Goal: Task Accomplishment & Management: Manage account settings

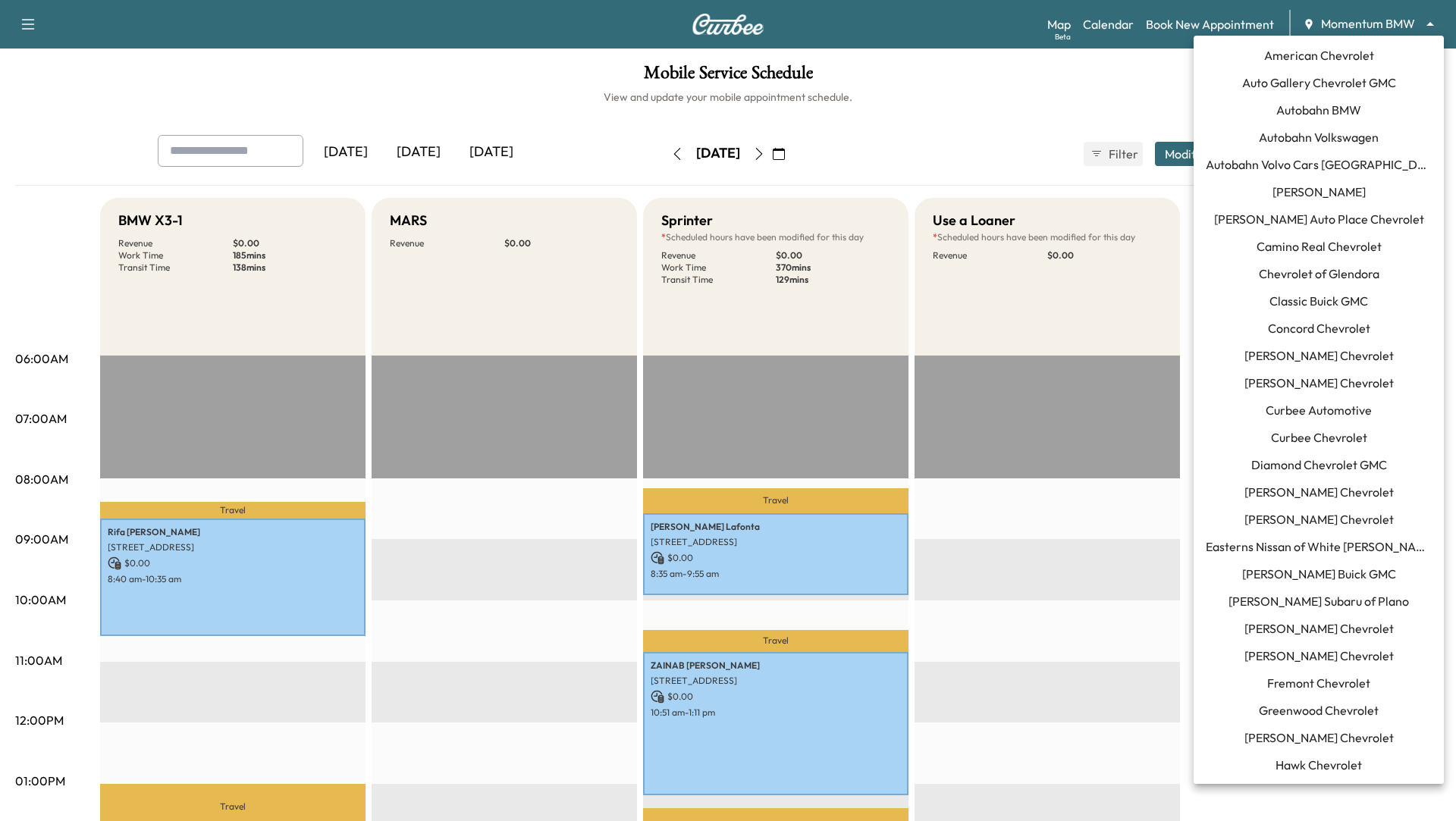
click at [1409, 23] on body "Support Log Out Map Beta Calendar Book New Appointment Momentum BMW ******** ​ …" at bounding box center [728, 410] width 1456 height 821
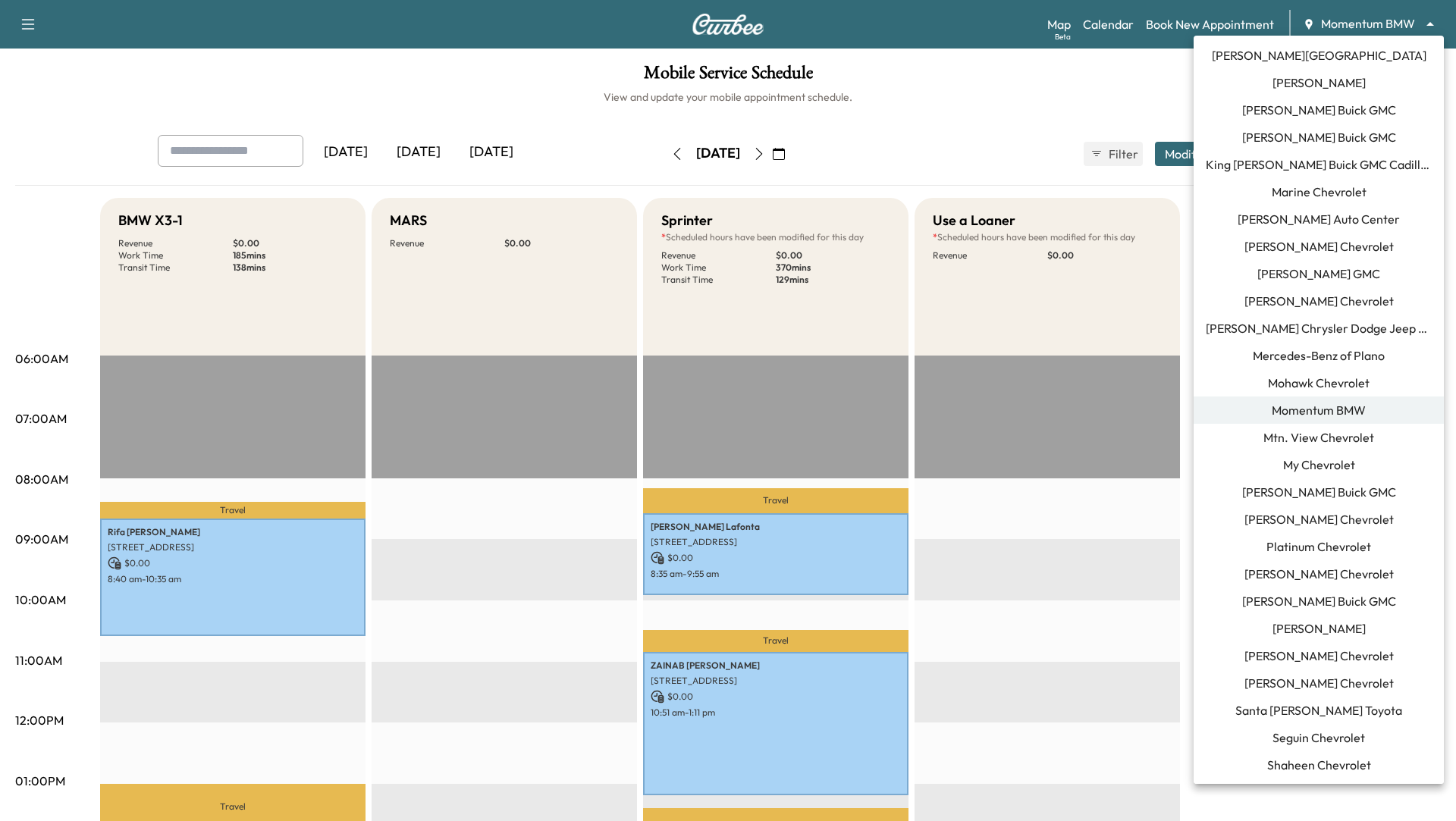
click at [939, 113] on div at bounding box center [728, 410] width 1456 height 821
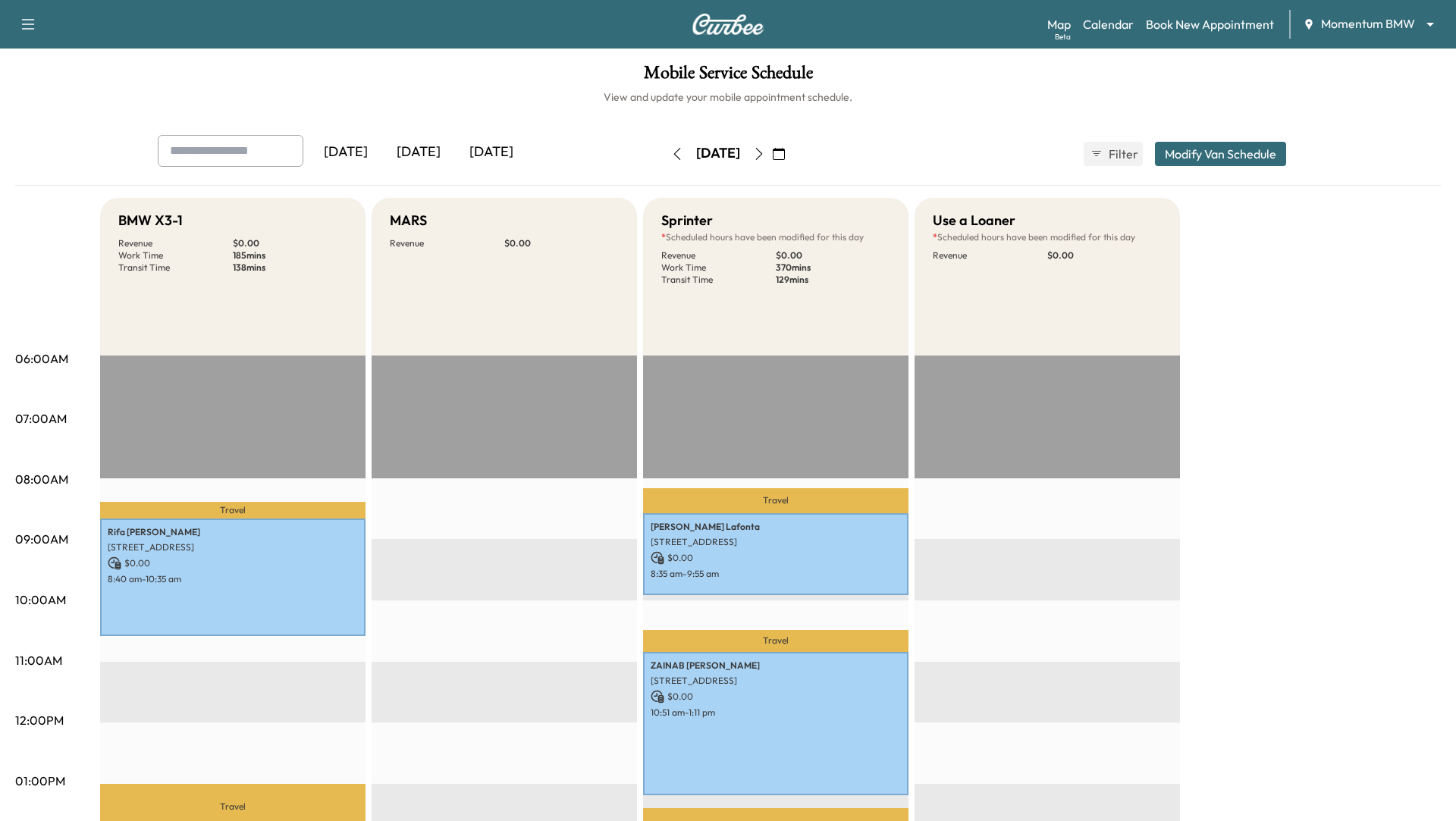
click at [765, 152] on icon "button" at bounding box center [759, 154] width 12 height 12
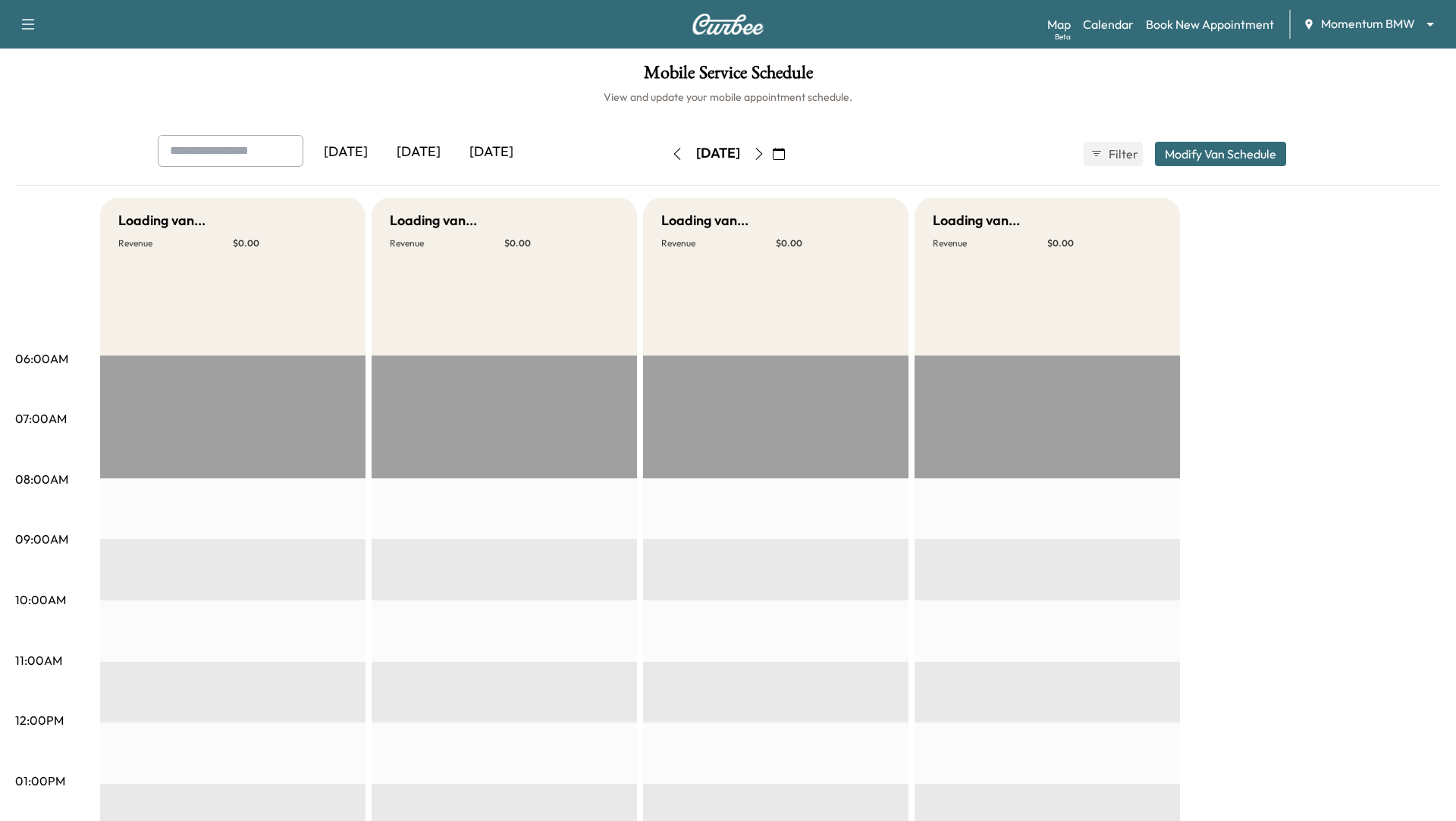
click at [765, 152] on icon "button" at bounding box center [759, 154] width 12 height 12
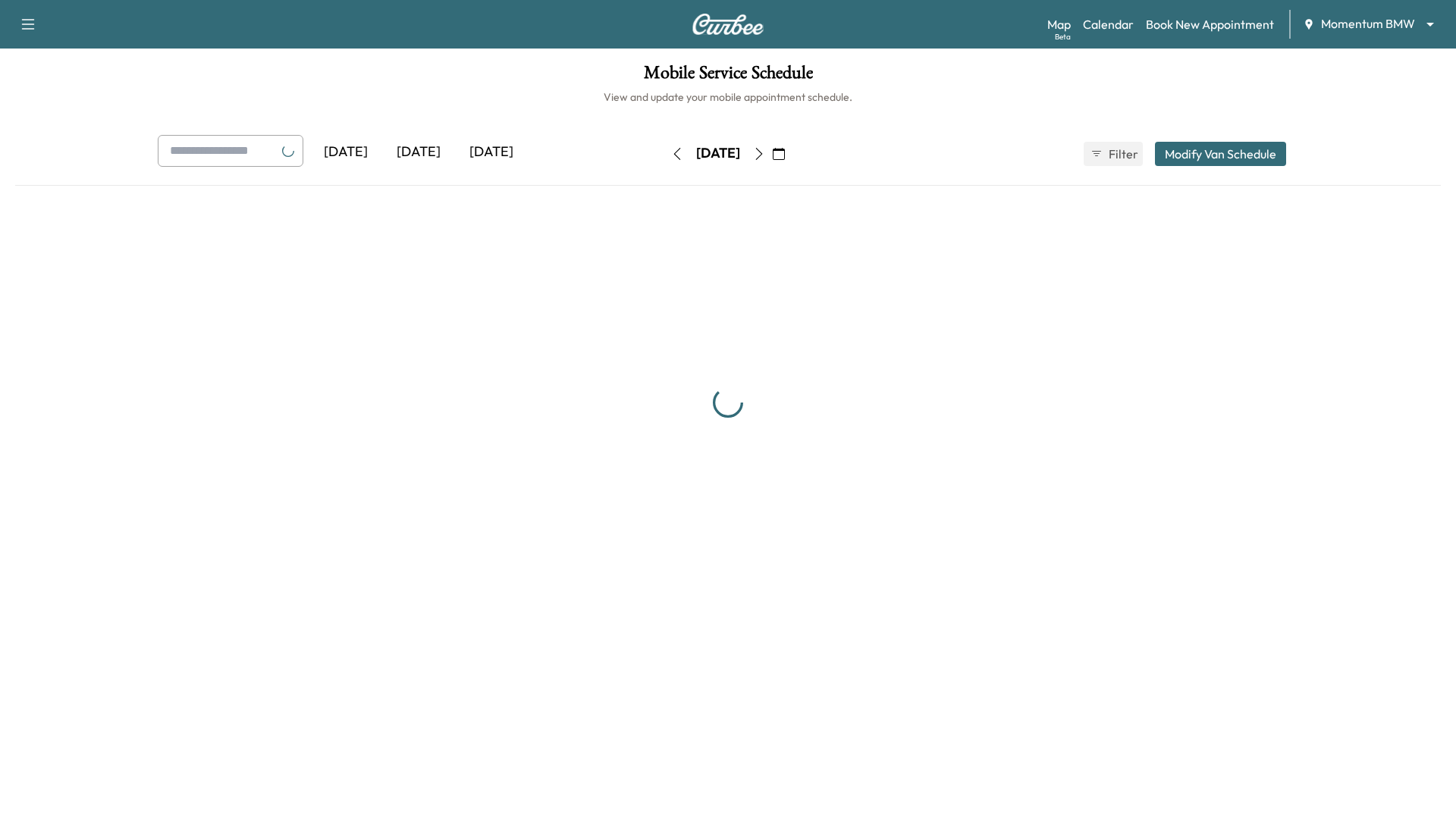
click at [765, 152] on icon "button" at bounding box center [759, 154] width 12 height 12
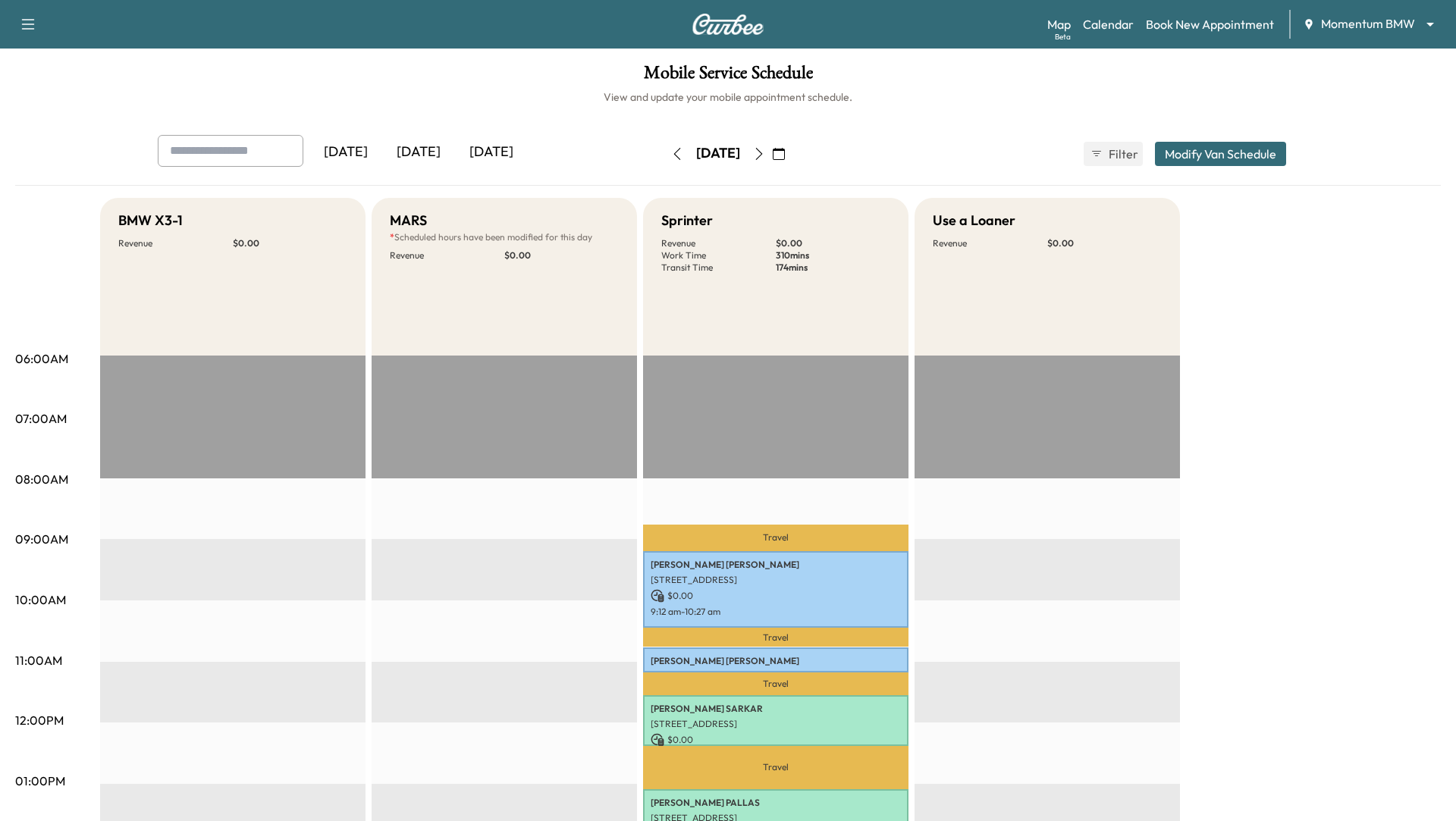
click at [765, 151] on icon "button" at bounding box center [759, 154] width 12 height 12
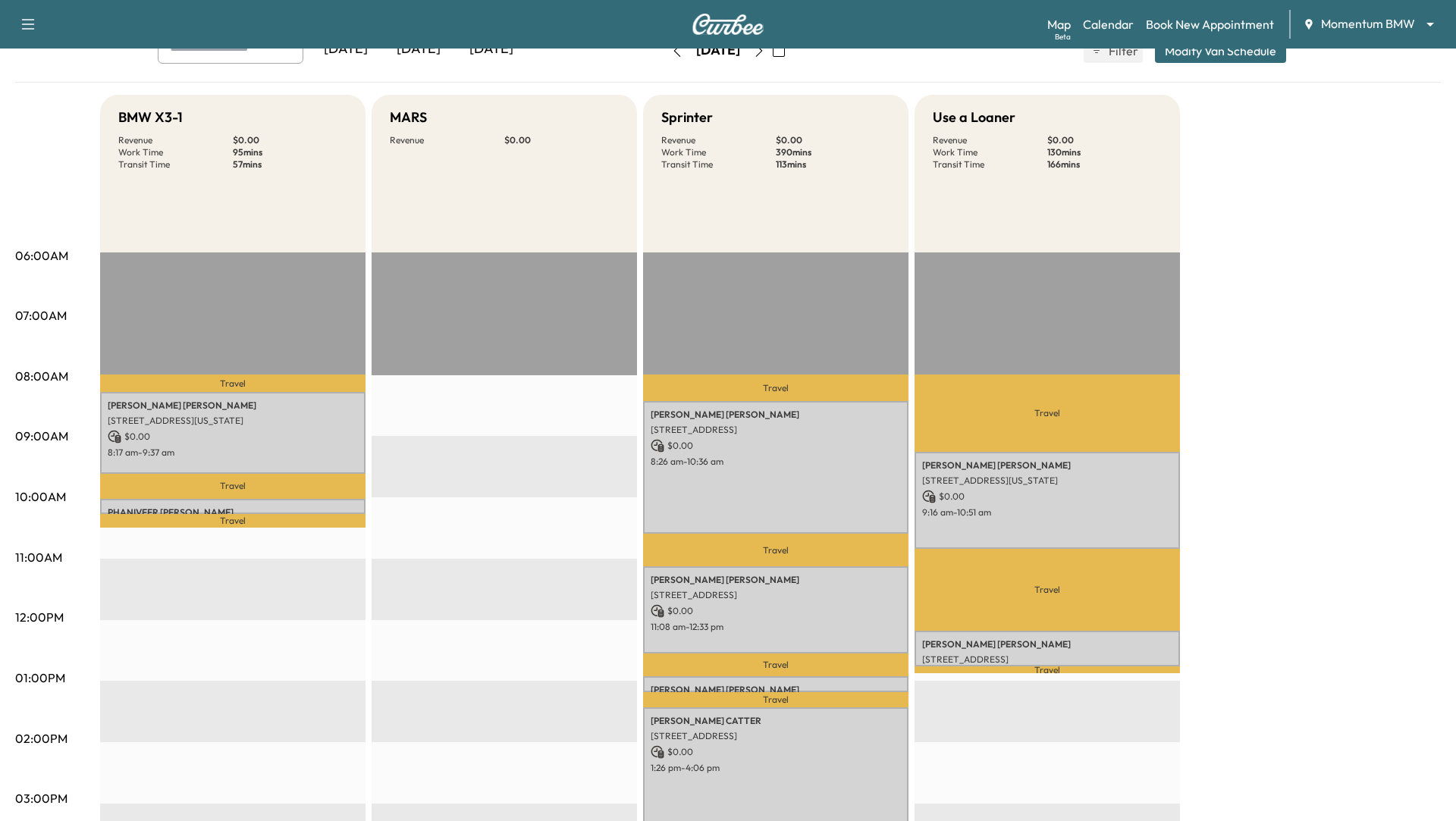
scroll to position [102, 0]
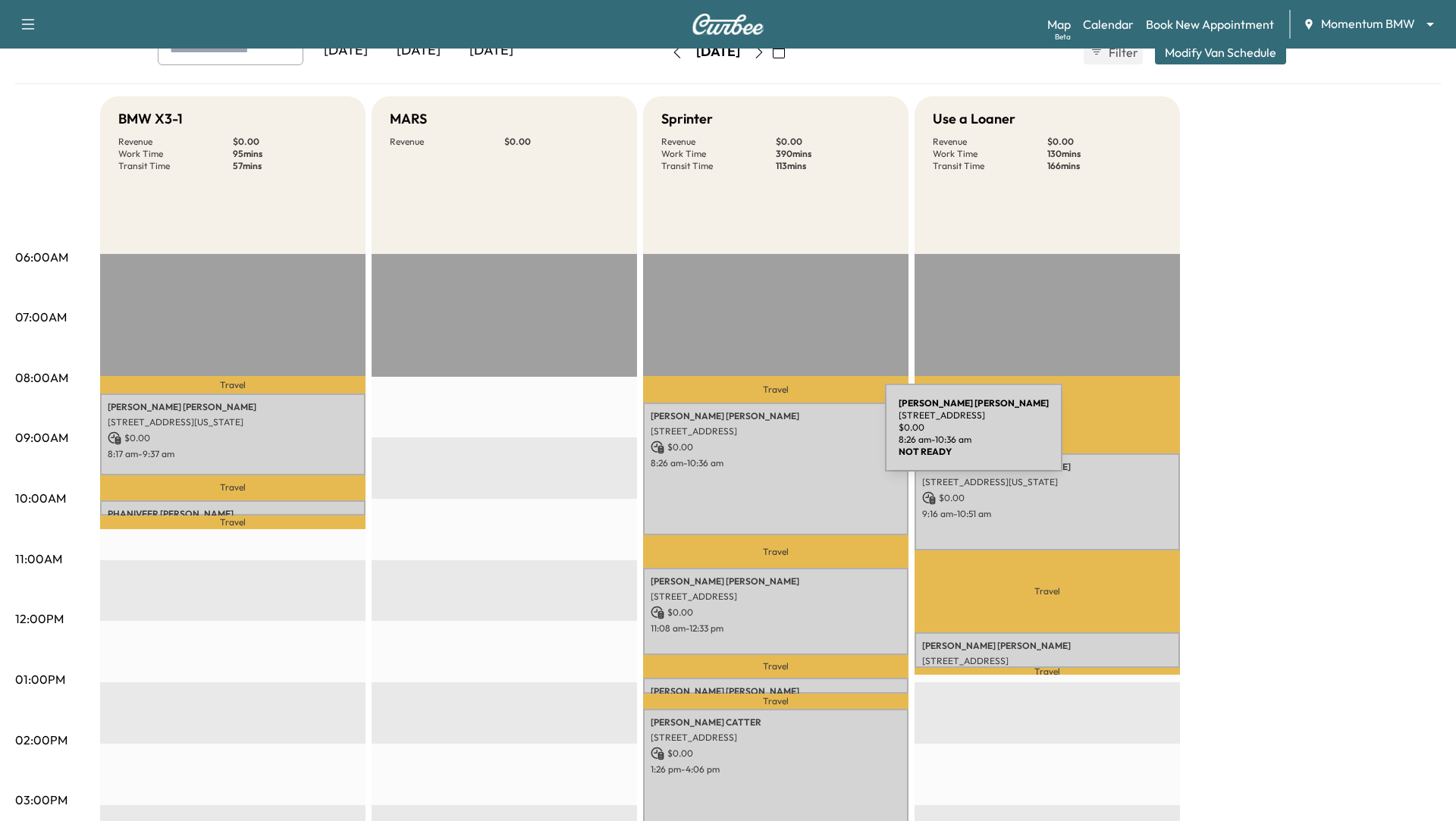
click at [771, 437] on div "[PERSON_NAME] [STREET_ADDRESS] $ 0.00 8:26 am - 10:36 am" at bounding box center [775, 469] width 266 height 132
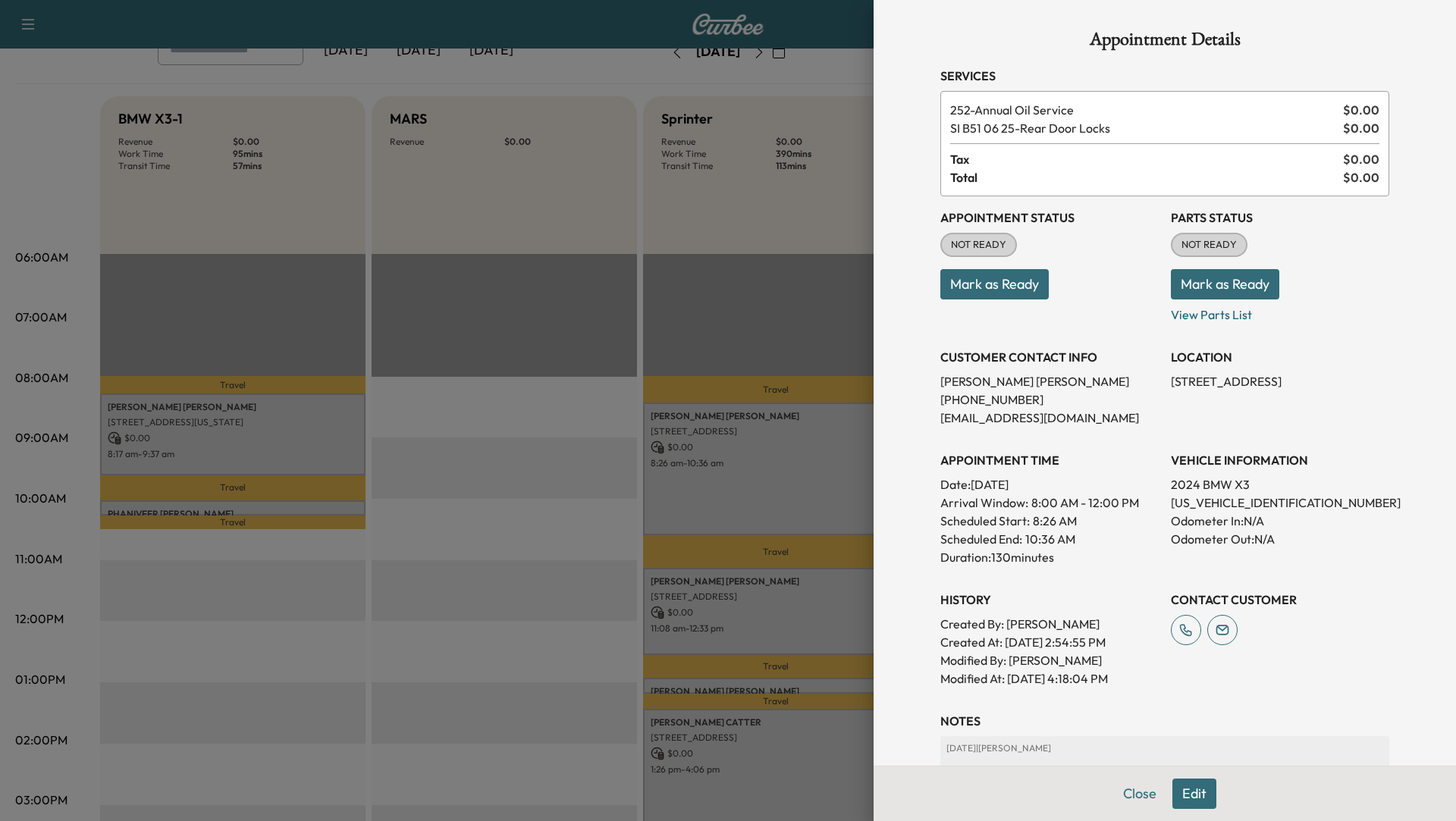
click at [764, 585] on div at bounding box center [728, 410] width 1456 height 821
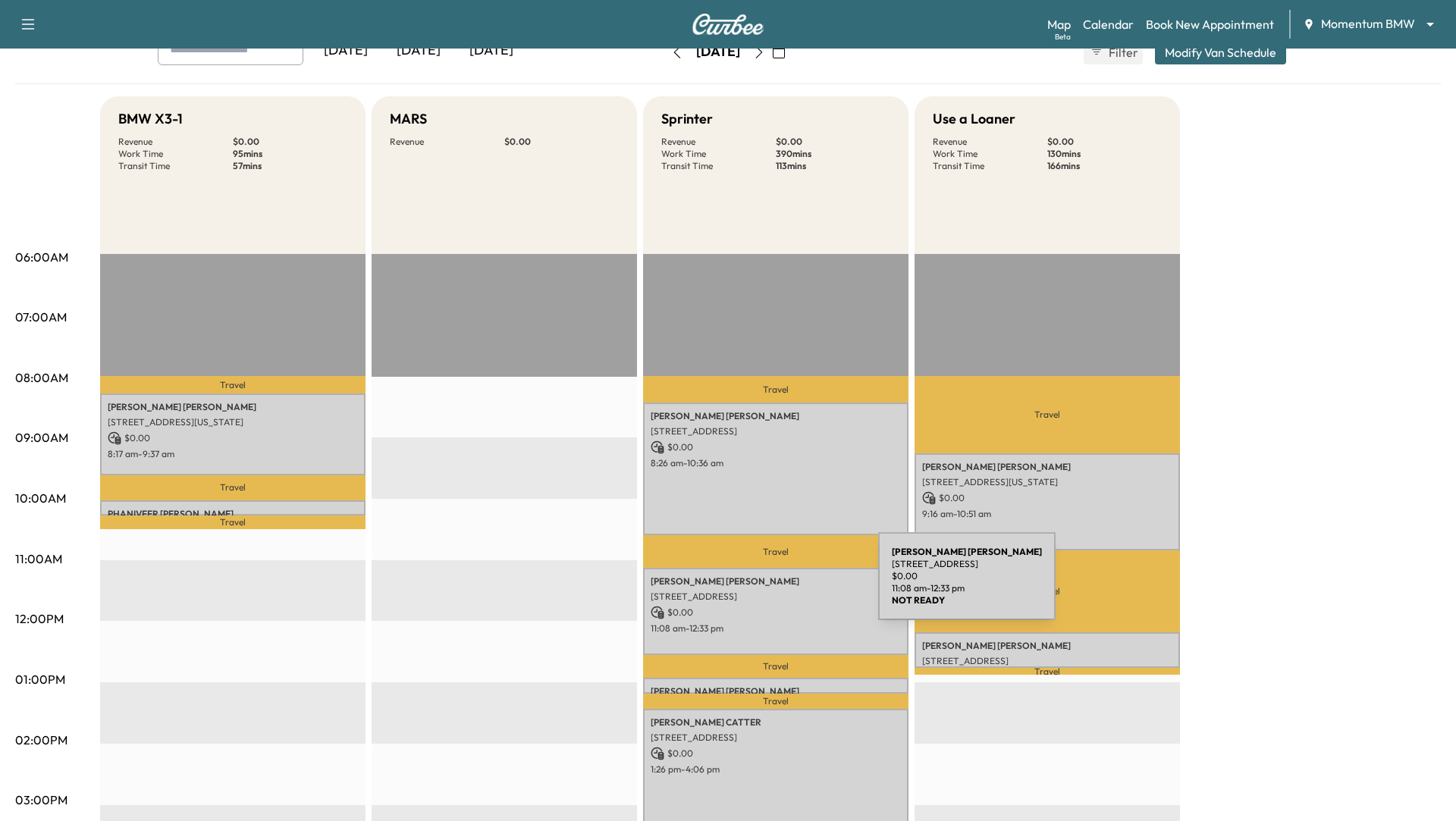
click at [764, 585] on p "[PERSON_NAME]" at bounding box center [775, 581] width 250 height 12
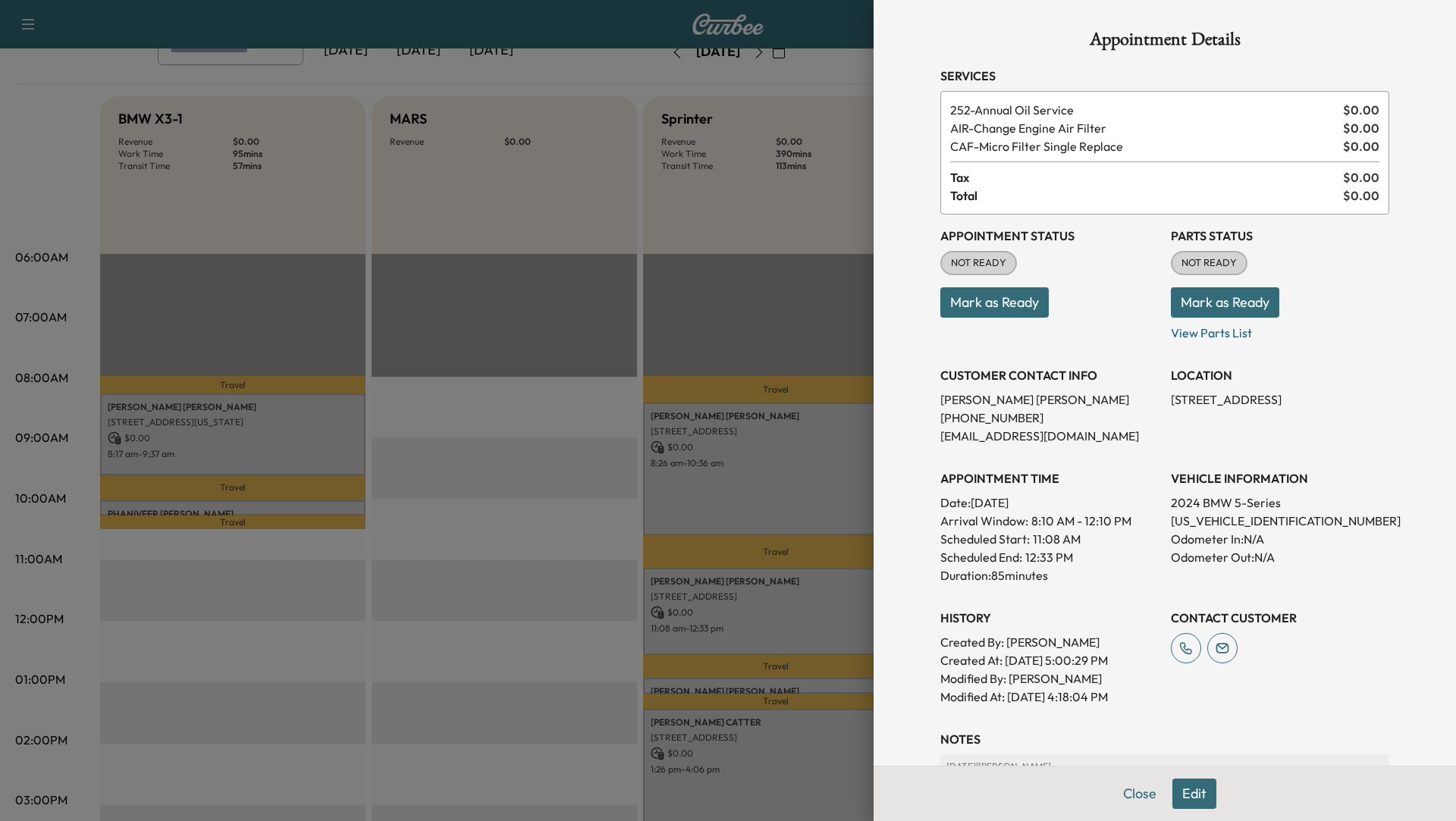
click at [764, 585] on div at bounding box center [728, 410] width 1456 height 821
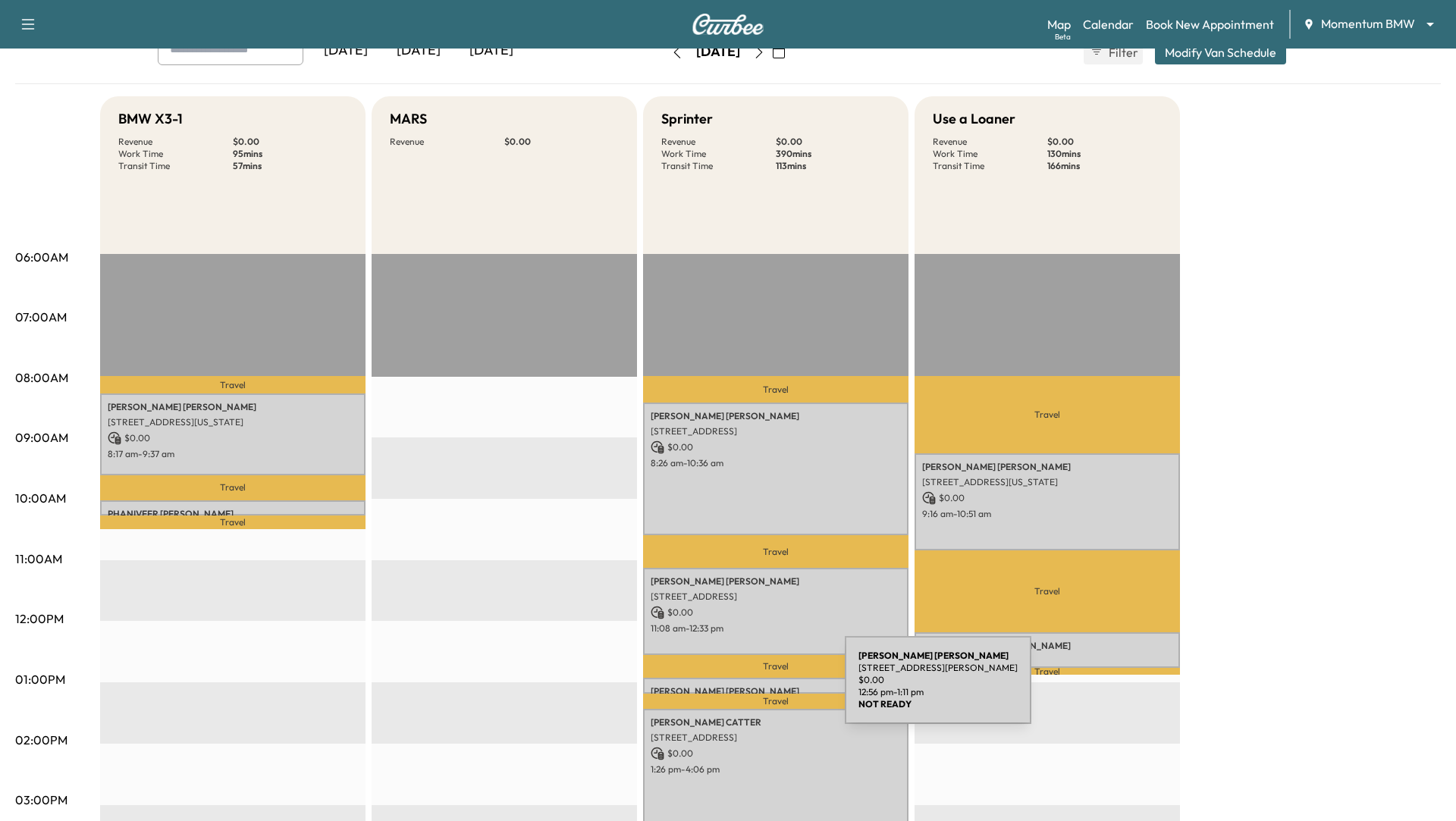
click at [730, 689] on p "[PERSON_NAME]" at bounding box center [775, 691] width 250 height 12
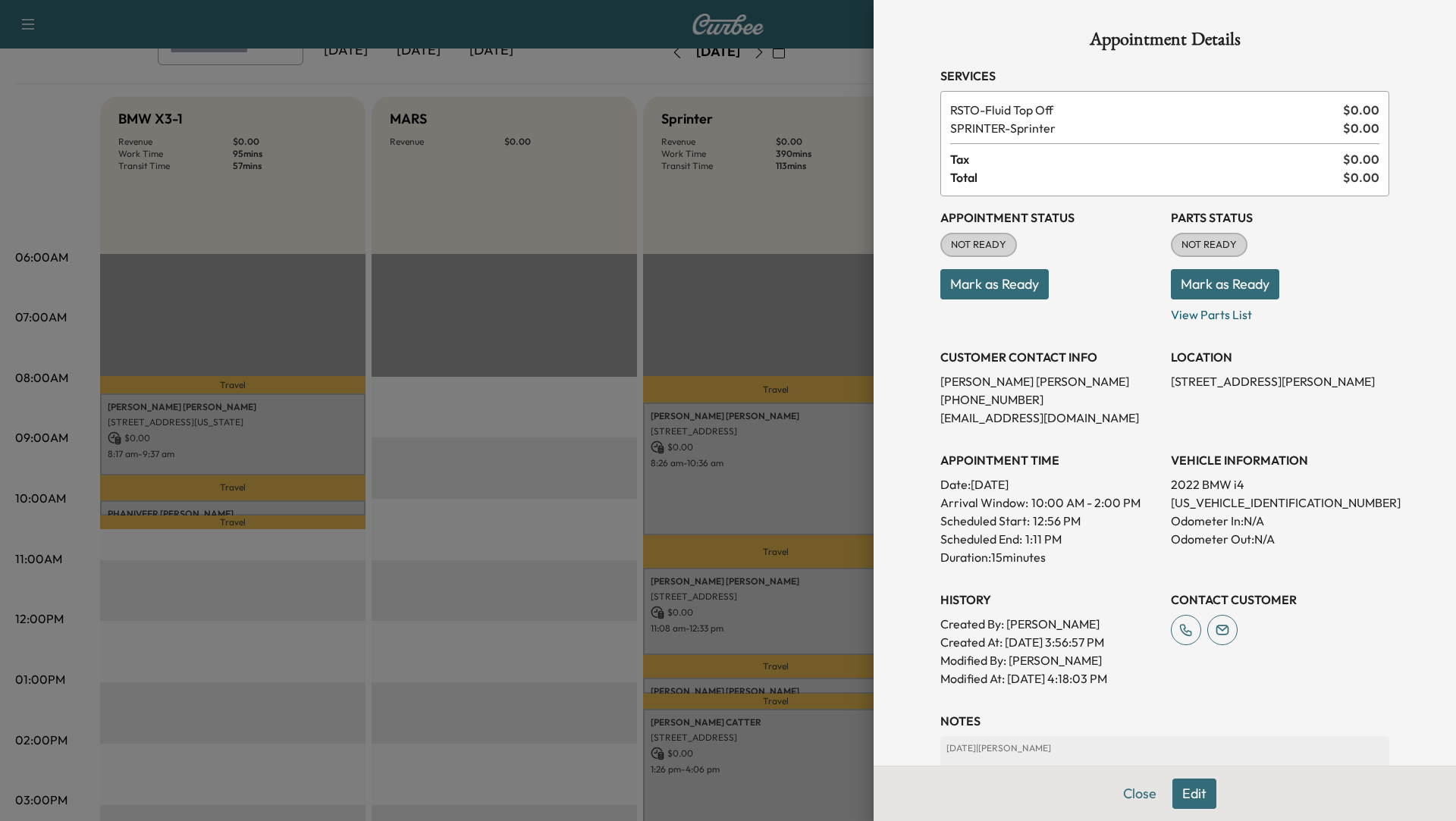
click at [490, 596] on div at bounding box center [728, 410] width 1456 height 821
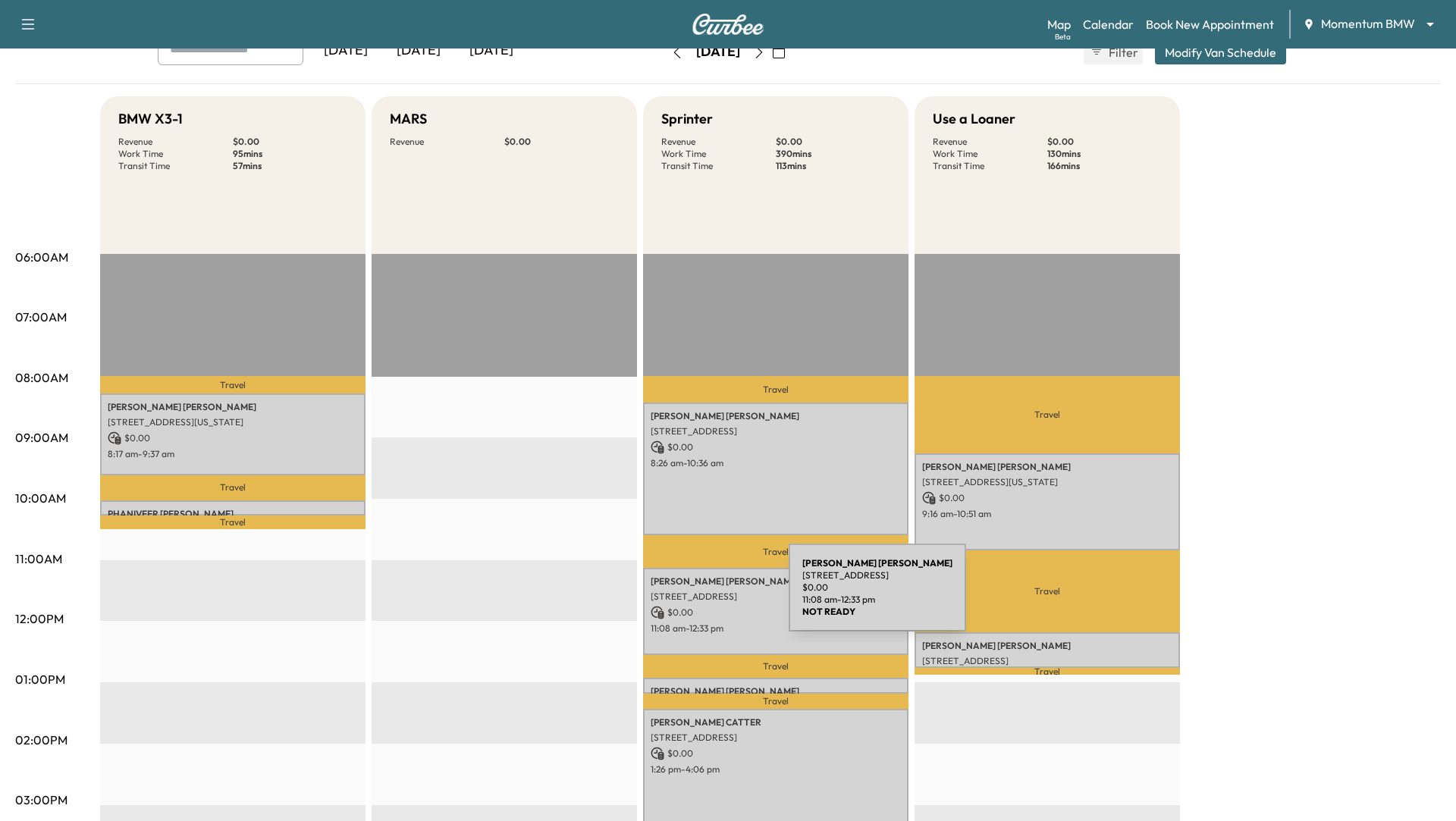
click at [698, 597] on p "[STREET_ADDRESS]" at bounding box center [775, 596] width 250 height 12
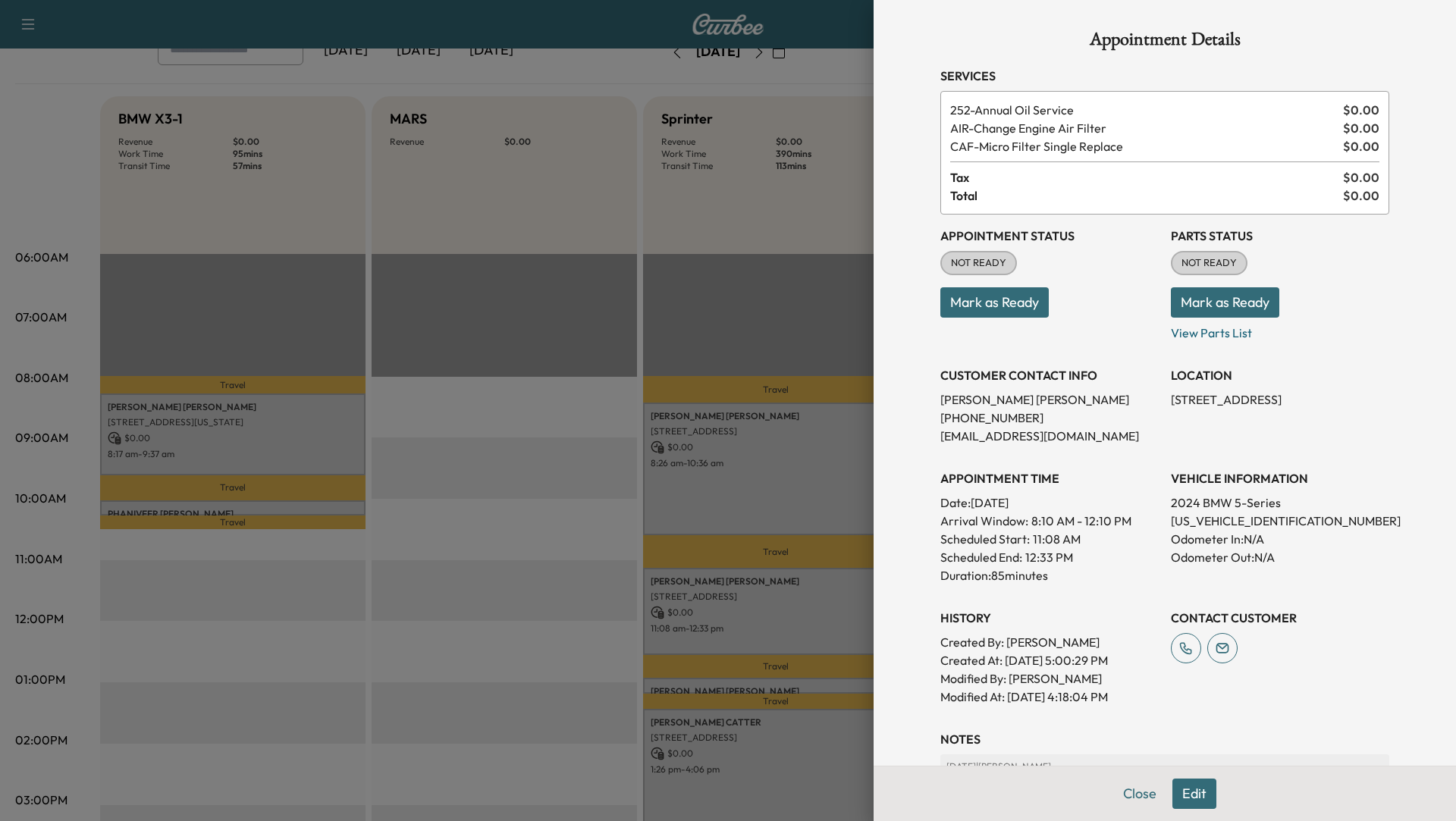
click at [1186, 790] on button "Edit" at bounding box center [1195, 794] width 44 height 30
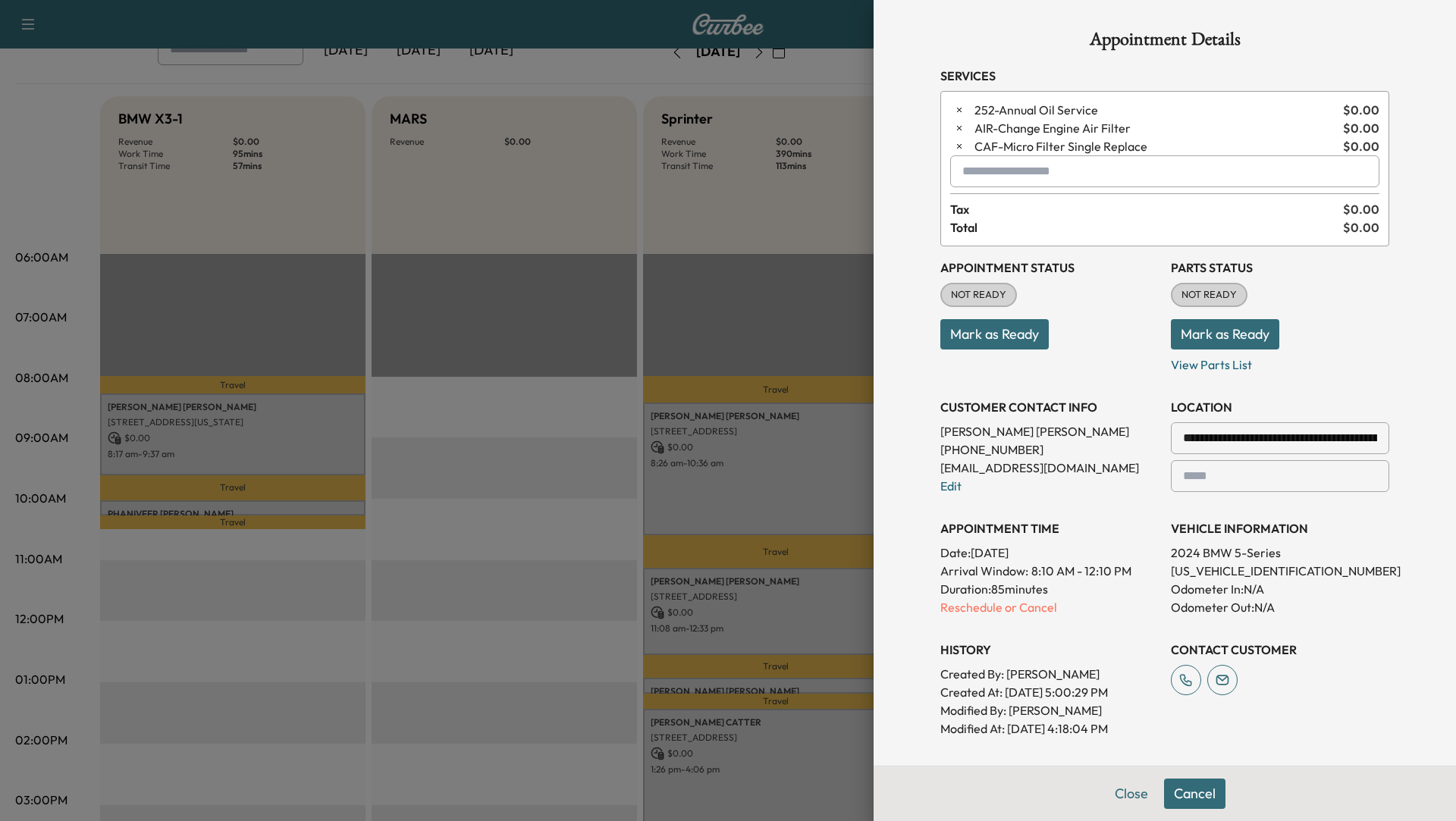
click at [1039, 170] on input "text" at bounding box center [1165, 171] width 429 height 32
type input "*"
click at [510, 603] on div at bounding box center [728, 410] width 1456 height 821
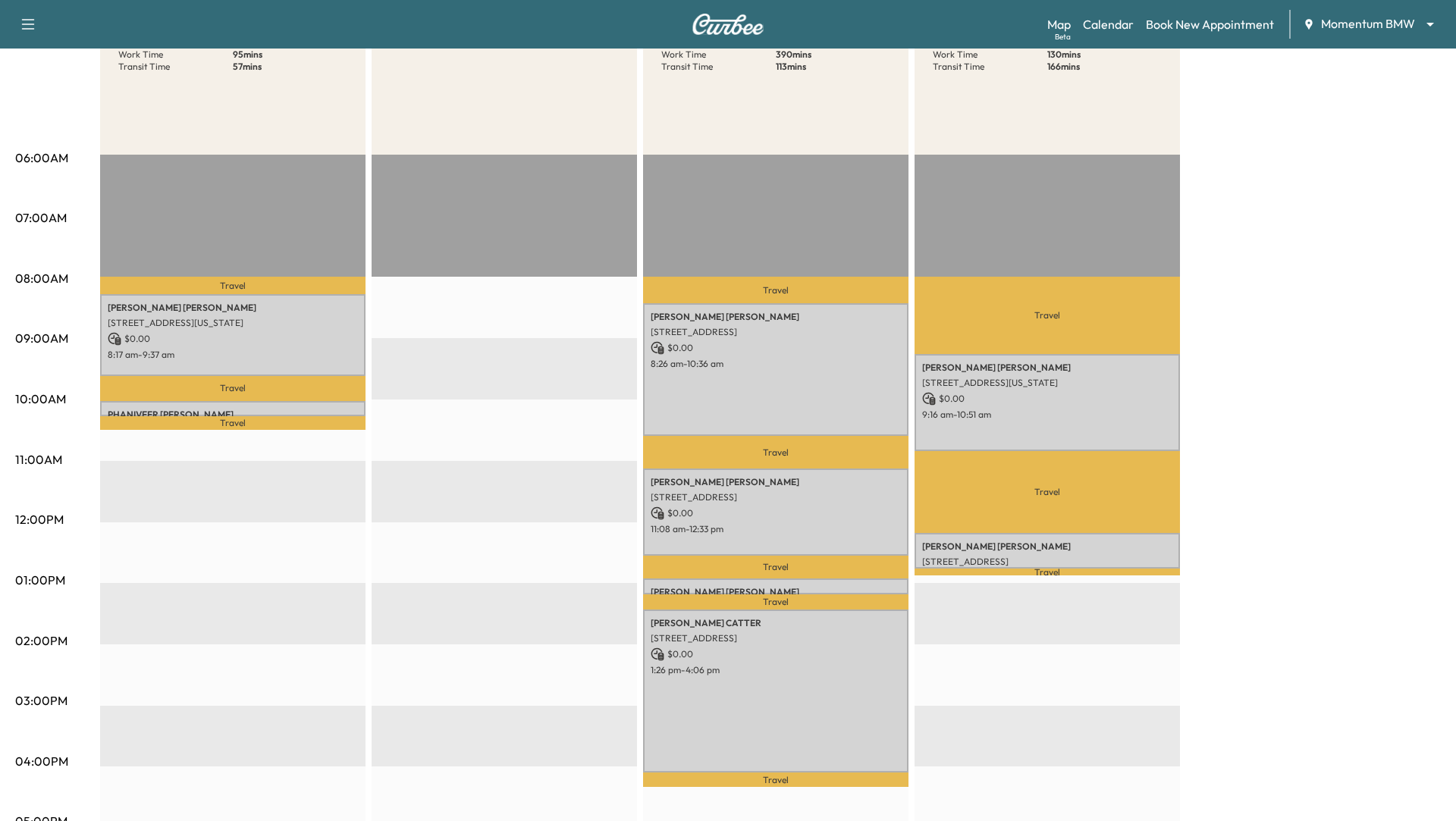
scroll to position [202, 0]
click at [192, 409] on p "PHANIVEER [PERSON_NAME]" at bounding box center [233, 413] width 250 height 12
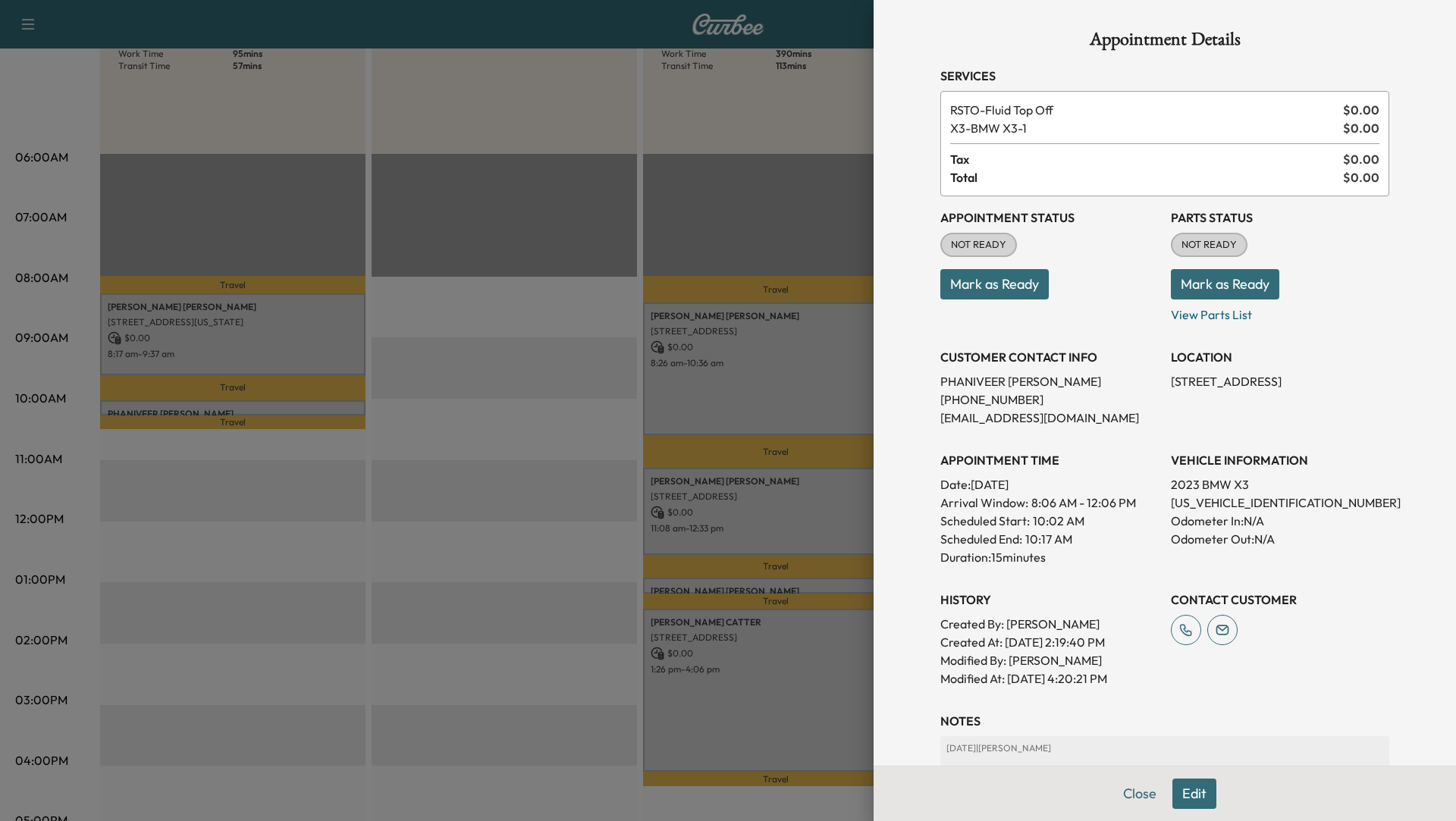
click at [1200, 785] on button "Edit" at bounding box center [1195, 794] width 44 height 30
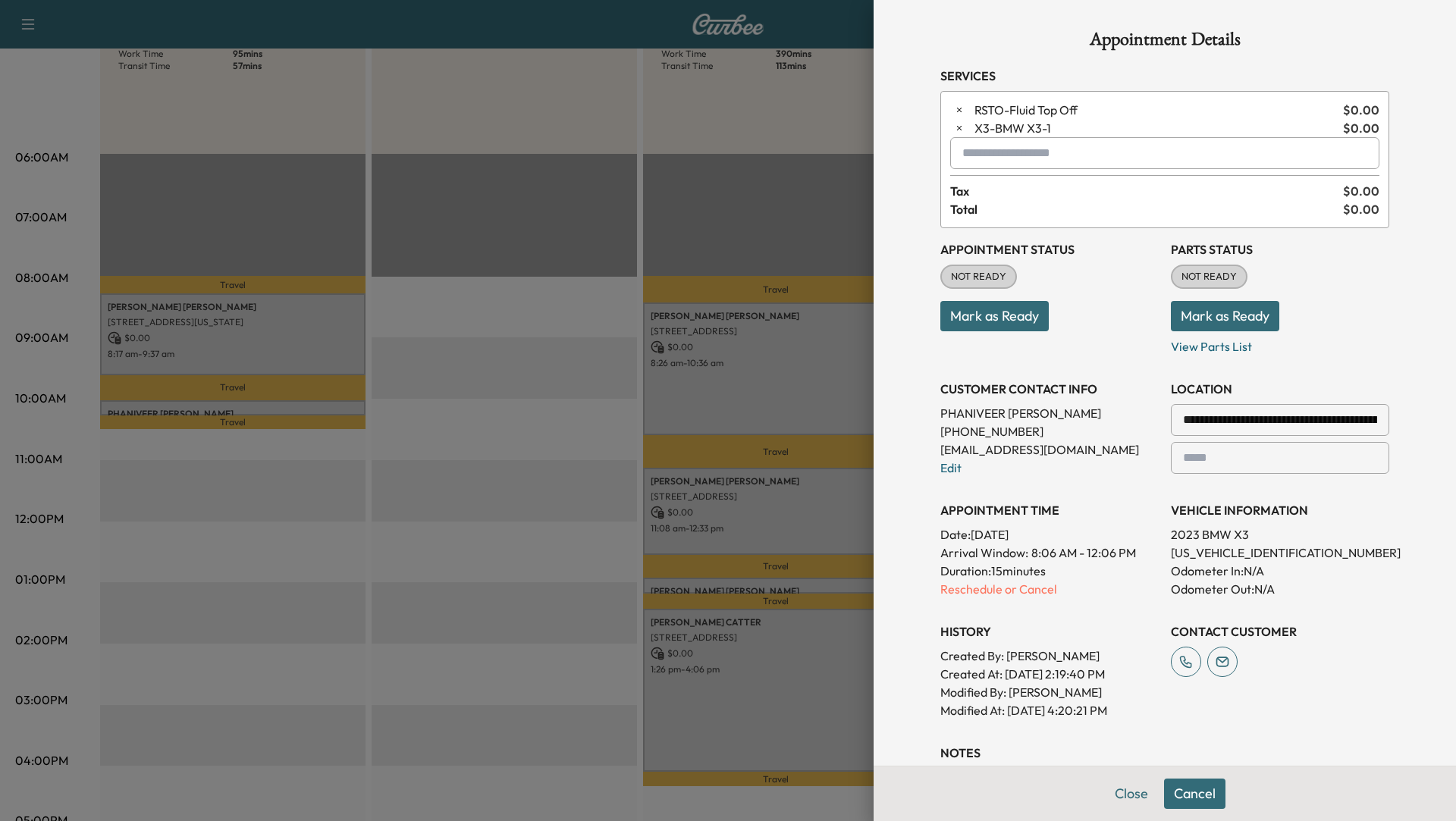
click at [999, 161] on input "text" at bounding box center [1165, 153] width 429 height 32
type input "*"
click at [1034, 106] on span "RSTO - Fluid Top Off" at bounding box center [1156, 110] width 363 height 18
click at [960, 124] on icon "button" at bounding box center [959, 128] width 10 height 10
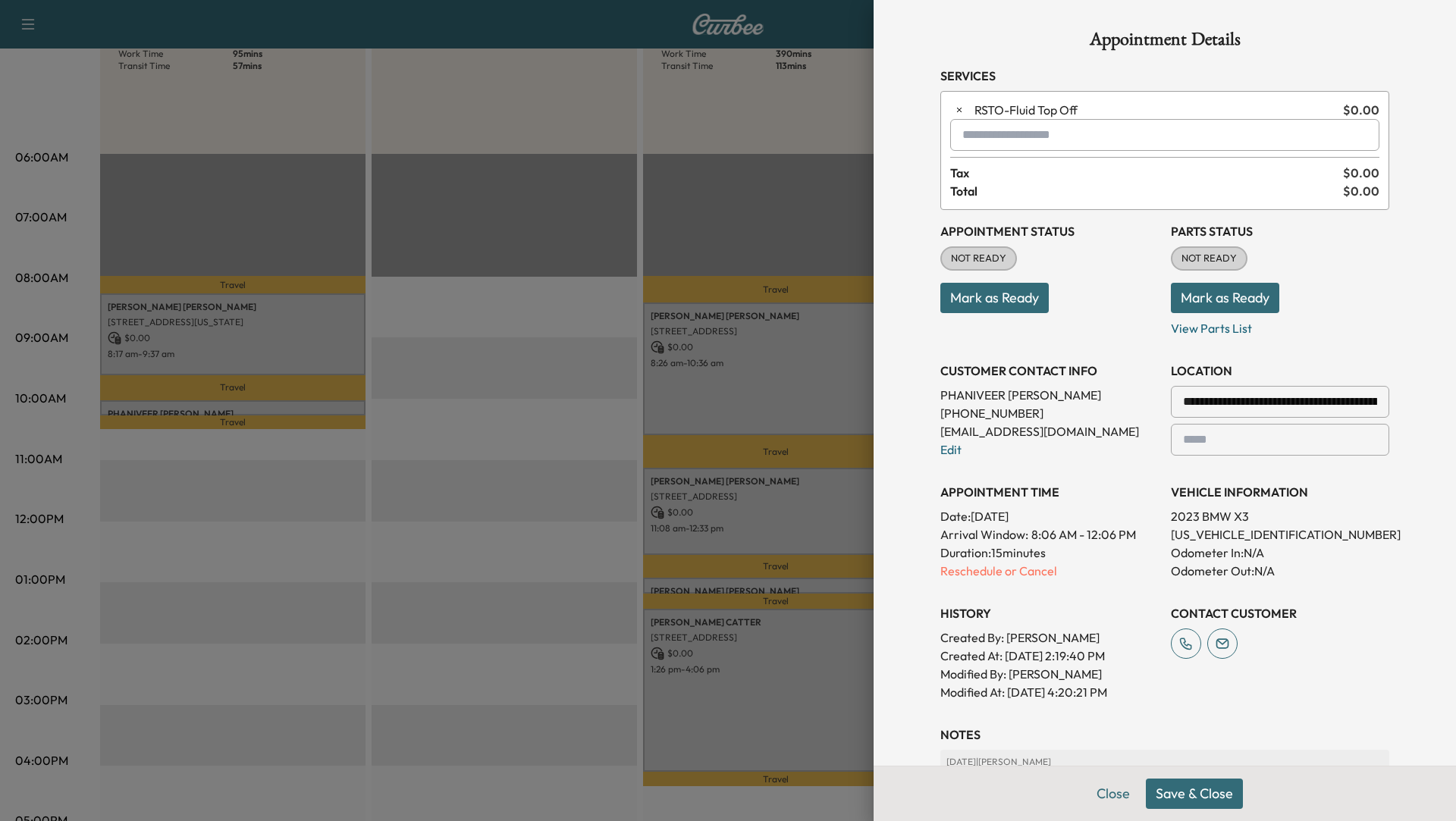
click at [978, 134] on input "text" at bounding box center [1165, 135] width 429 height 32
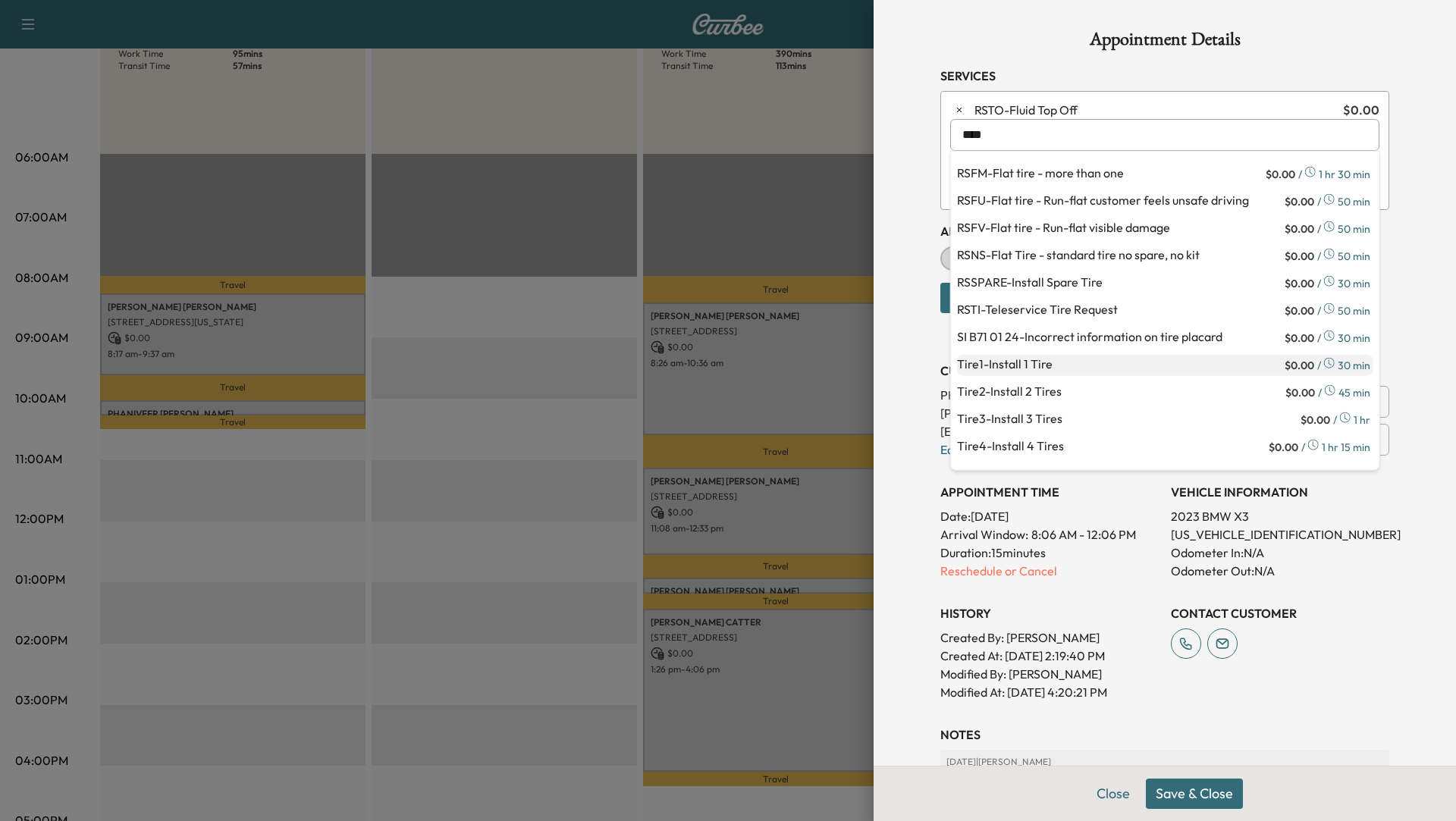
click at [1038, 360] on p "Tire1 - Install 1 Tire" at bounding box center [1120, 365] width 325 height 21
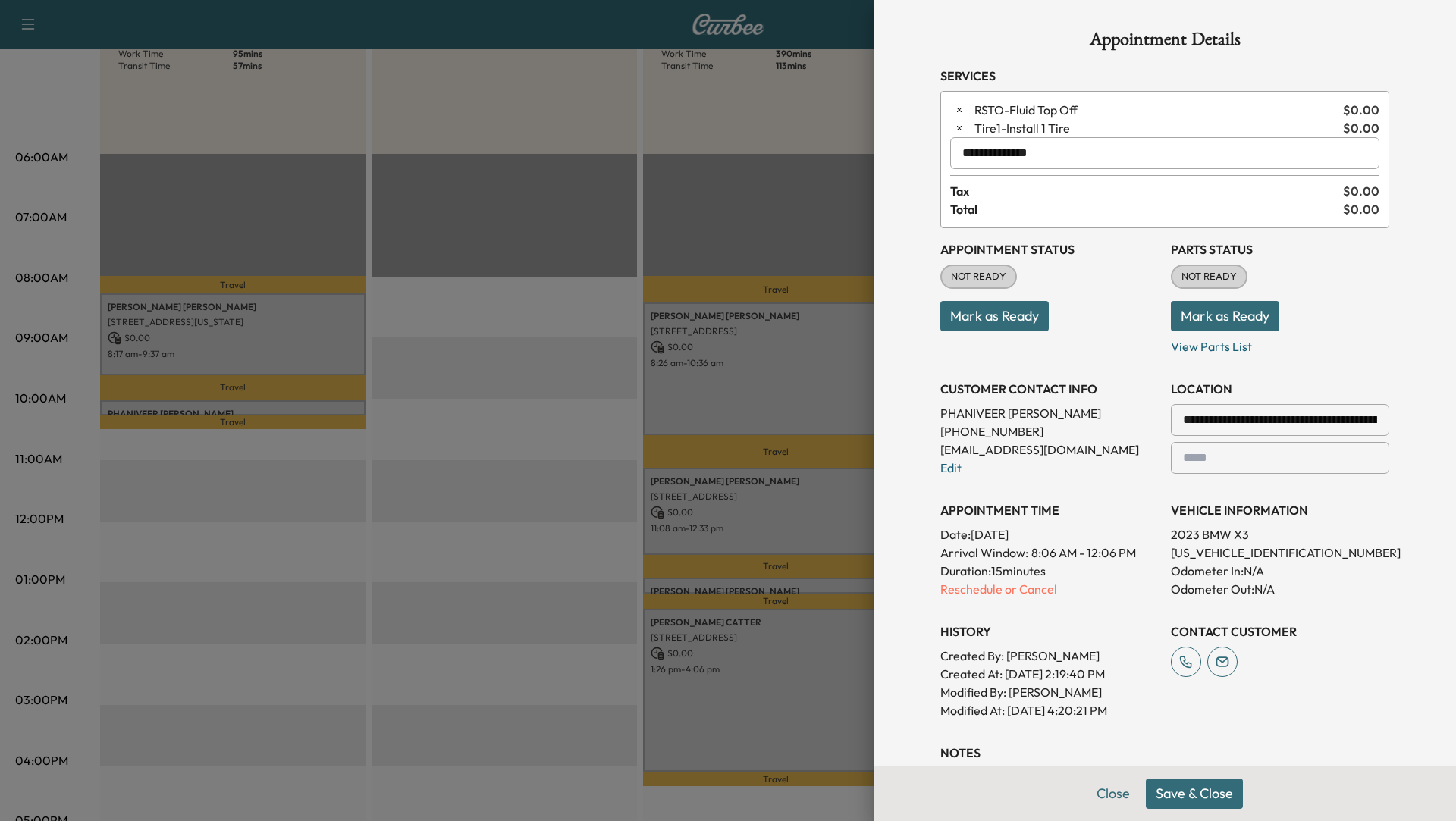
type input "**********"
click at [1044, 107] on span "RSTO - Fluid Top Off" at bounding box center [1156, 110] width 363 height 18
click at [980, 157] on input "text" at bounding box center [1165, 153] width 429 height 32
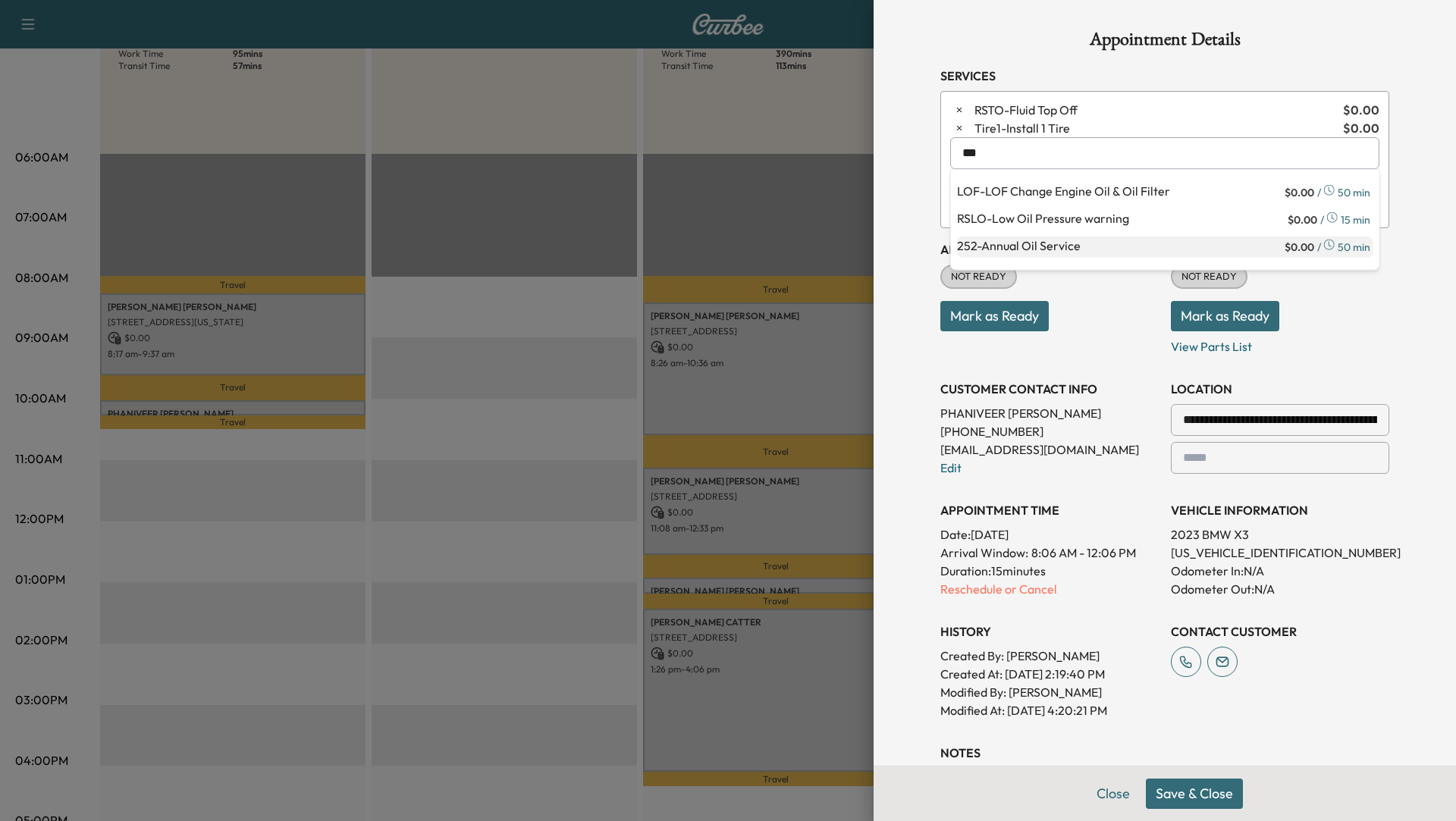
click at [1073, 243] on p "252 - Annual Oil Service" at bounding box center [1120, 247] width 325 height 21
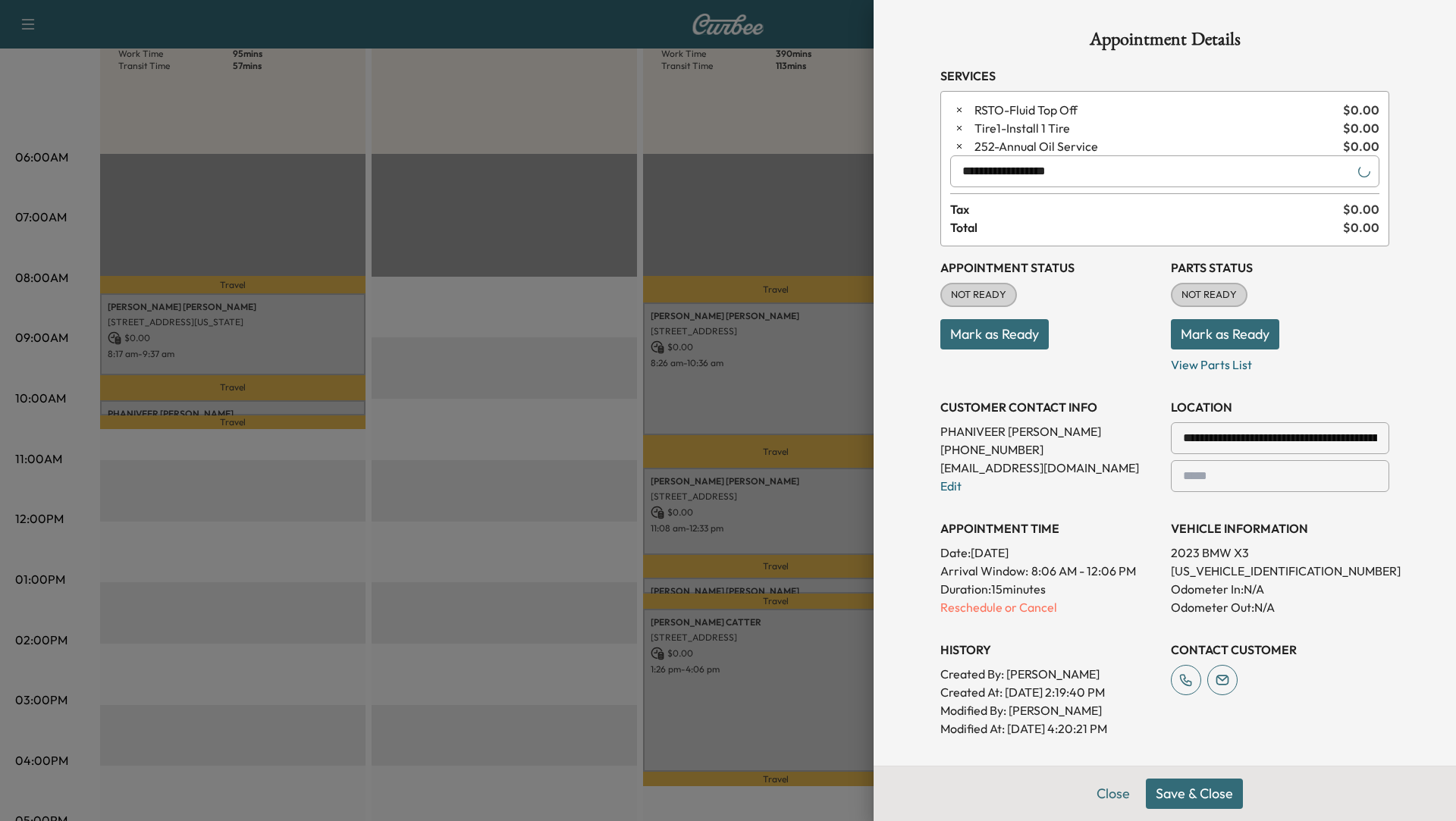
type input "**********"
click at [1204, 799] on button "Save & Close" at bounding box center [1194, 794] width 97 height 30
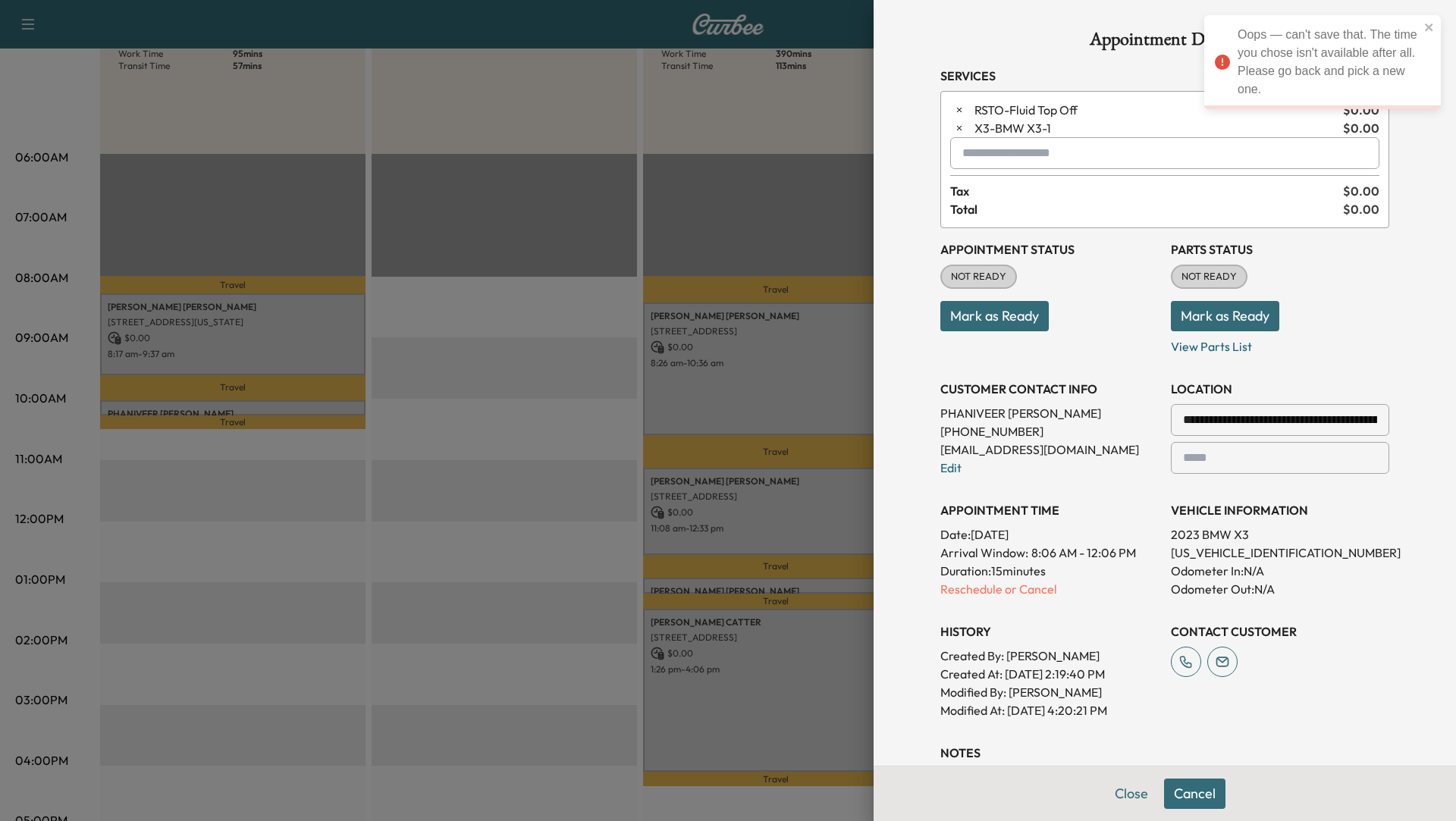
click at [483, 534] on div at bounding box center [728, 410] width 1456 height 821
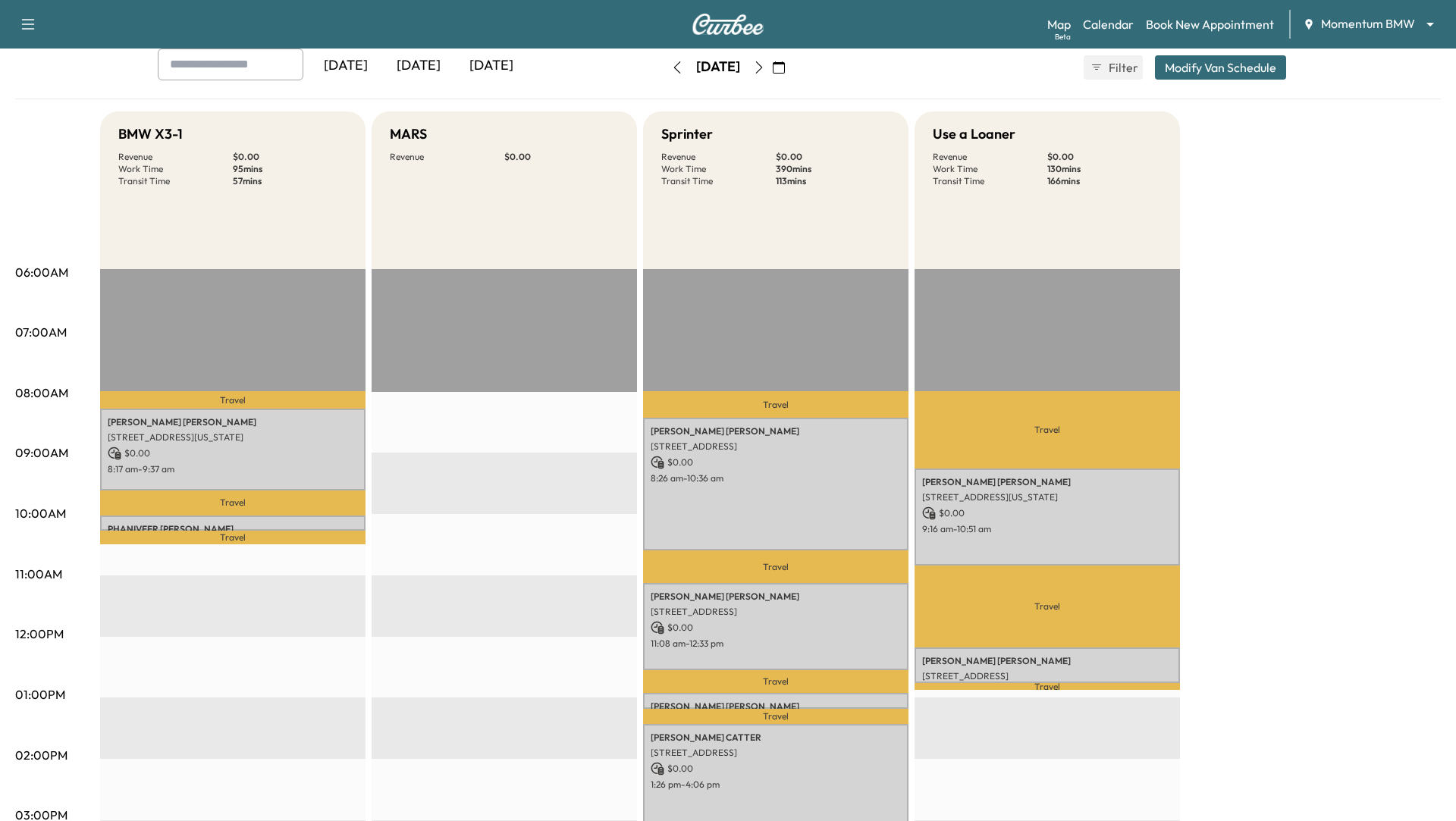
scroll to position [0, 0]
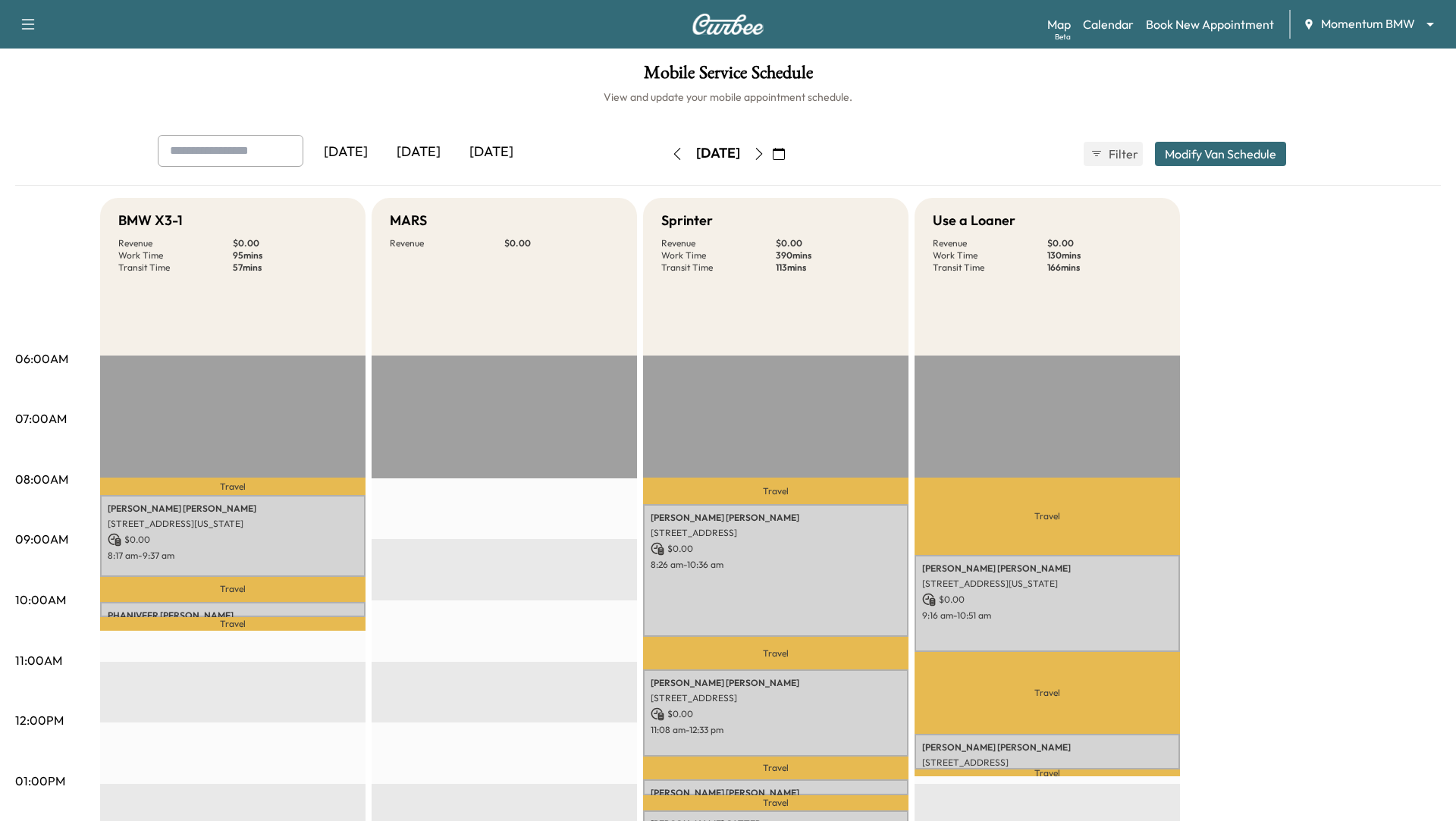
click at [1262, 152] on button "Modify Van Schedule" at bounding box center [1221, 154] width 131 height 24
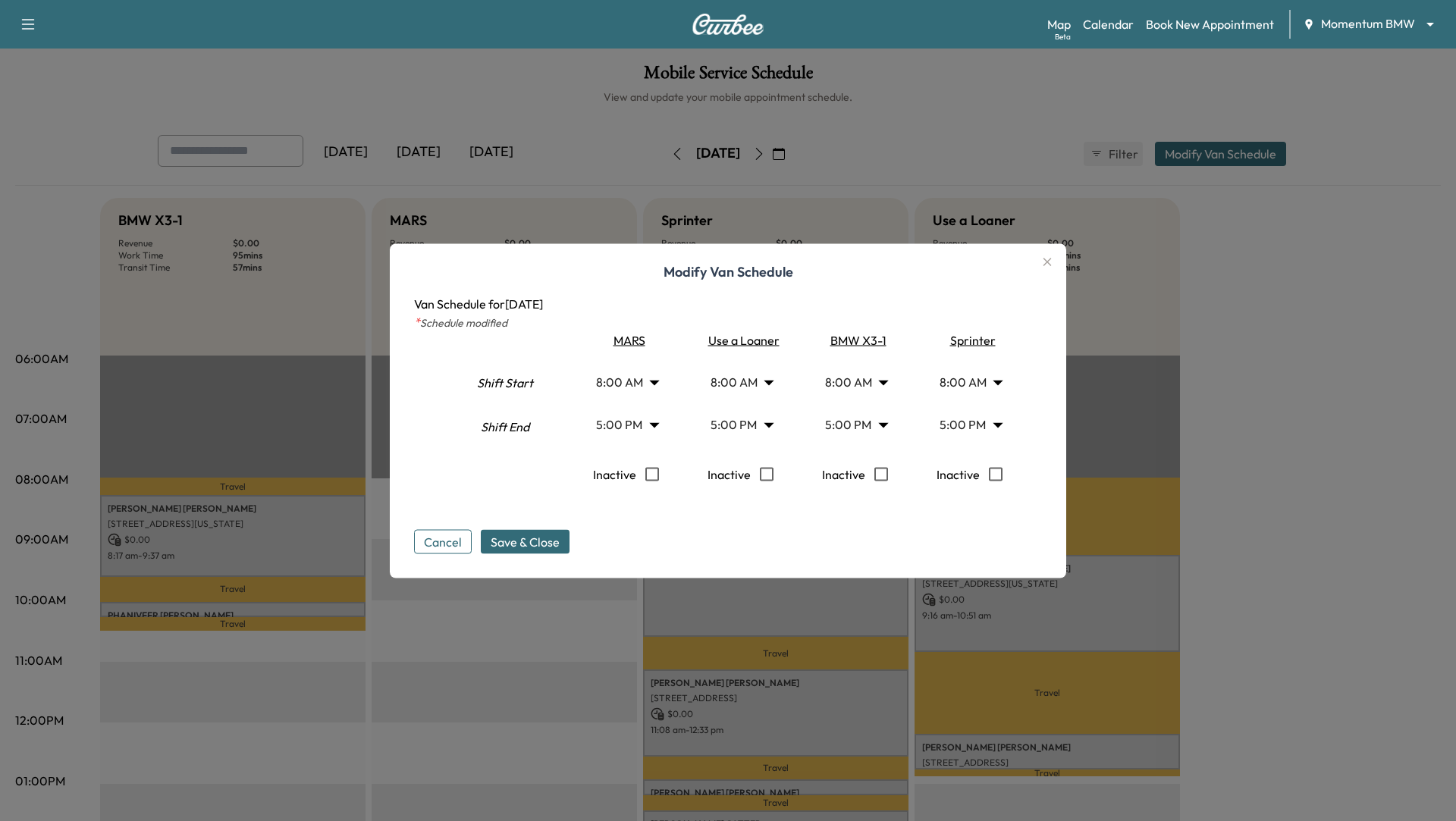
click at [990, 420] on body "Support Log Out Map Beta Calendar Book New Appointment Momentum BMW ******** ​ …" at bounding box center [728, 410] width 1456 height 821
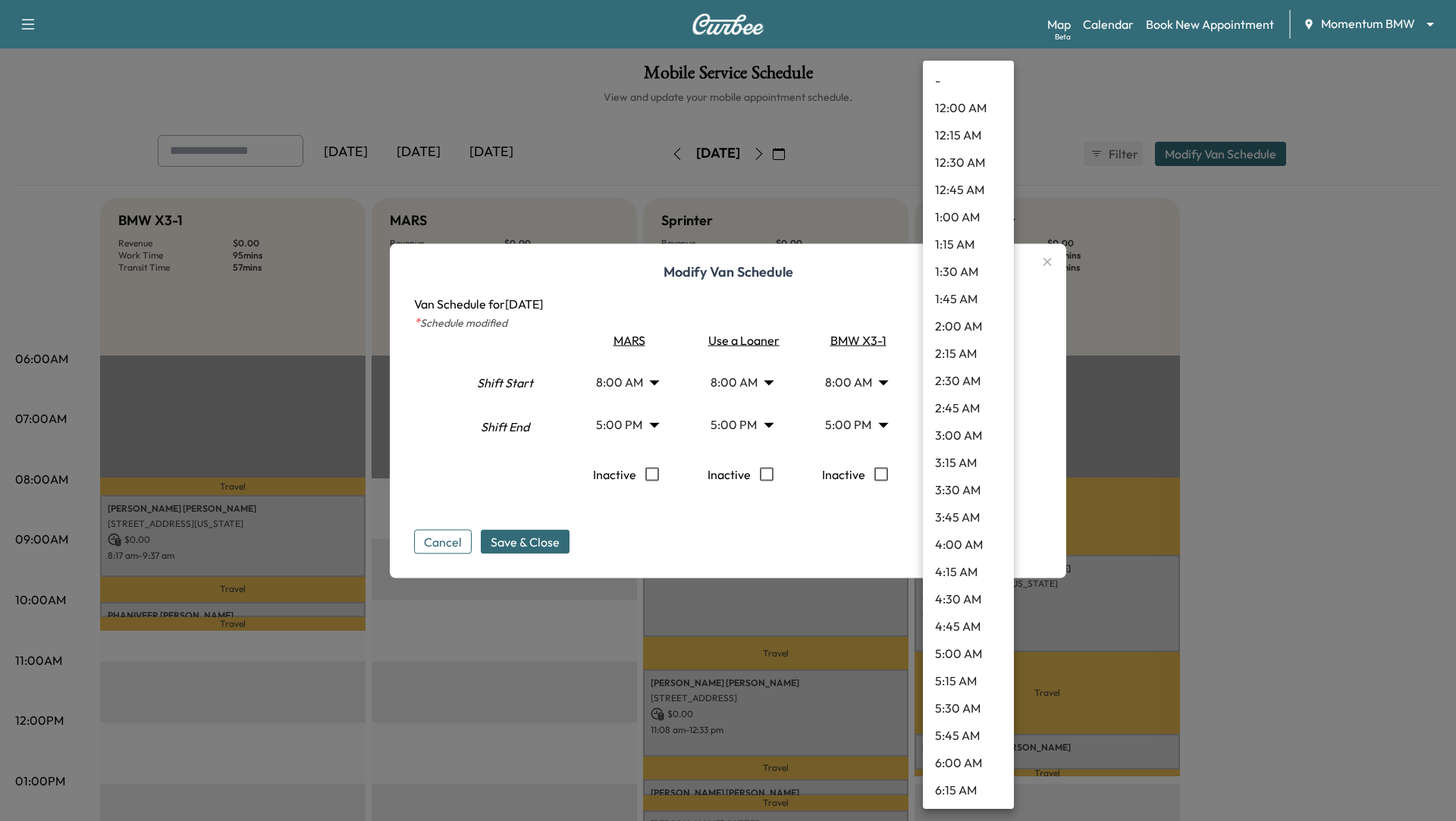
scroll to position [1529, 0]
click at [976, 761] on li "8:00 PM" at bounding box center [968, 763] width 91 height 28
type input "**"
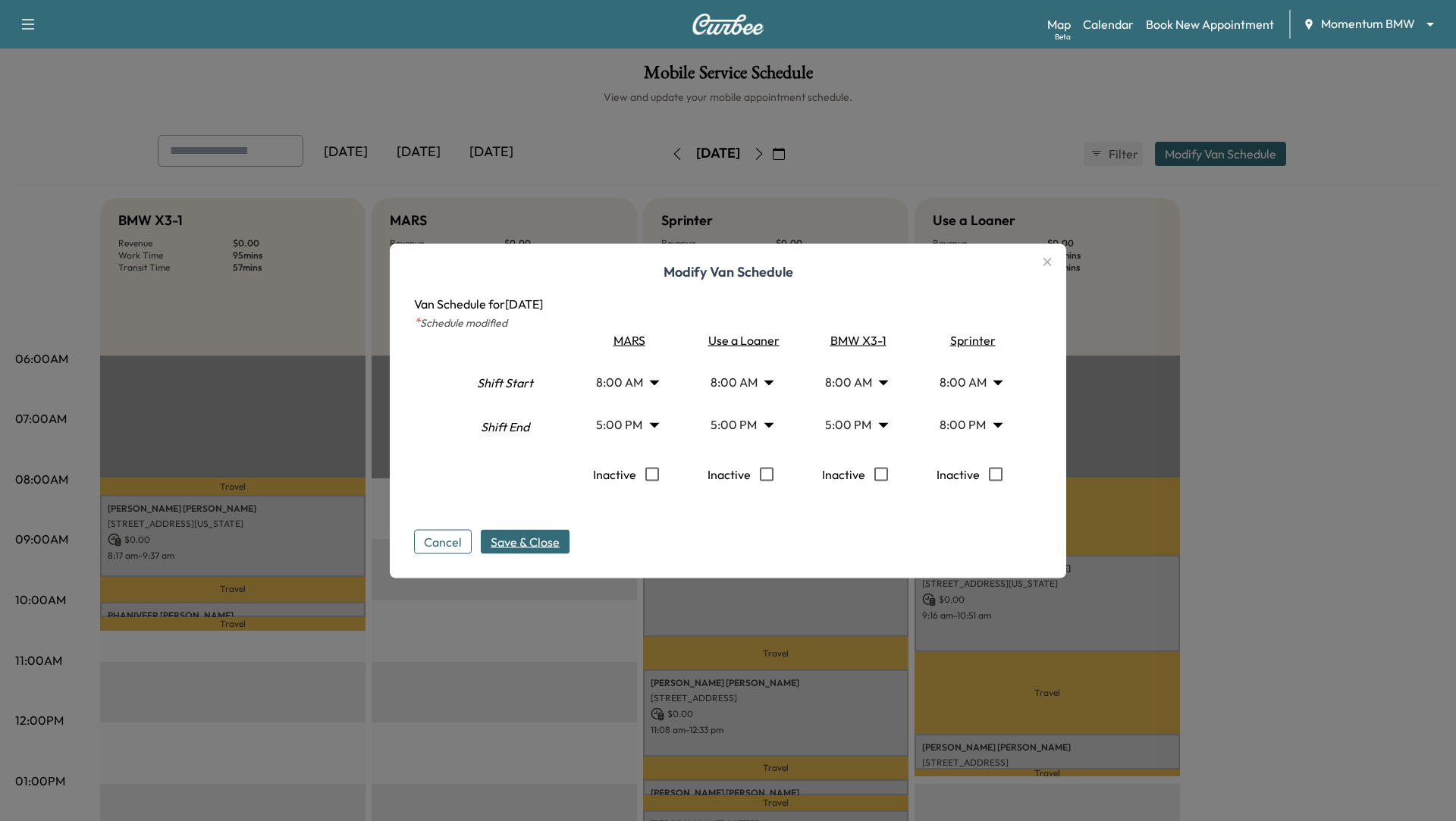
click at [547, 544] on span "Save & Close" at bounding box center [525, 541] width 69 height 18
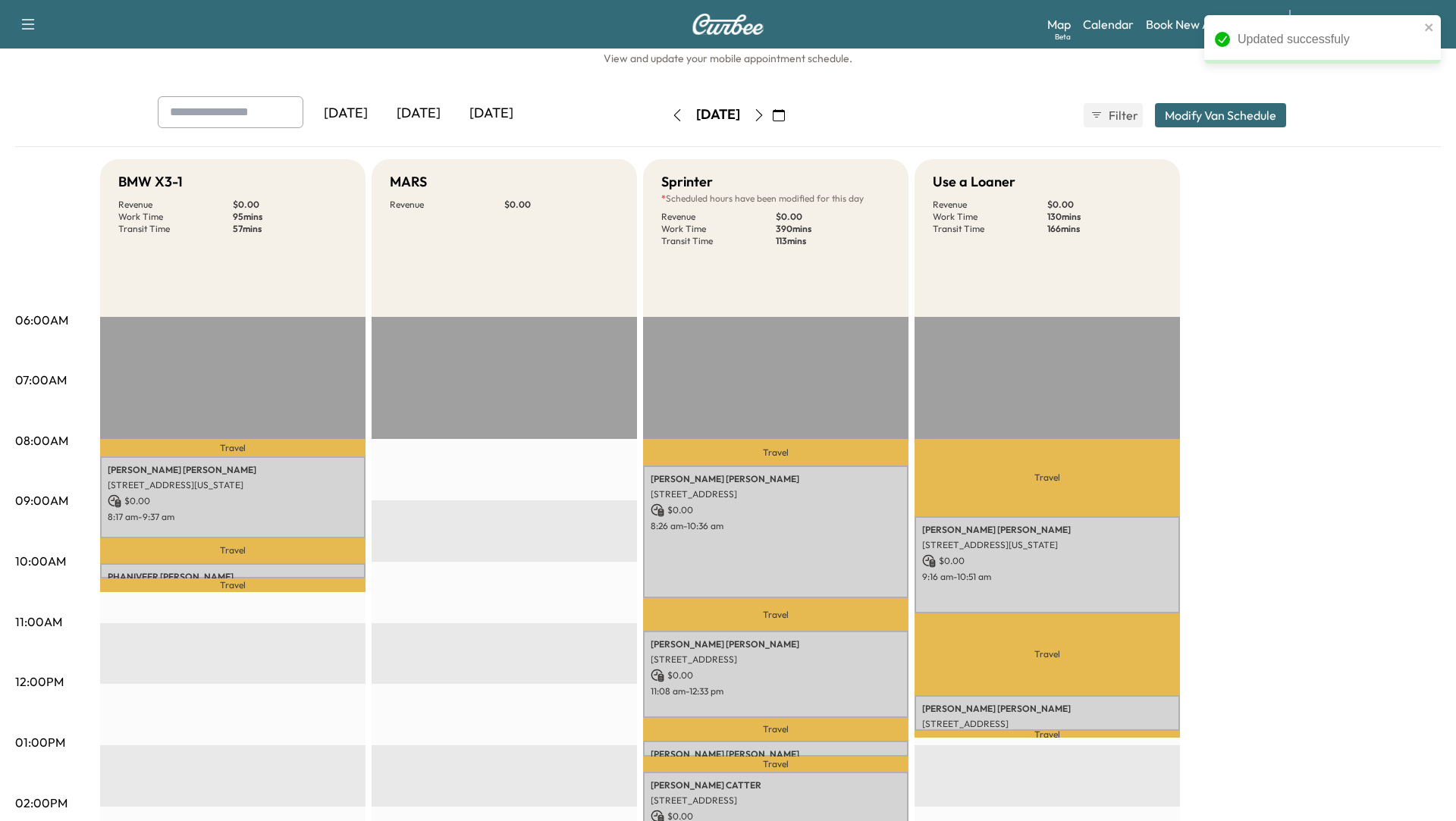
scroll to position [0, 0]
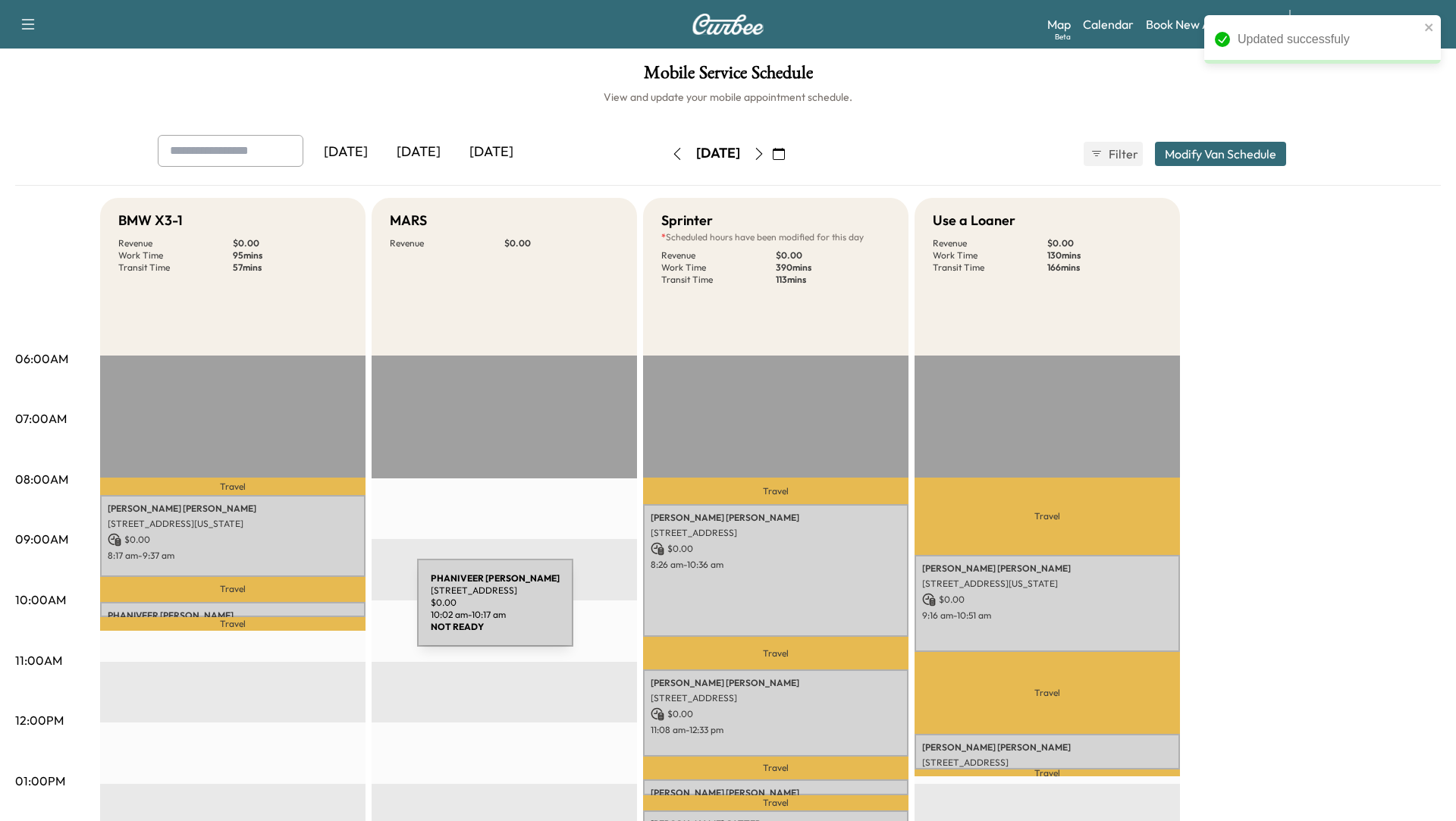
click at [304, 612] on p "PHANIVEER [PERSON_NAME]" at bounding box center [233, 615] width 250 height 12
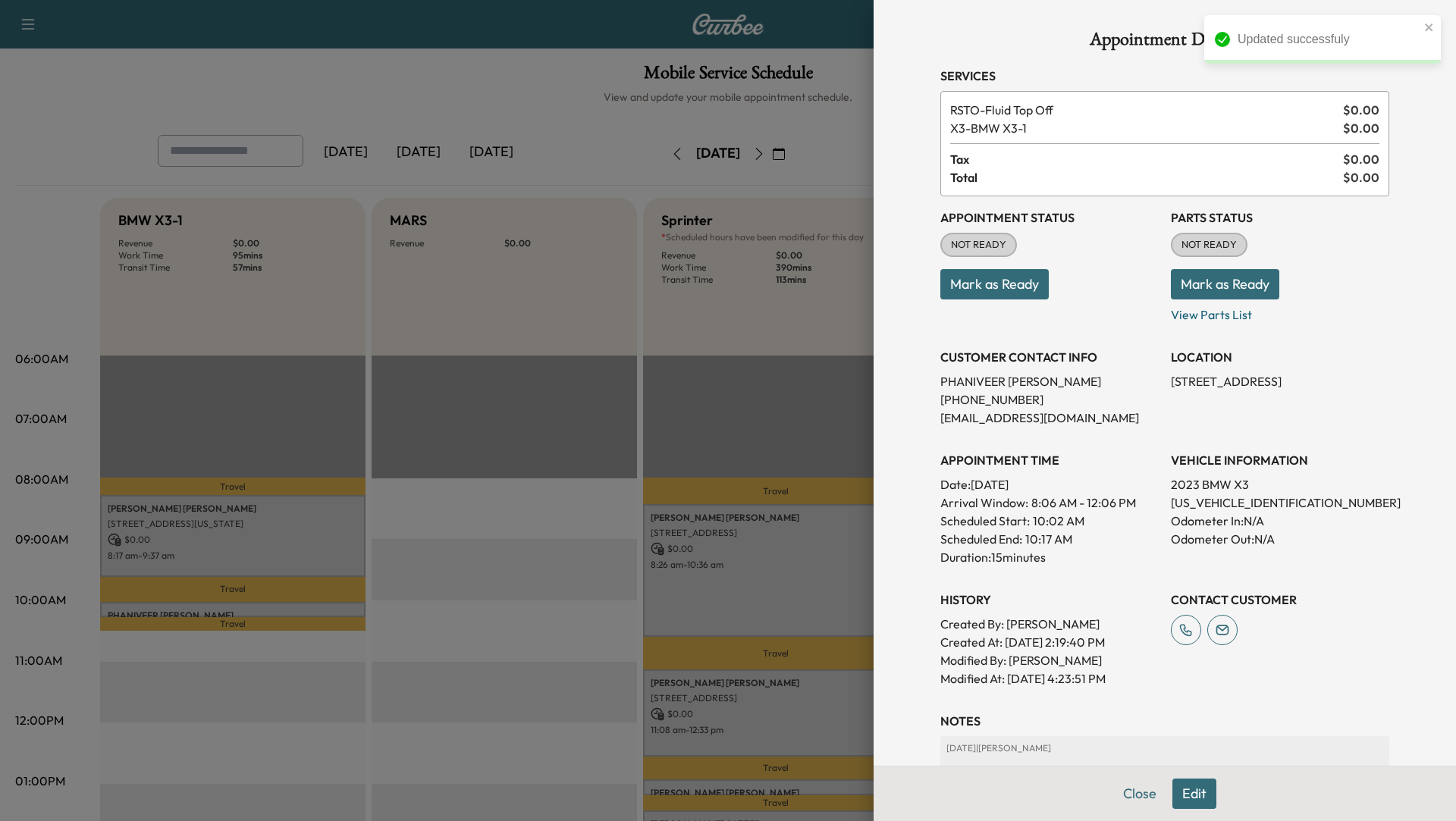
click at [1200, 799] on button "Edit" at bounding box center [1195, 794] width 44 height 30
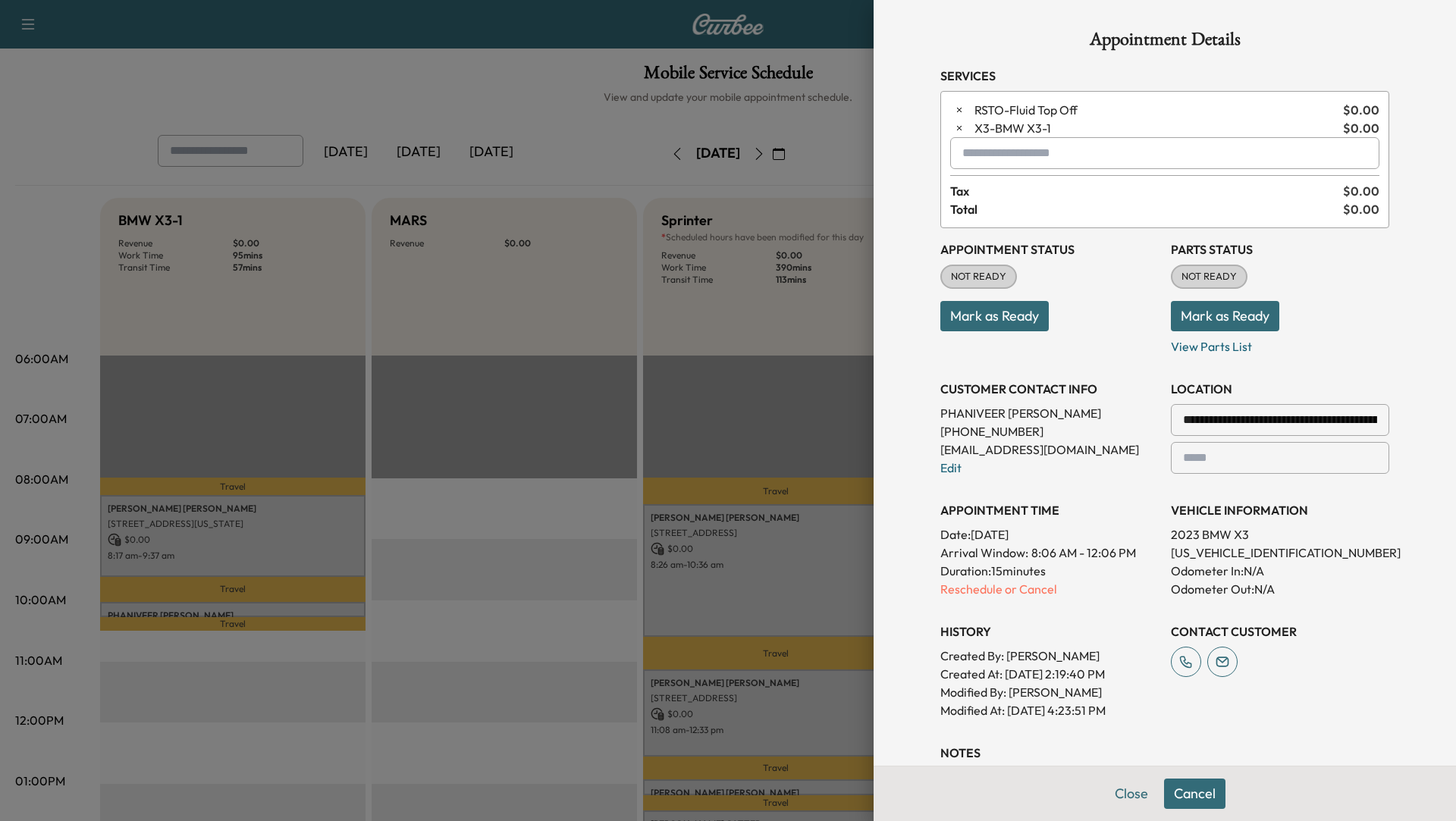
click at [1009, 147] on input "text" at bounding box center [1165, 153] width 429 height 32
click at [956, 132] on icon "button" at bounding box center [959, 128] width 10 height 10
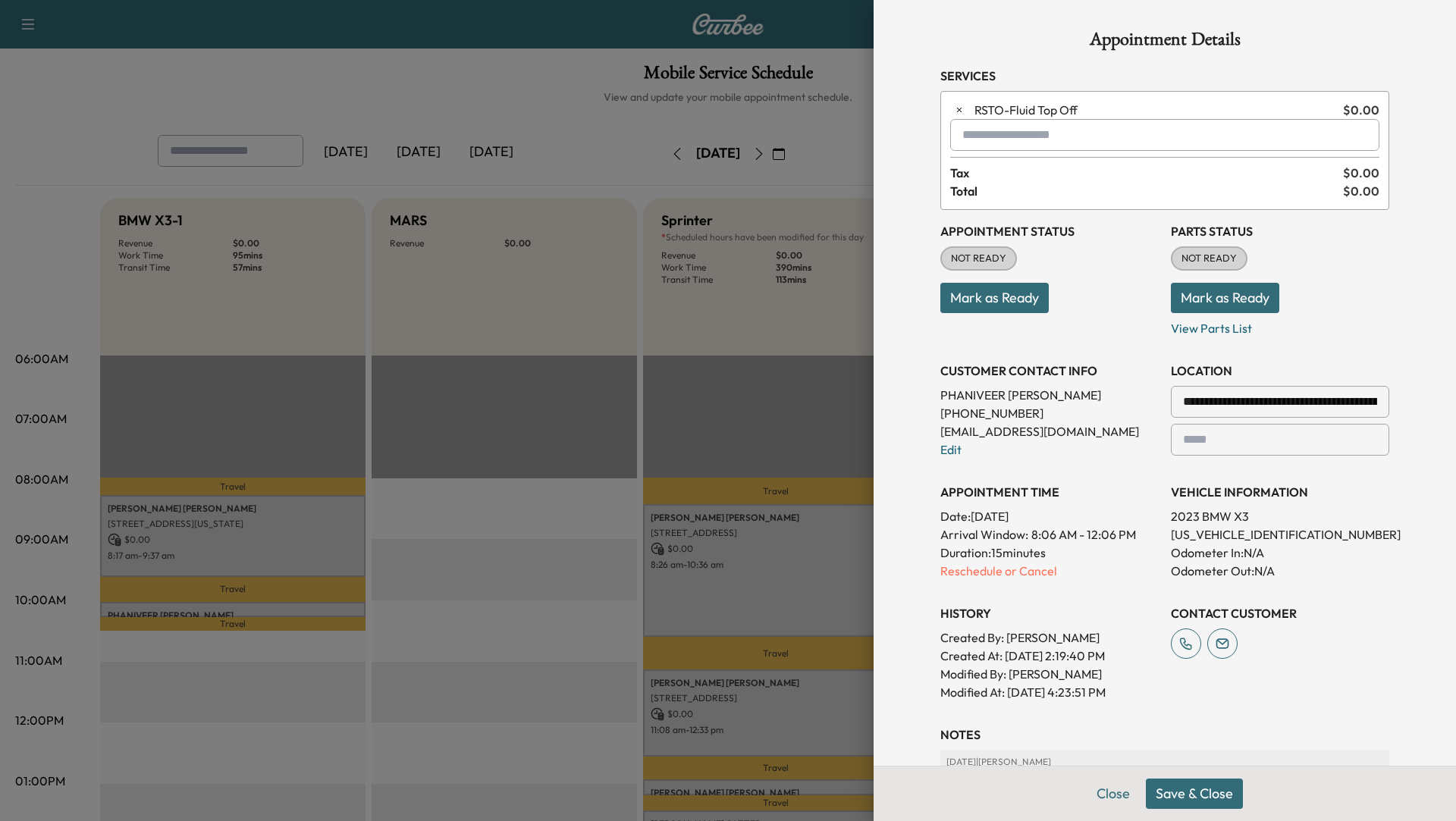
click at [965, 129] on div at bounding box center [965, 135] width 18 height 18
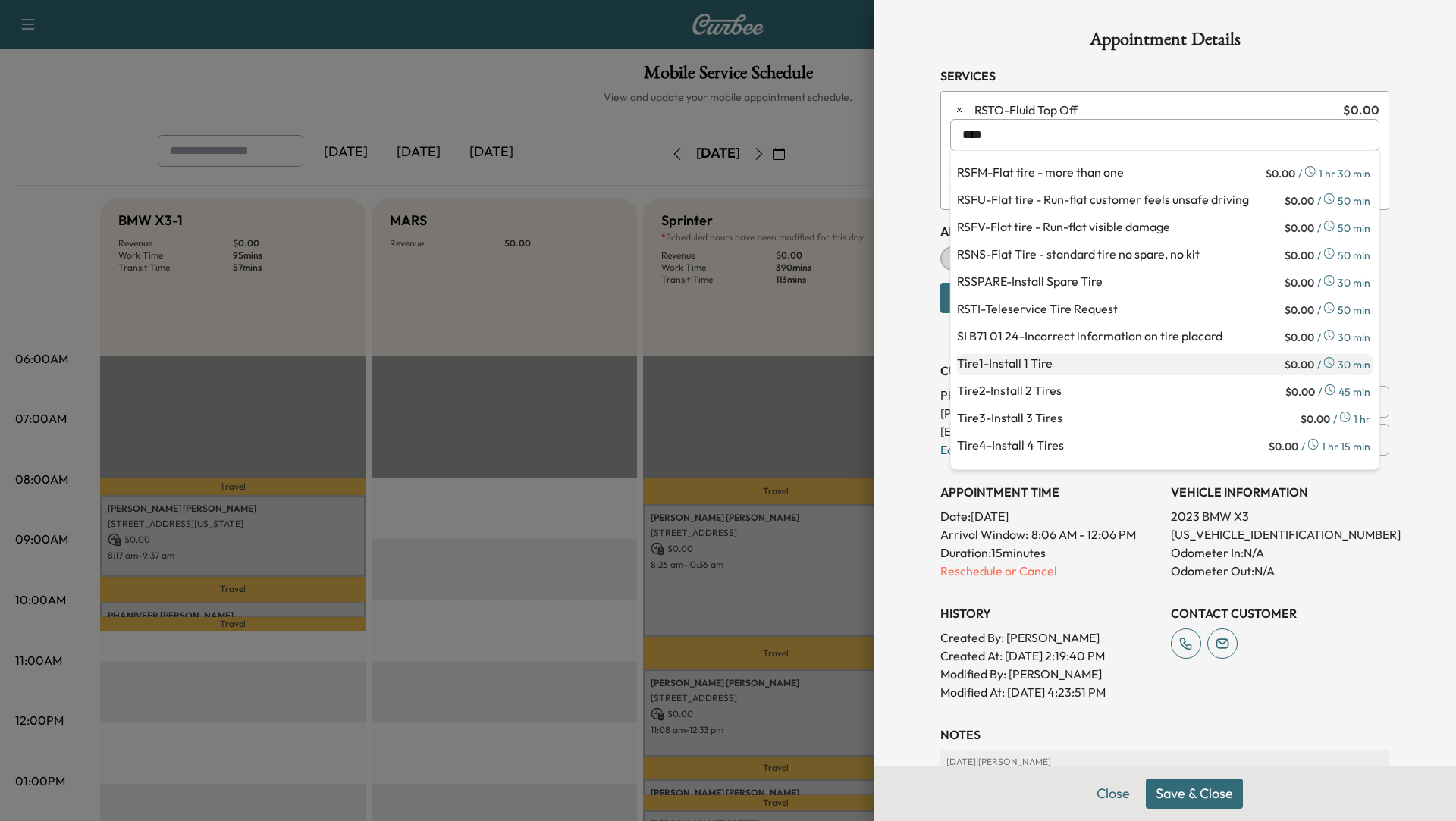
click at [1033, 356] on p "Tire1 - Install 1 Tire" at bounding box center [1120, 364] width 325 height 21
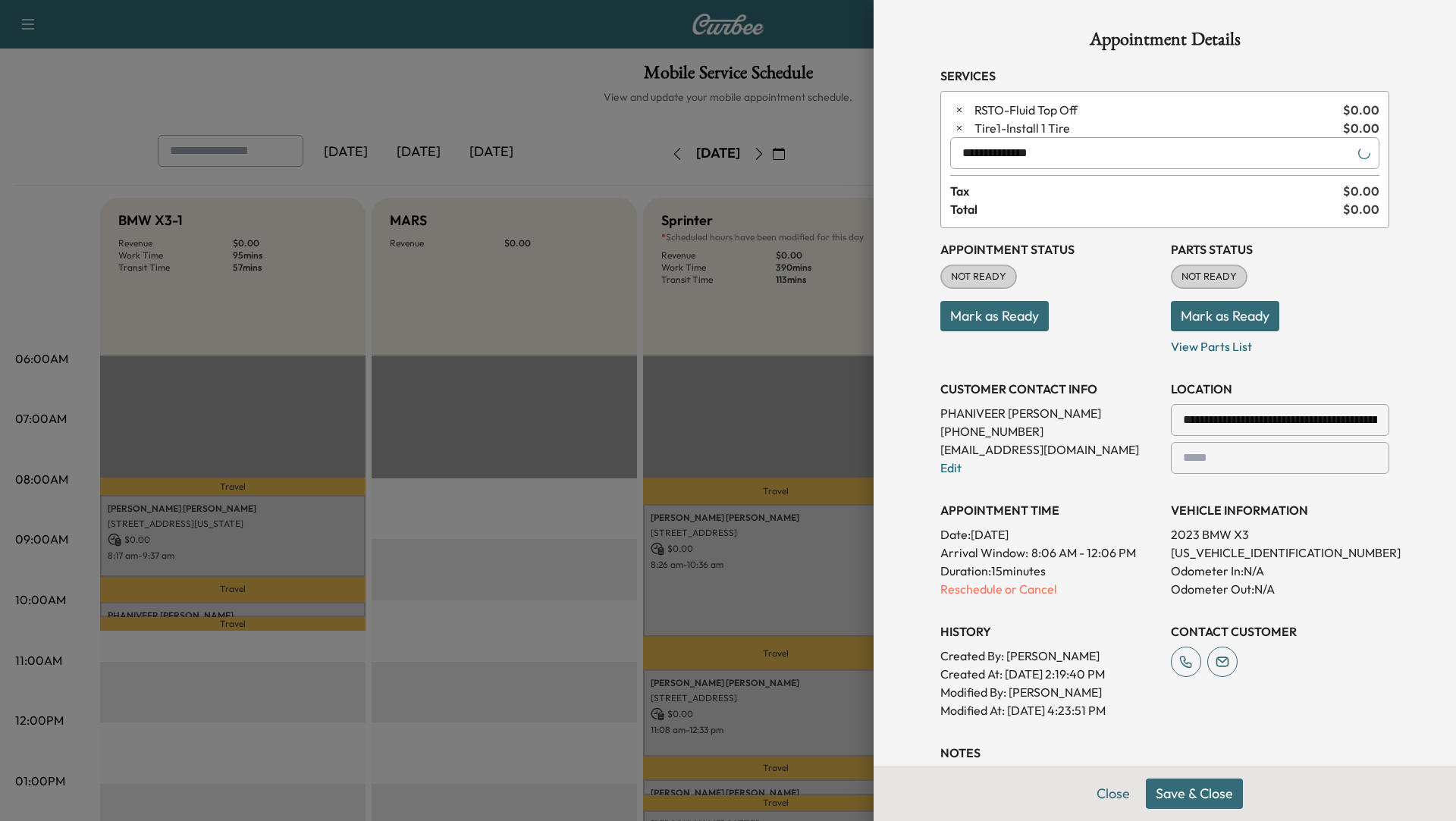
type input "**********"
click at [1211, 797] on button "Save & Close" at bounding box center [1194, 794] width 97 height 30
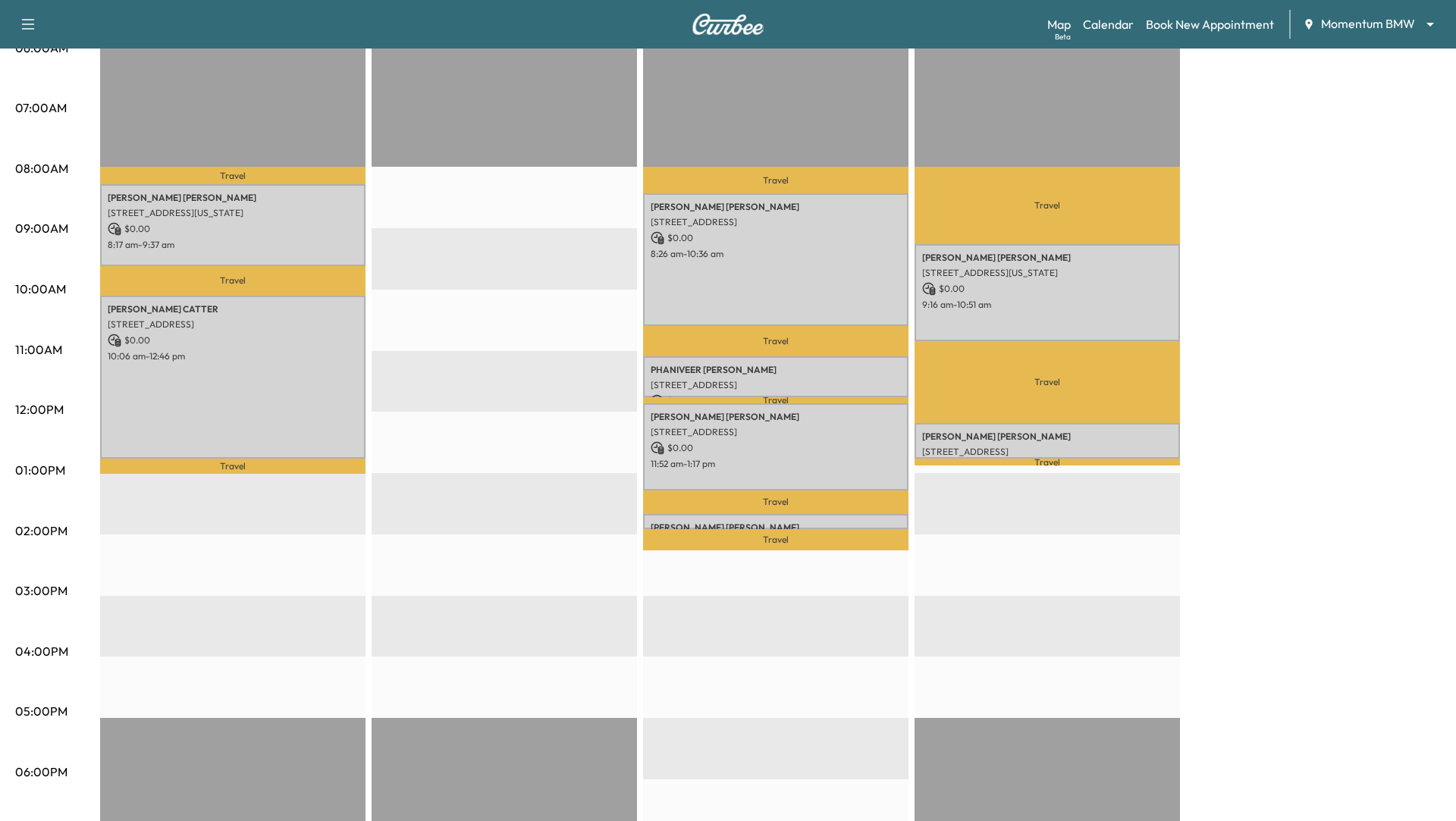
scroll to position [359, 0]
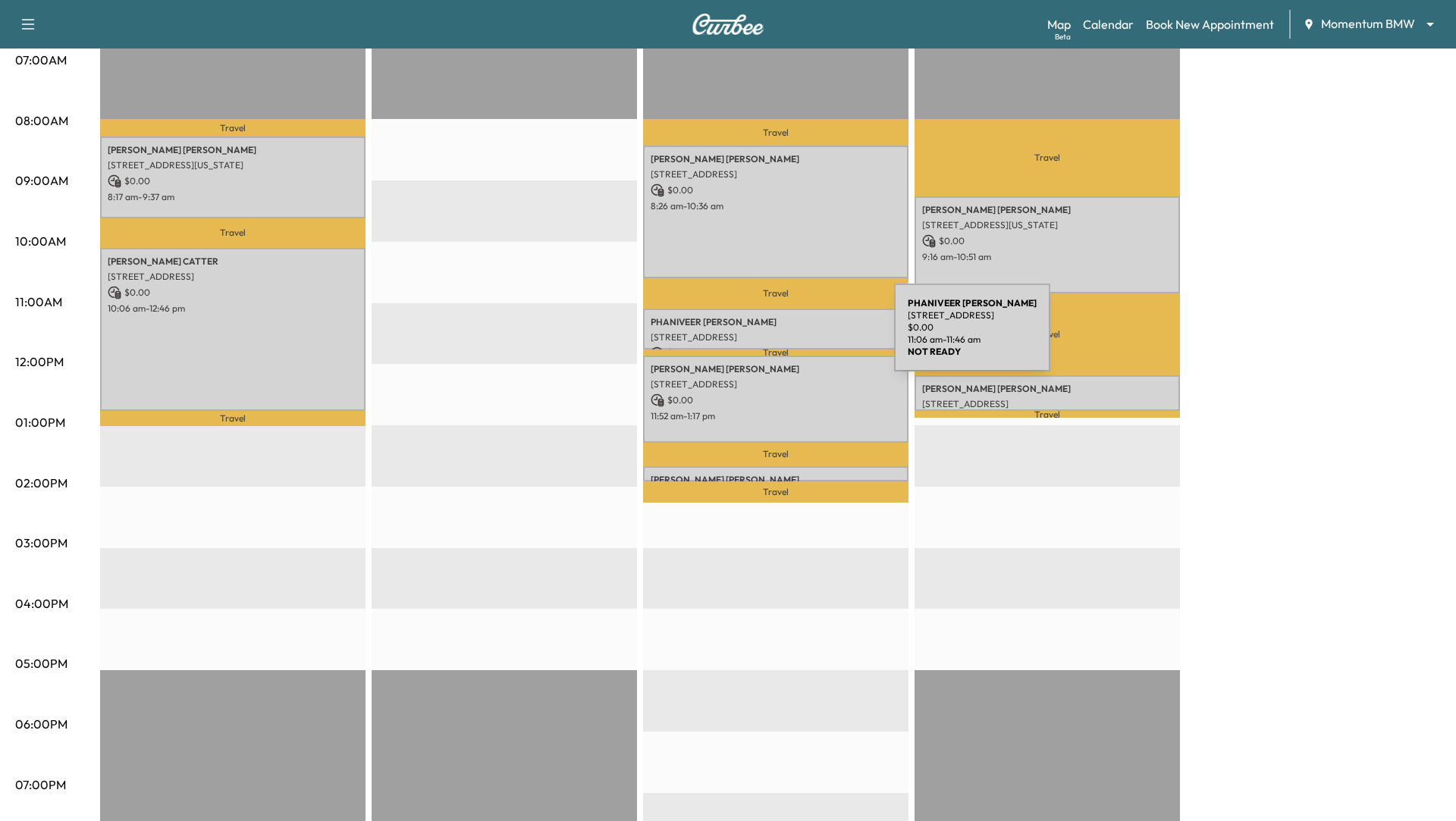
click at [781, 337] on p "[STREET_ADDRESS]" at bounding box center [775, 337] width 250 height 12
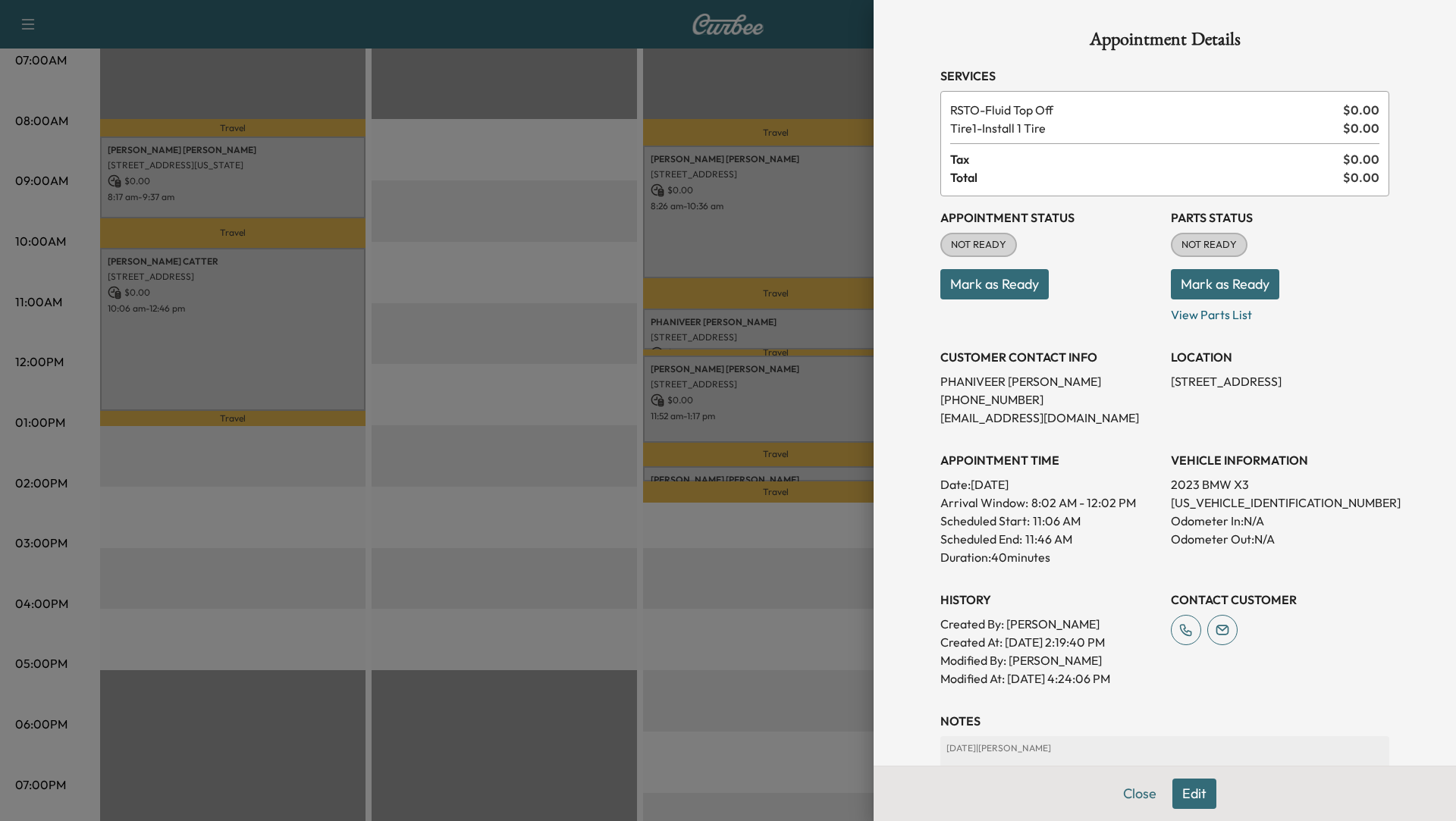
click at [1194, 790] on button "Edit" at bounding box center [1195, 794] width 44 height 30
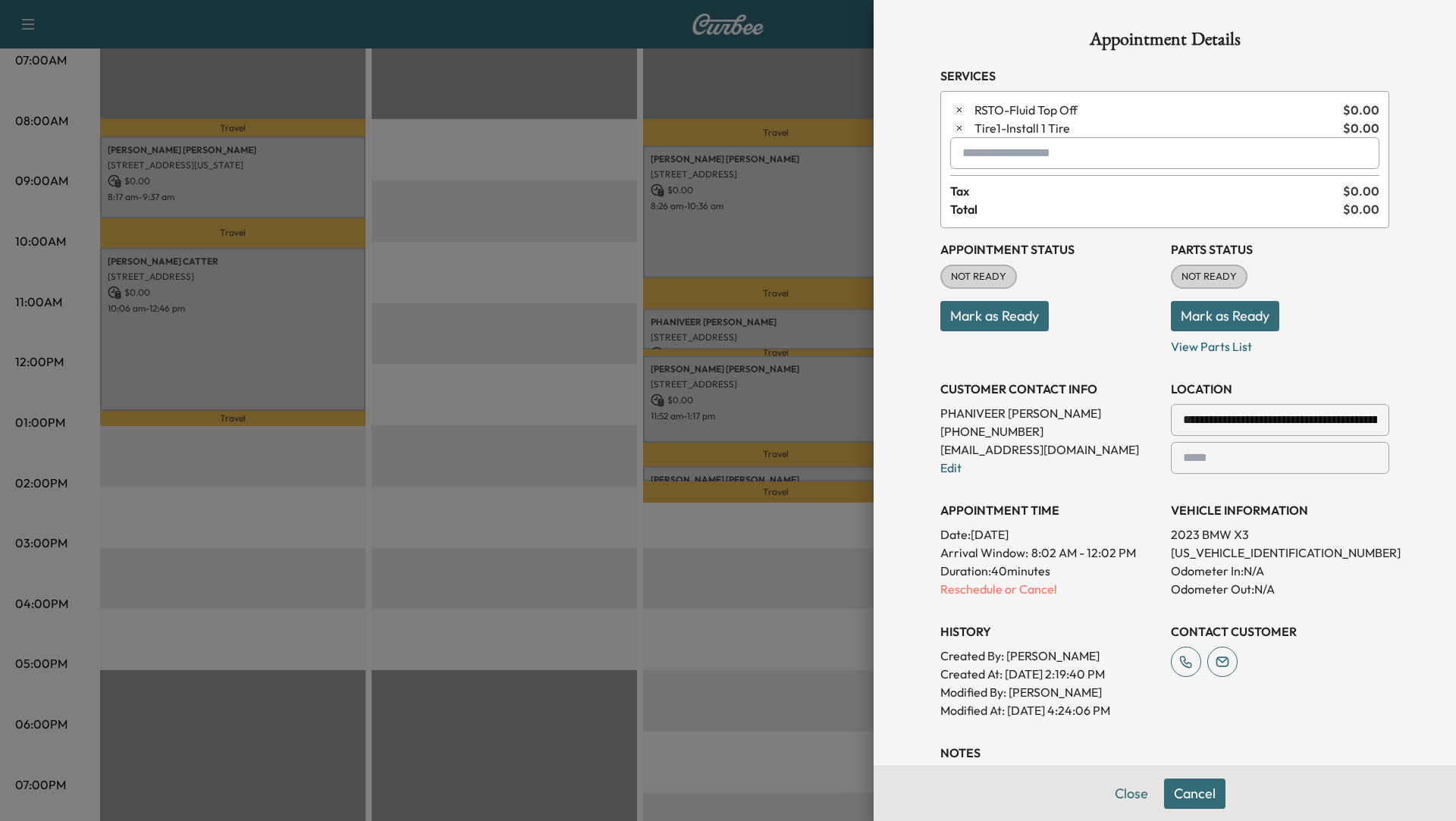
click at [991, 159] on input "text" at bounding box center [1165, 153] width 429 height 32
type input "*"
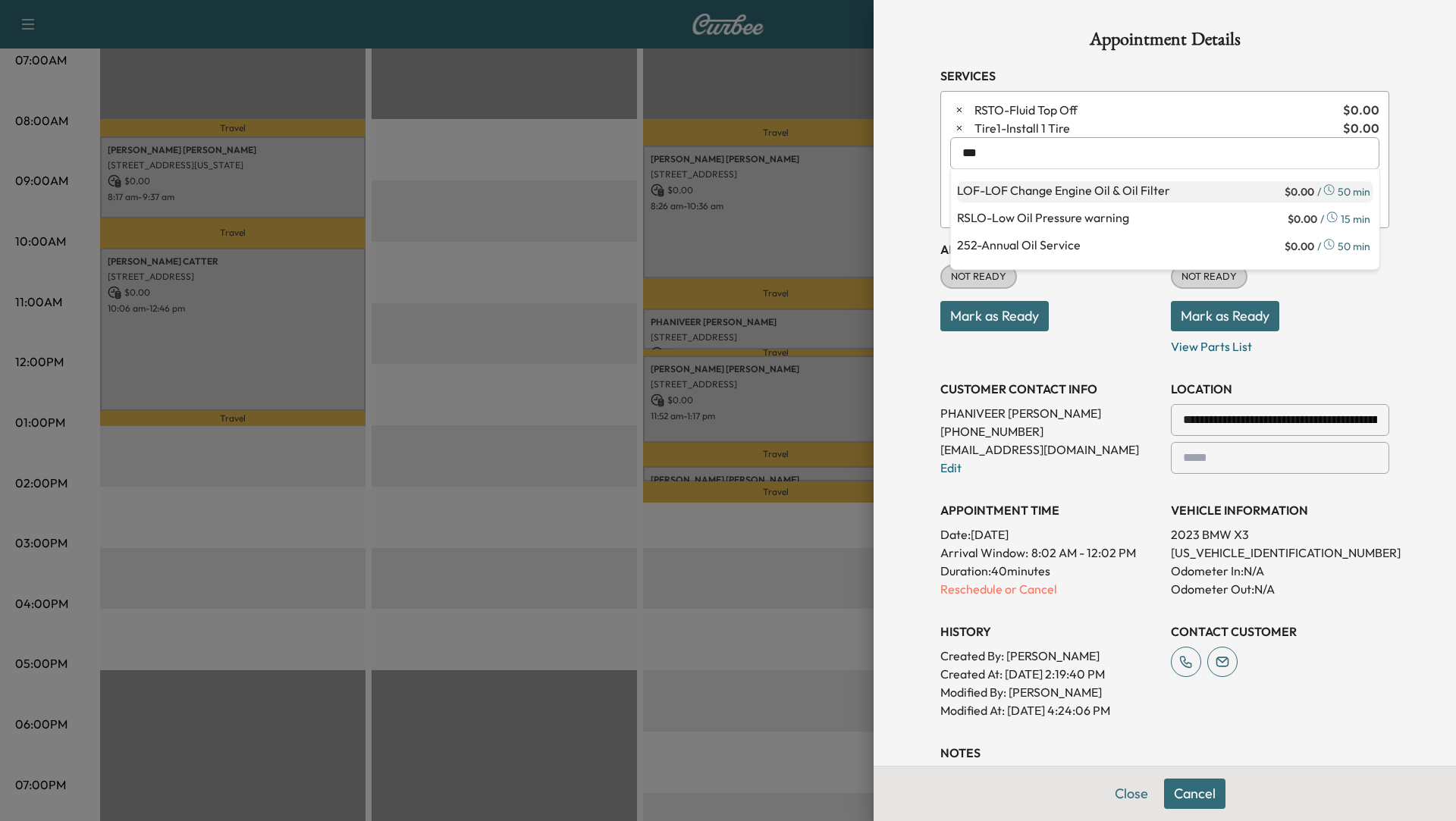
click at [996, 190] on p "LOF - LOF Change Engine Oil & Oil Filter" at bounding box center [1120, 192] width 325 height 21
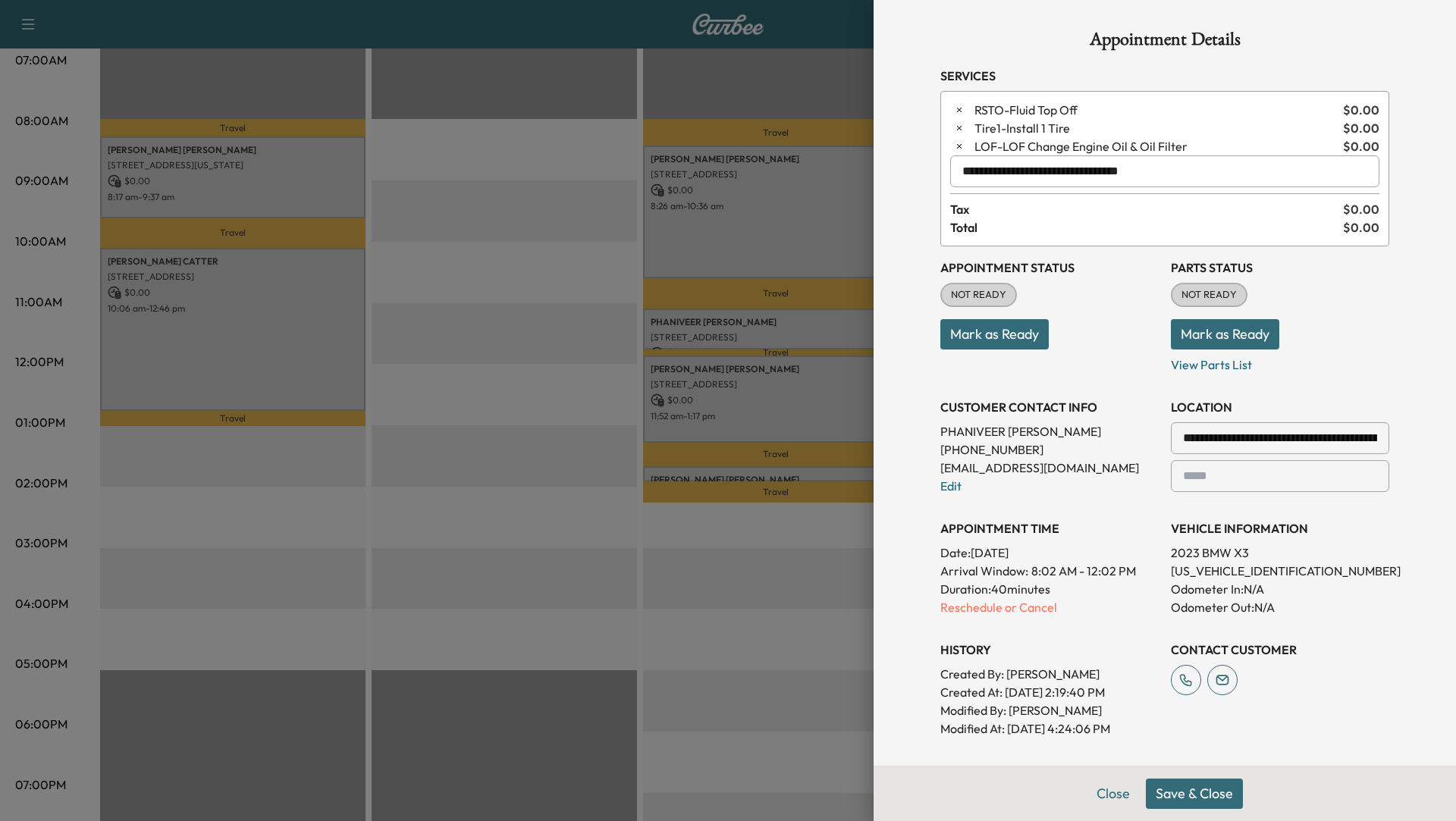
type input "**********"
click at [1185, 793] on button "Save & Close" at bounding box center [1194, 794] width 97 height 30
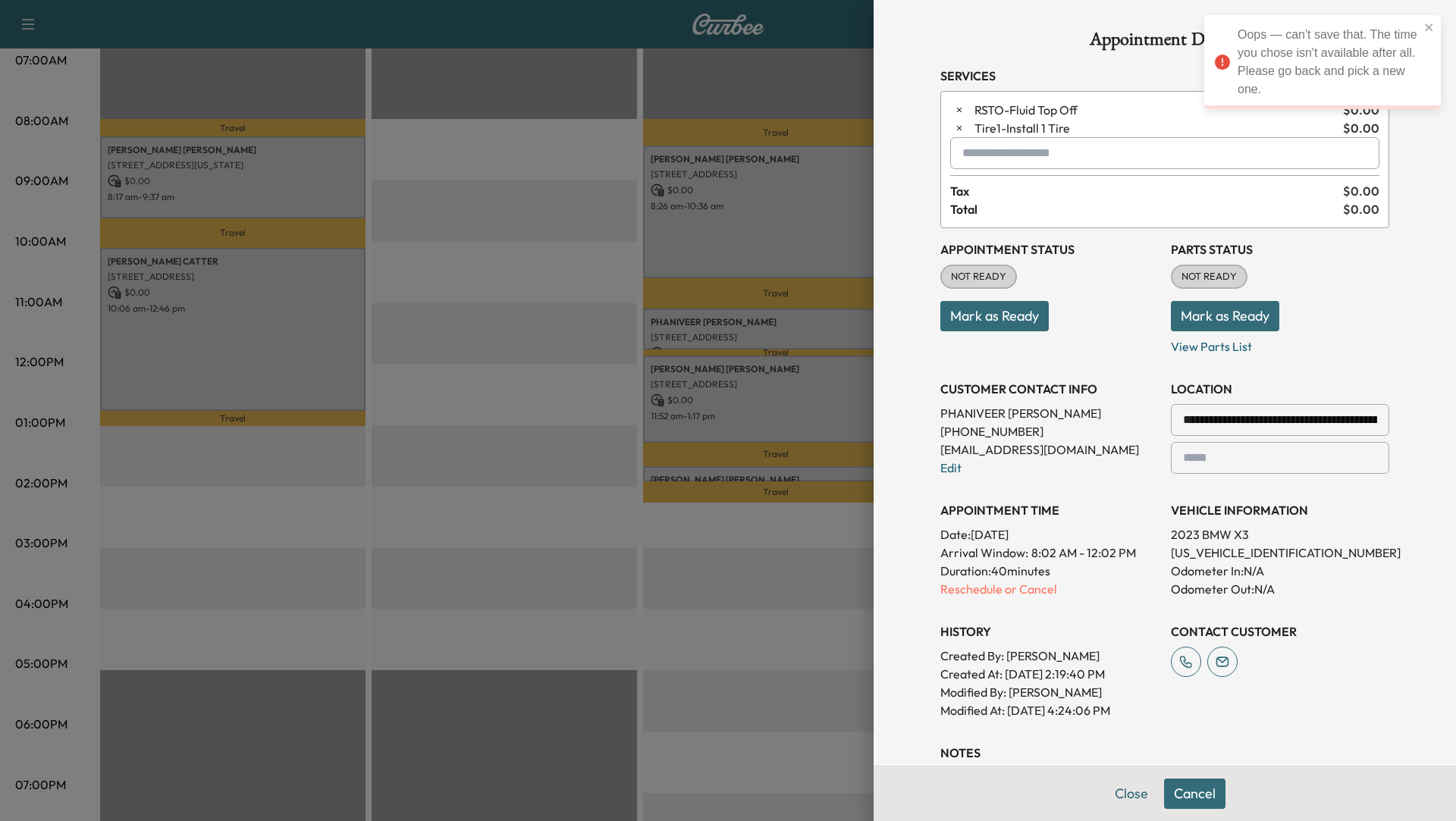
click at [1054, 147] on input "text" at bounding box center [1165, 153] width 429 height 32
click at [1086, 132] on span "Tire1 - Install 1 Tire" at bounding box center [1156, 128] width 363 height 18
click at [972, 130] on div "Tire1 - Install 1 Tire $ 0.00" at bounding box center [1165, 128] width 429 height 18
click at [990, 129] on span "Tire1 - Install 1 Tire" at bounding box center [1156, 128] width 363 height 18
click at [991, 160] on input "text" at bounding box center [1165, 153] width 429 height 32
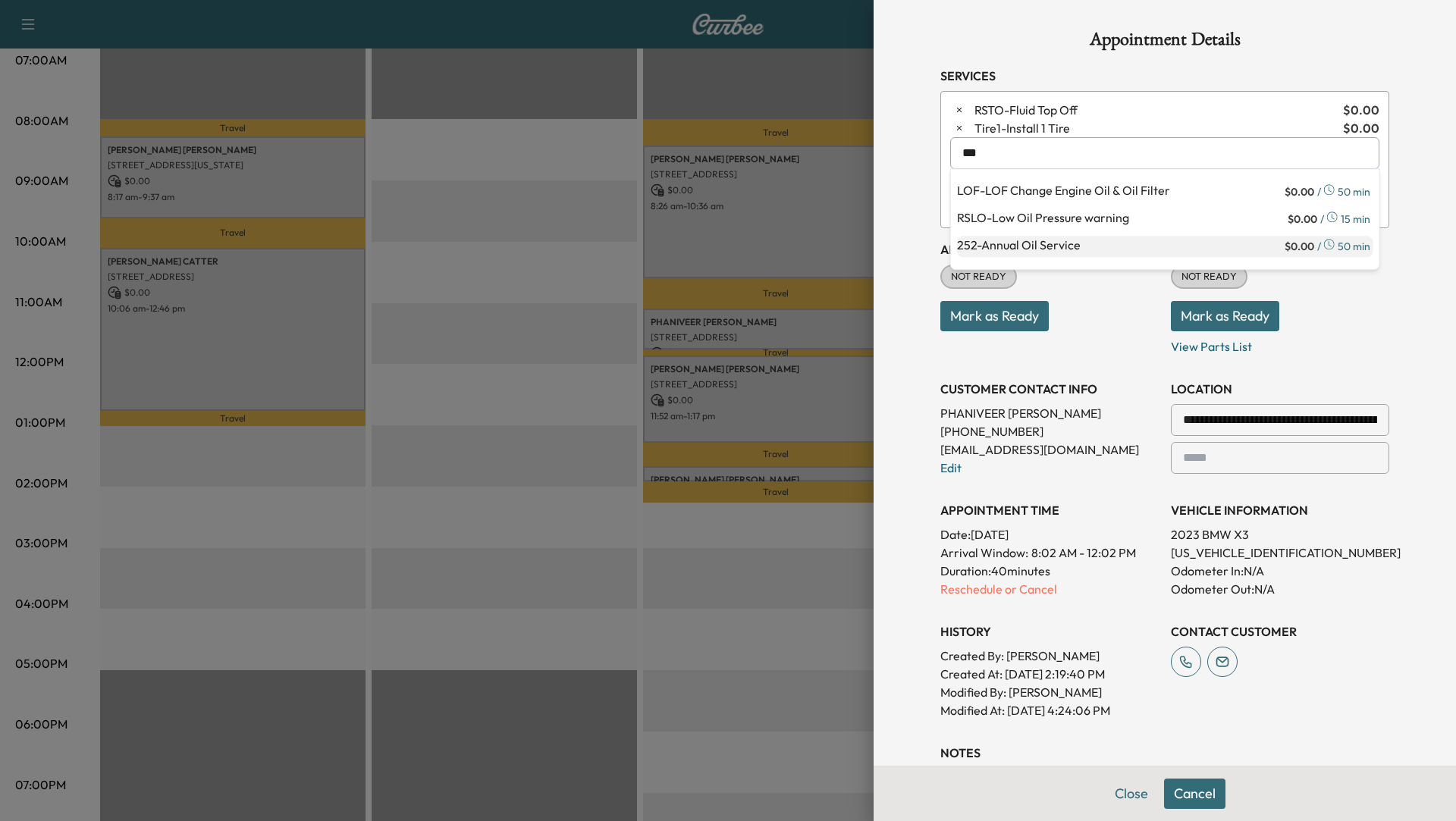
click at [1040, 246] on p "252 - Annual Oil Service" at bounding box center [1120, 246] width 325 height 21
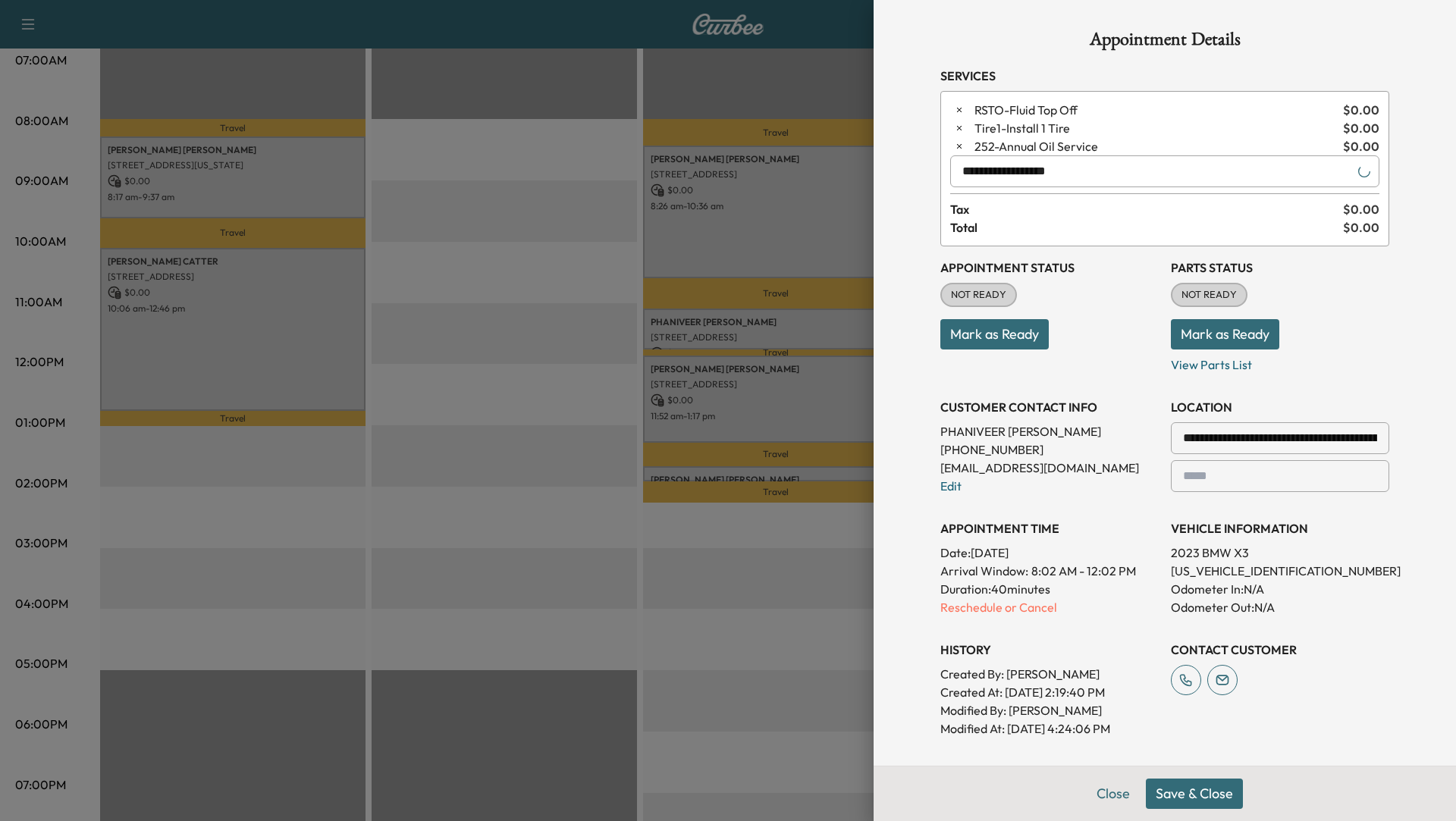
type input "**********"
click at [1193, 801] on button "Save & Close" at bounding box center [1194, 794] width 97 height 30
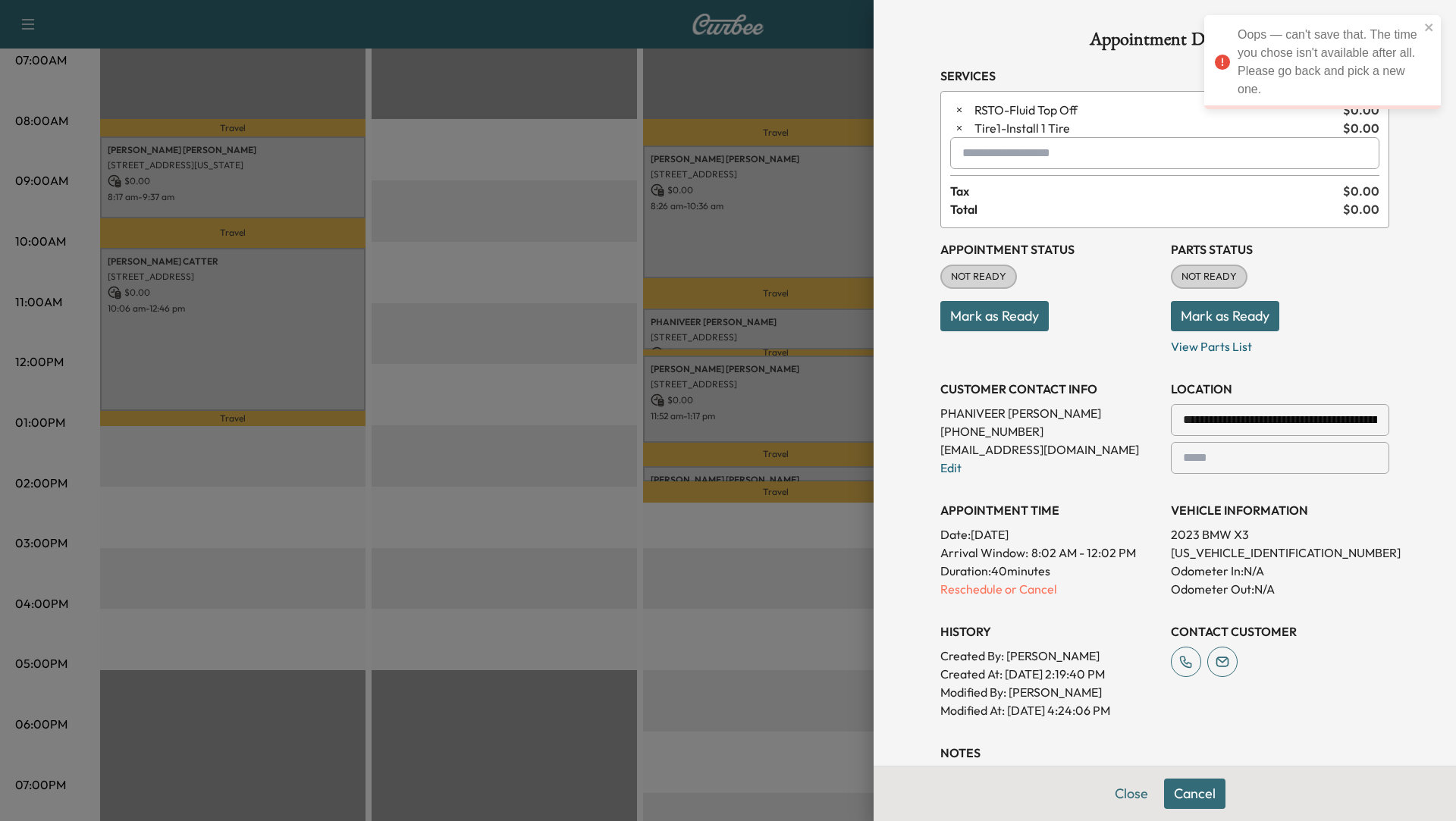
click at [497, 346] on div at bounding box center [728, 410] width 1456 height 821
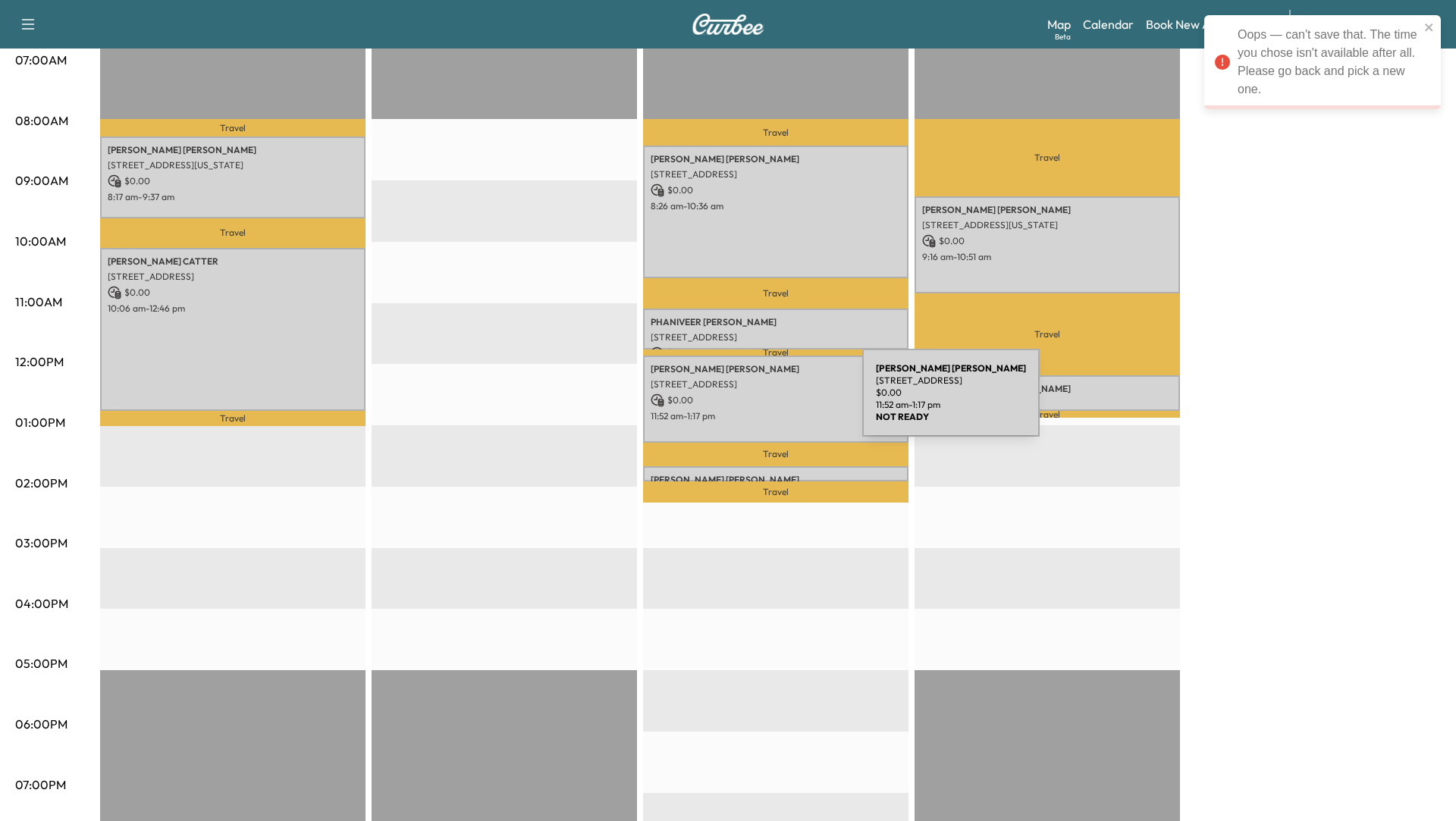
click at [749, 402] on p "$ 0.00" at bounding box center [775, 400] width 250 height 13
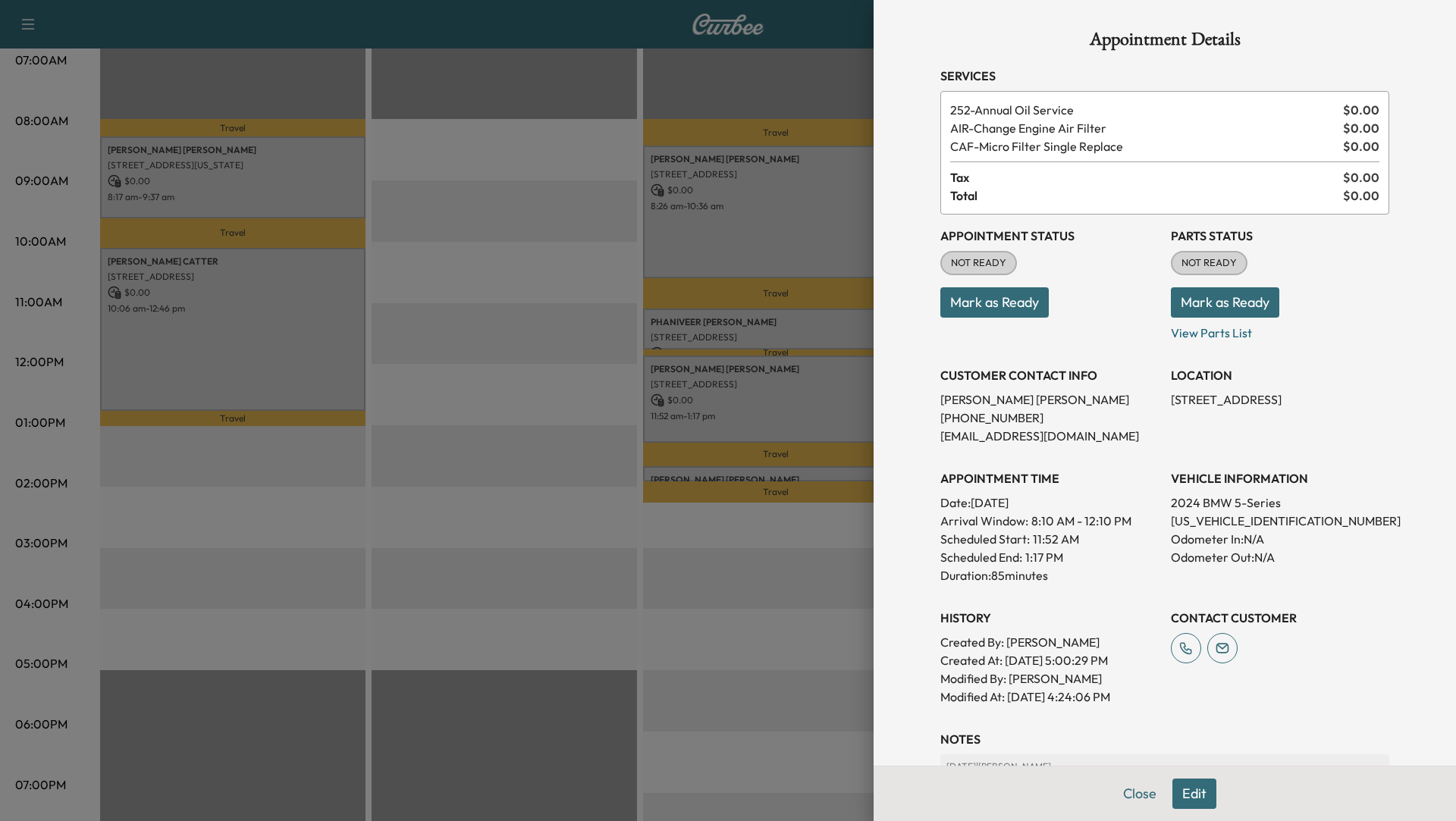
click at [1197, 804] on button "Edit" at bounding box center [1195, 794] width 44 height 30
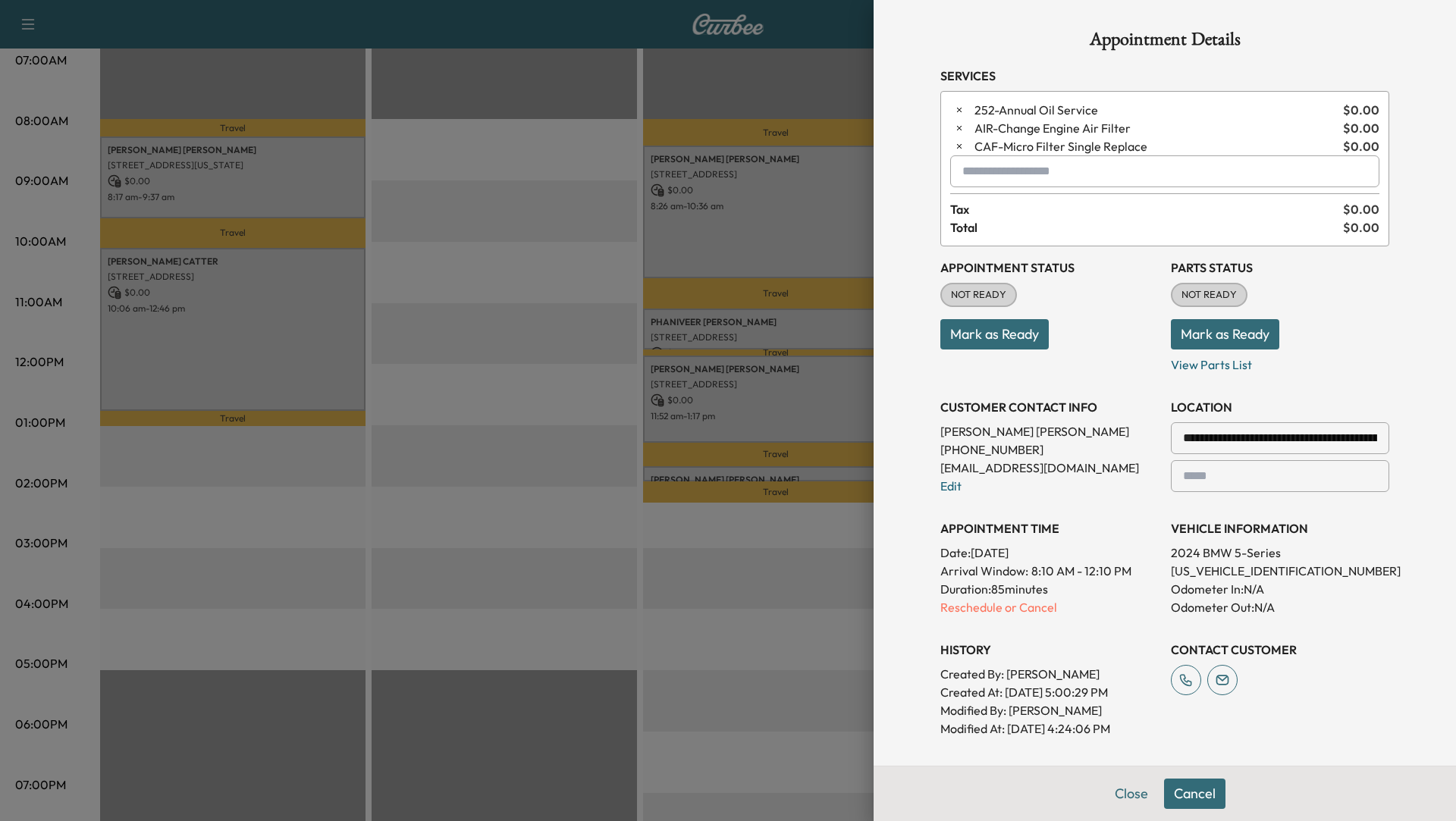
click at [1033, 180] on input "text" at bounding box center [1165, 171] width 429 height 32
type input "*"
type input "***"
click at [959, 109] on icon "button" at bounding box center [960, 110] width 5 height 5
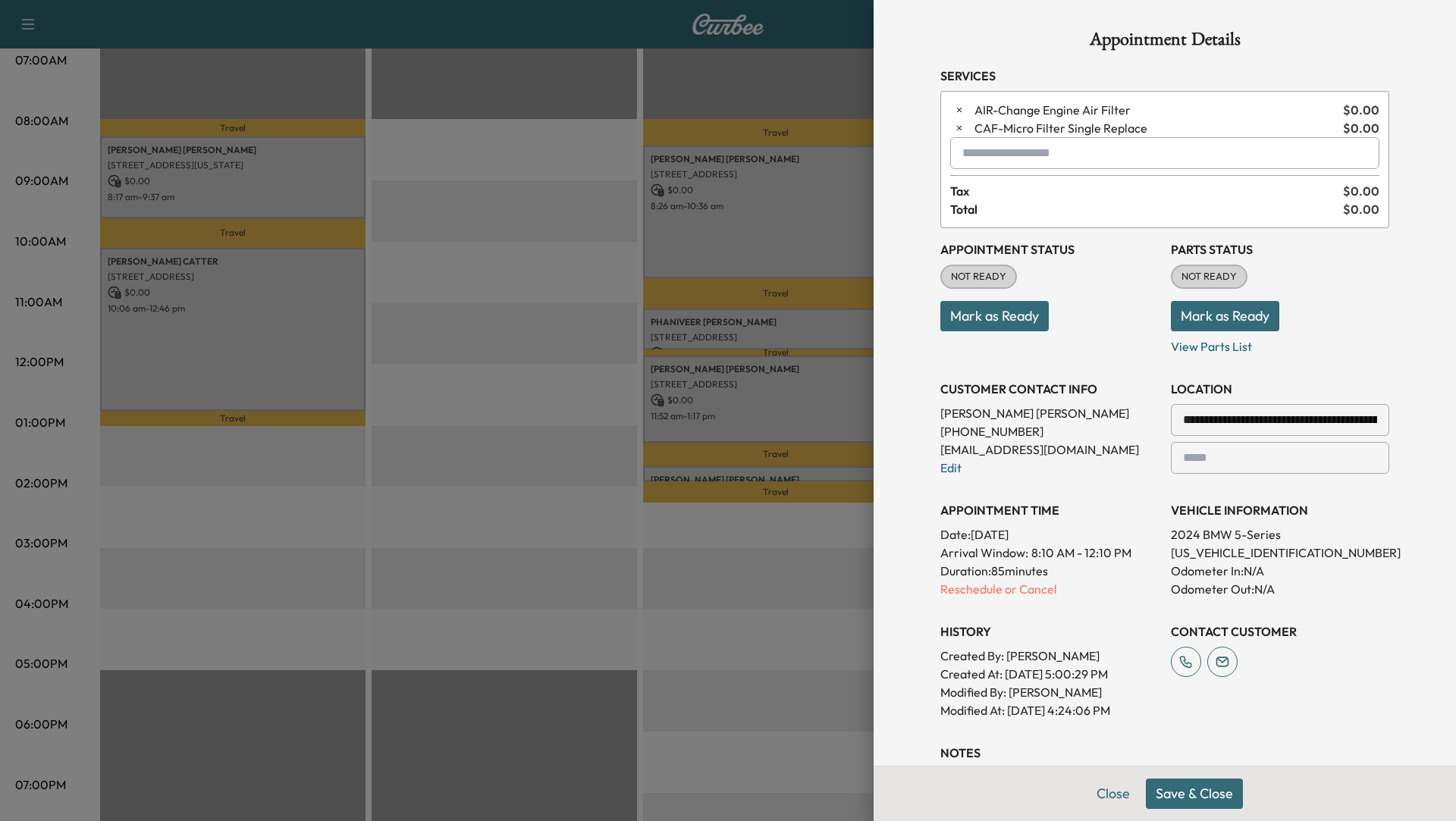
click at [974, 149] on div at bounding box center [965, 153] width 18 height 18
click at [979, 185] on p "X3 - BMW X3-1" at bounding box center [1123, 192] width 331 height 21
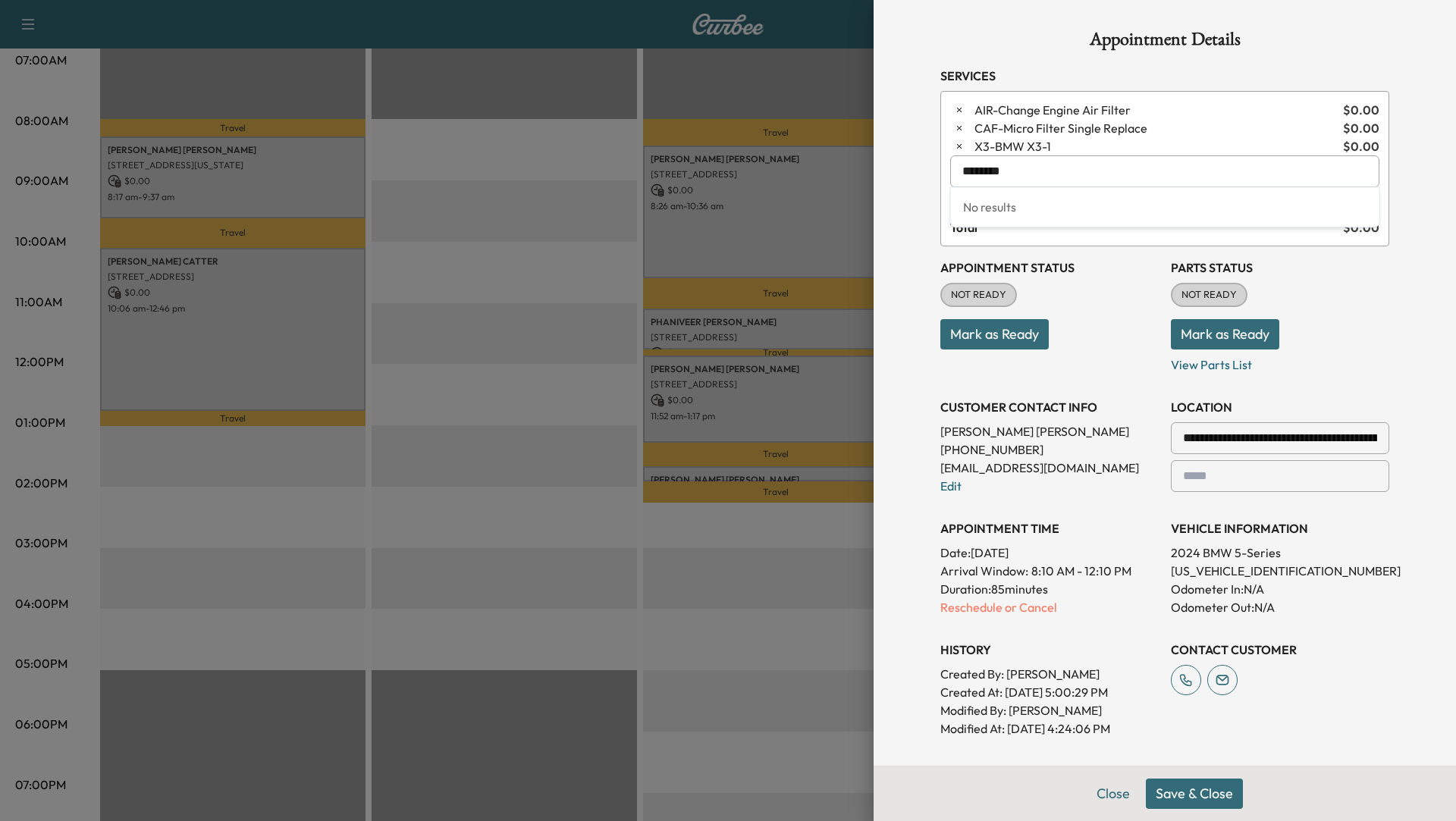
drag, startPoint x: 1058, startPoint y: 174, endPoint x: 928, endPoint y: 174, distance: 130.0
click at [928, 174] on div "**********" at bounding box center [1164, 537] width 485 height 1075
click at [1026, 207] on p "LOF - LOF Change Engine Oil & Oil Filter" at bounding box center [1120, 210] width 325 height 21
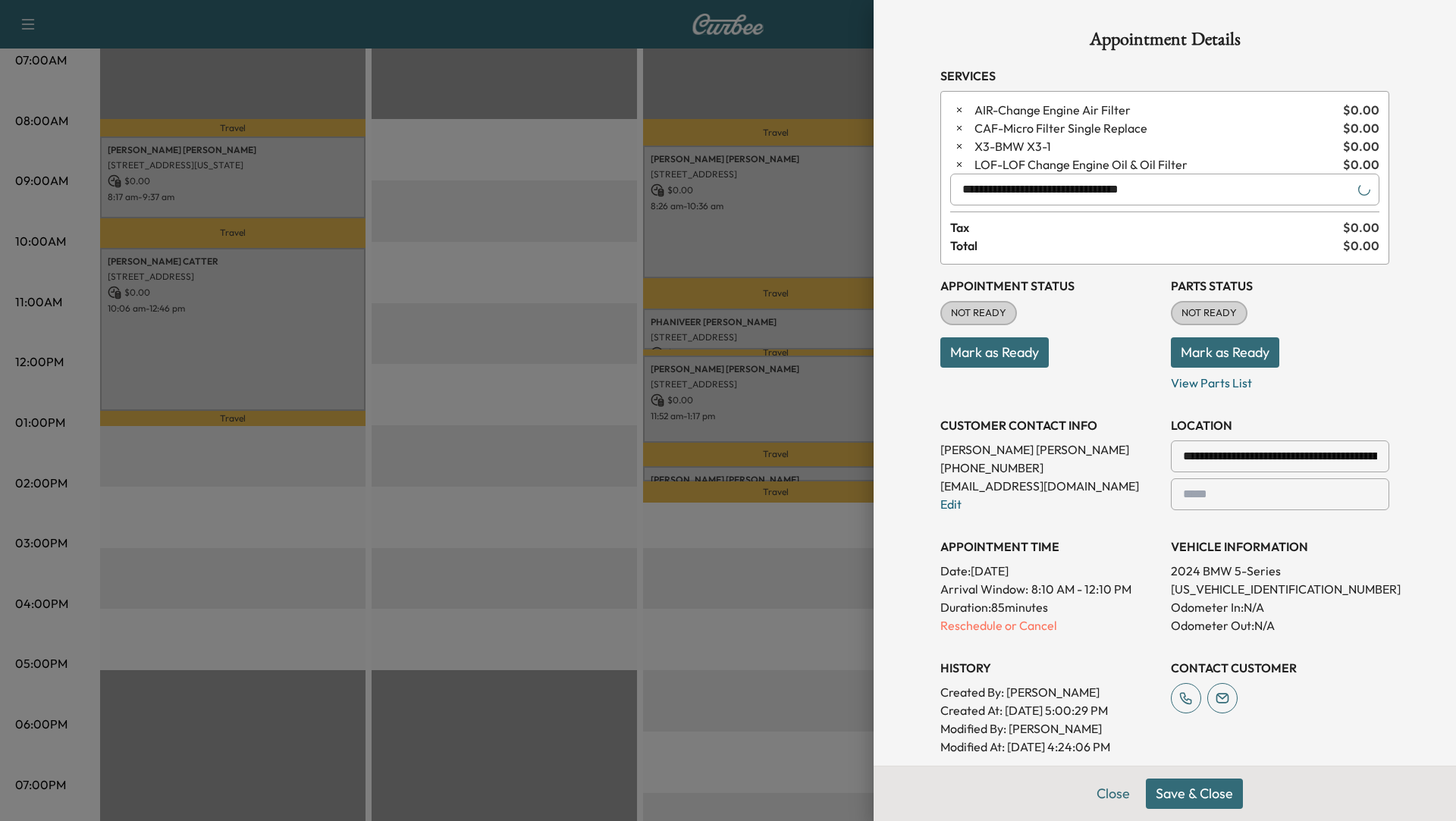
type input "**********"
click at [1189, 793] on button "Save & Close" at bounding box center [1194, 794] width 97 height 30
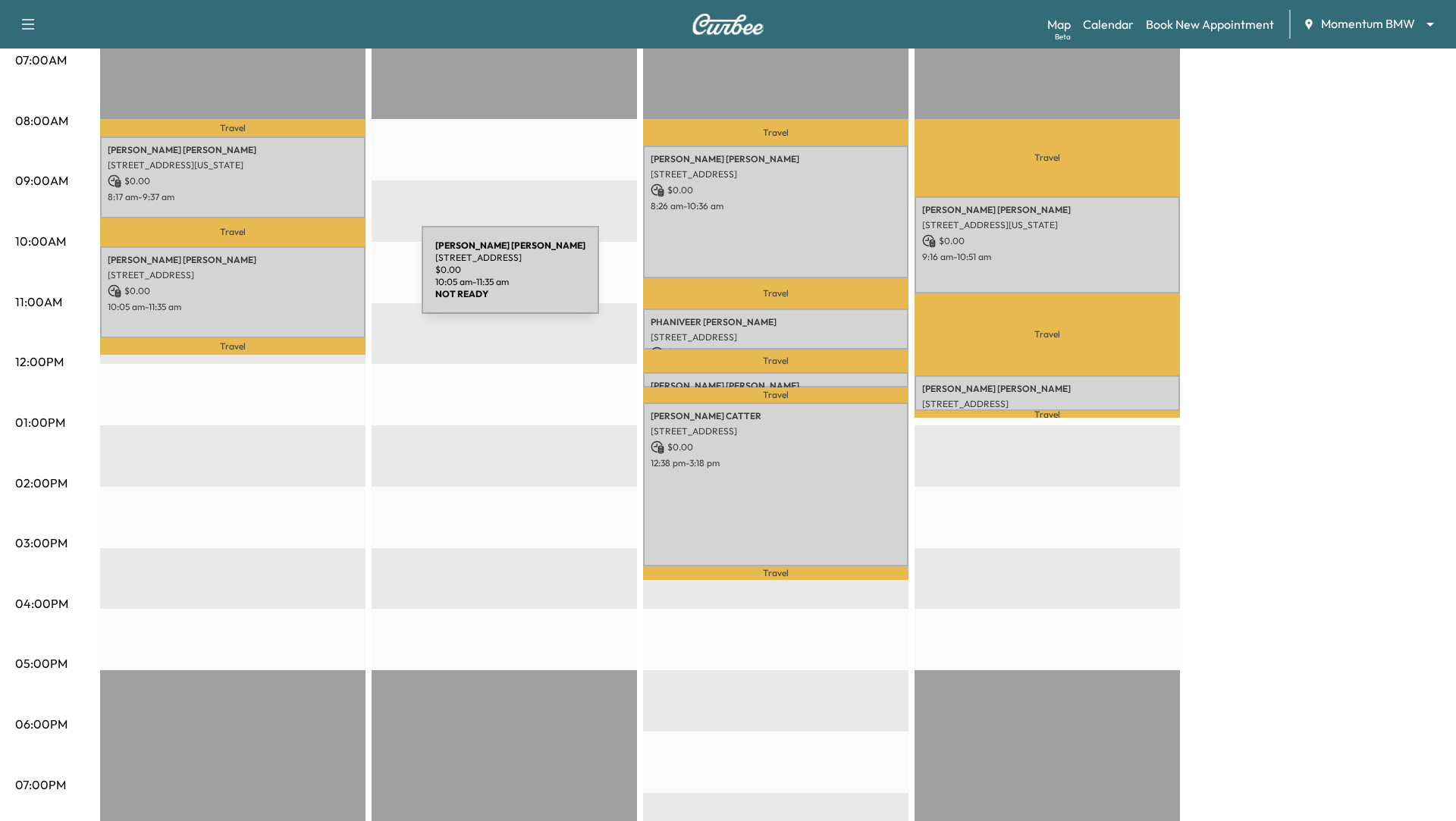
click at [305, 278] on p "[STREET_ADDRESS]" at bounding box center [233, 274] width 250 height 12
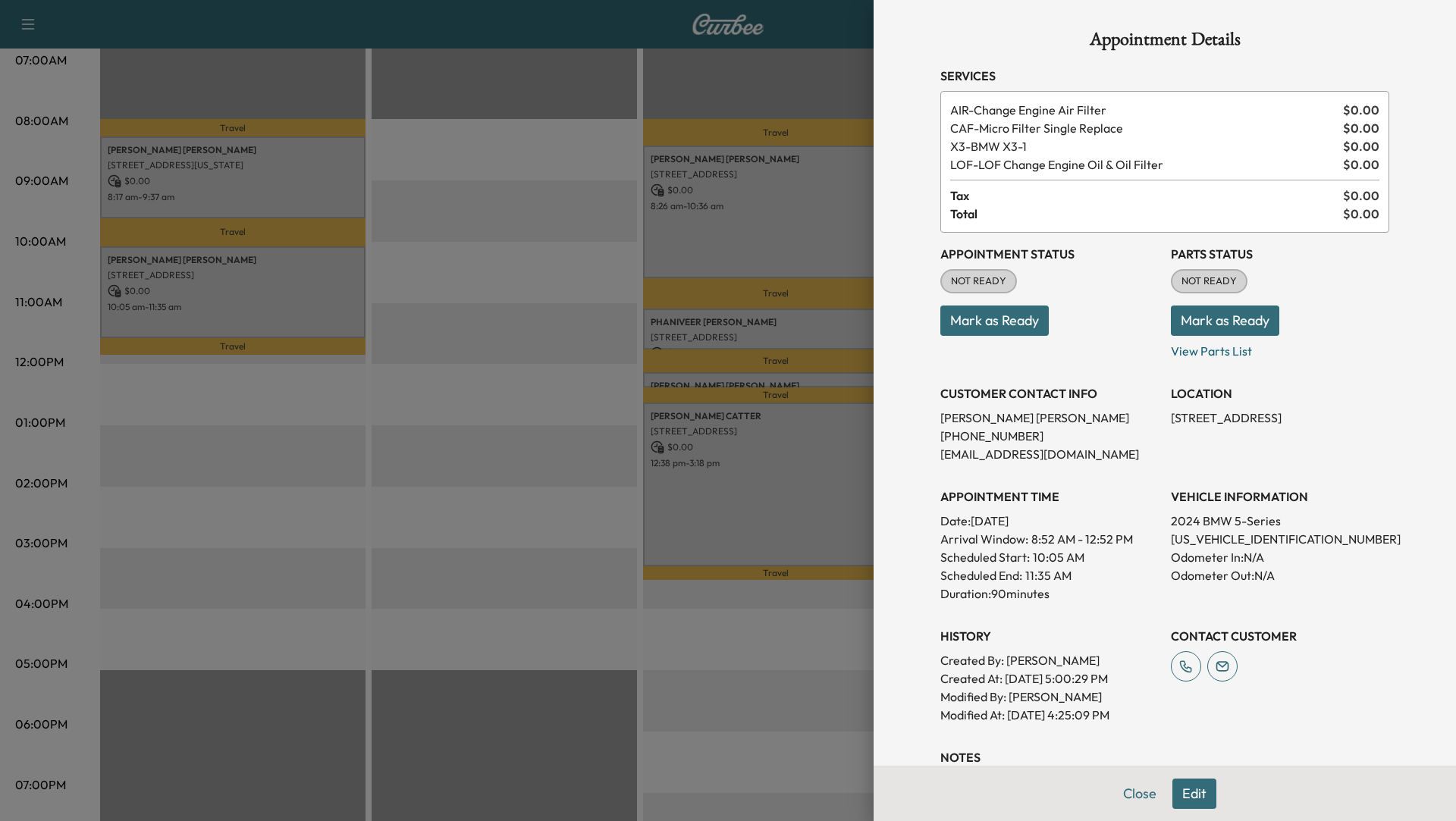
click at [1200, 791] on button "Edit" at bounding box center [1195, 794] width 44 height 30
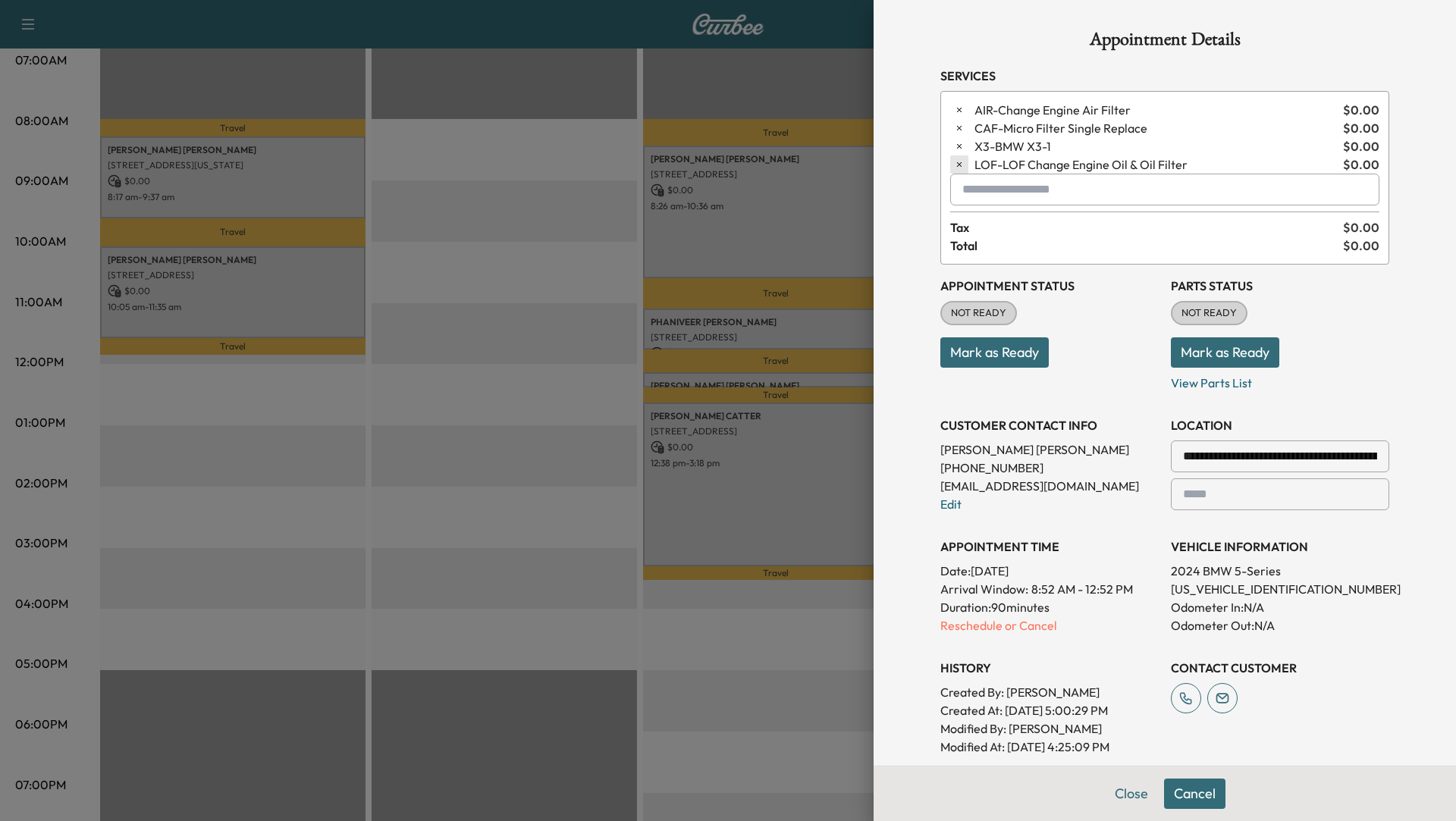
click at [956, 166] on icon "button" at bounding box center [959, 164] width 10 height 10
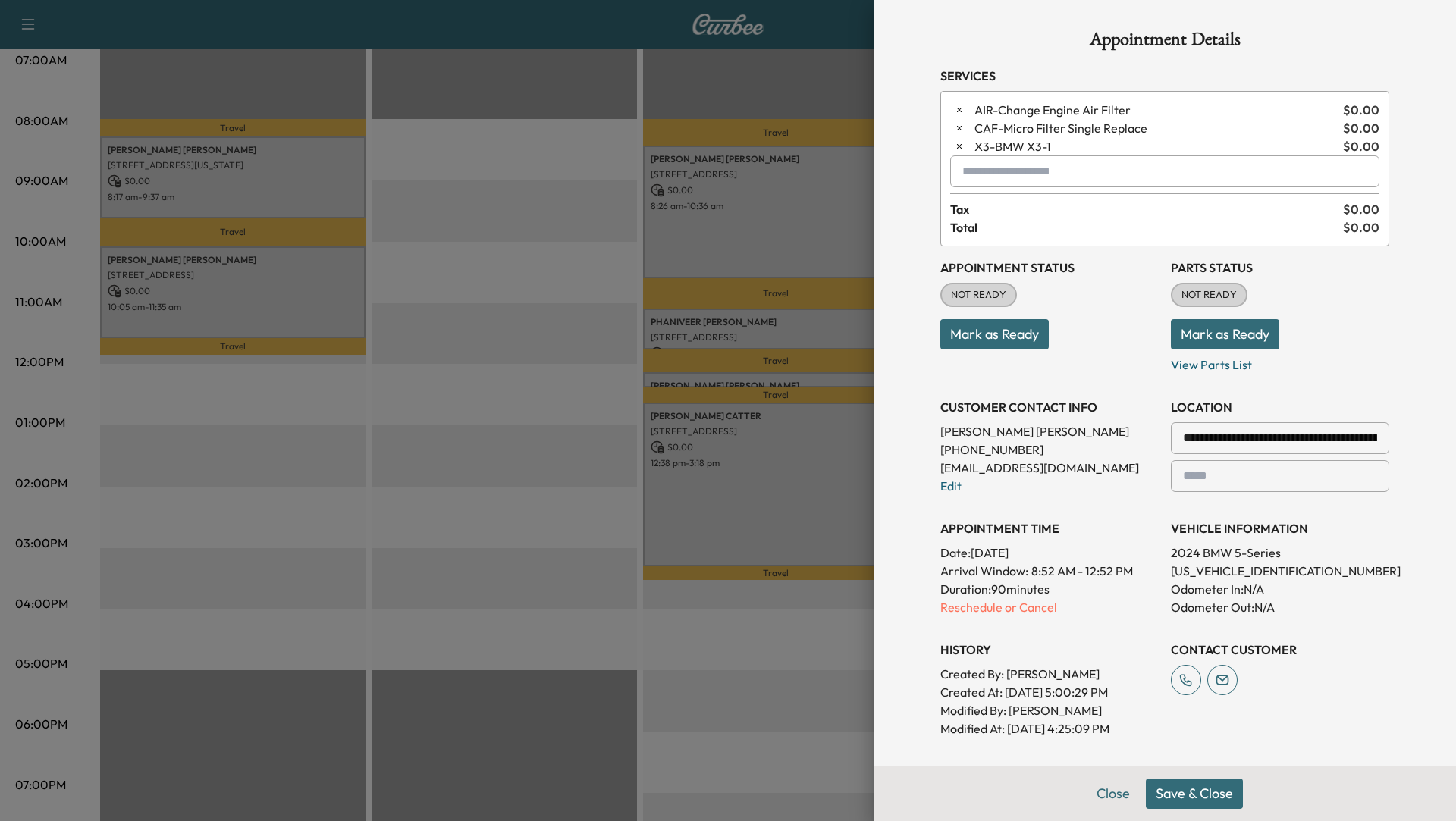
click at [965, 168] on div at bounding box center [965, 171] width 18 height 18
click at [995, 173] on input "text" at bounding box center [1165, 171] width 429 height 32
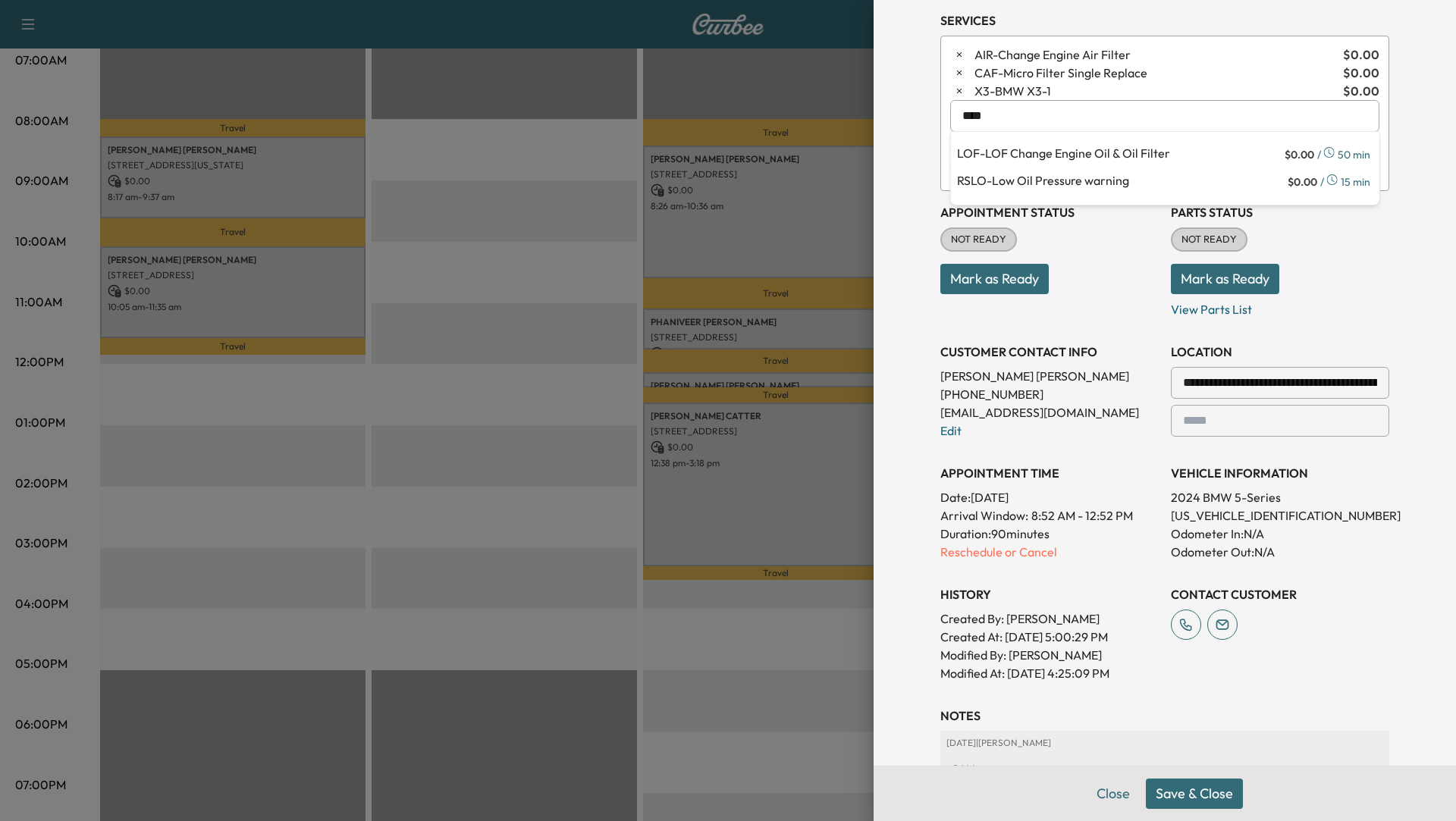
scroll to position [115, 0]
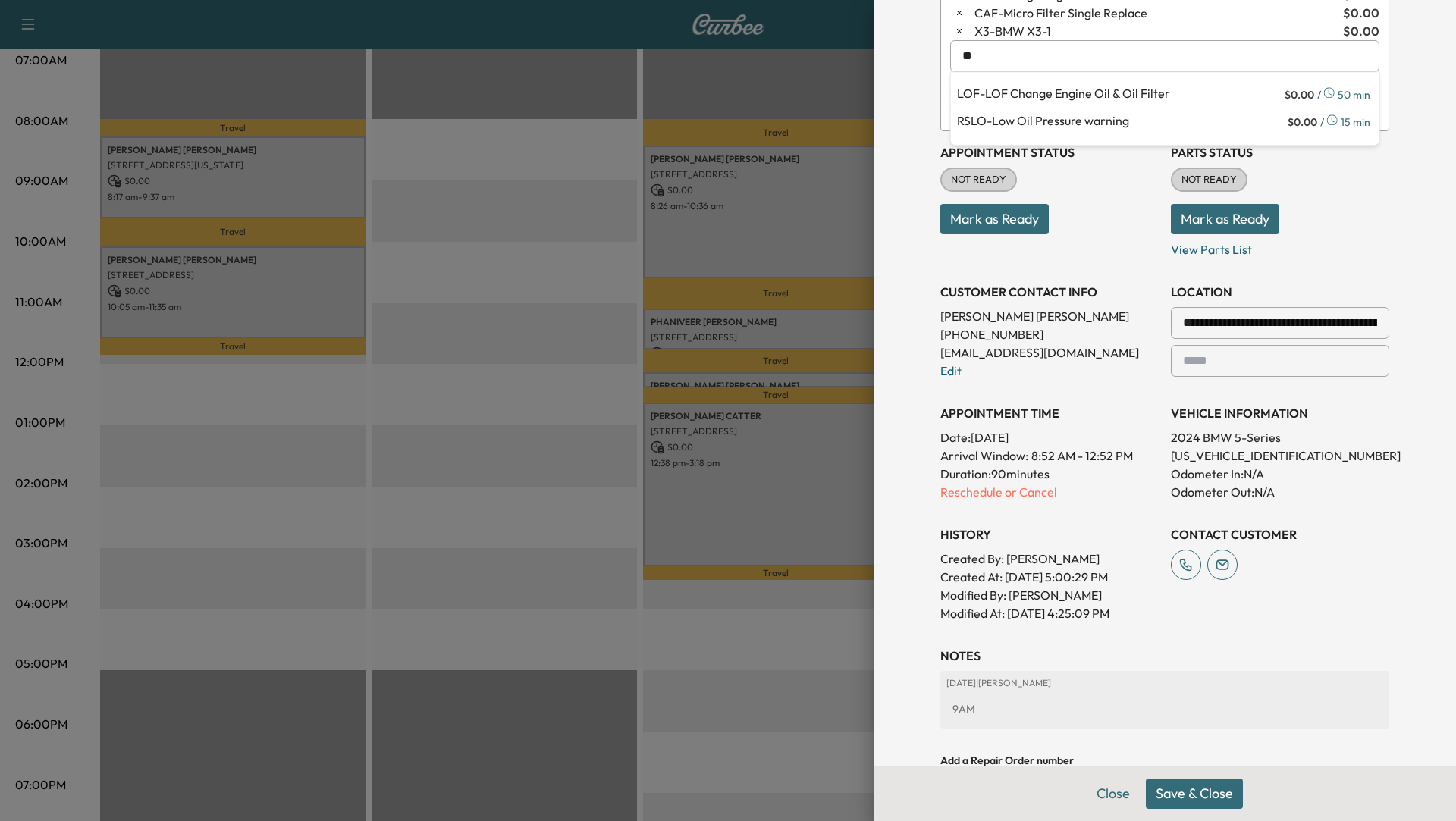
type input "*"
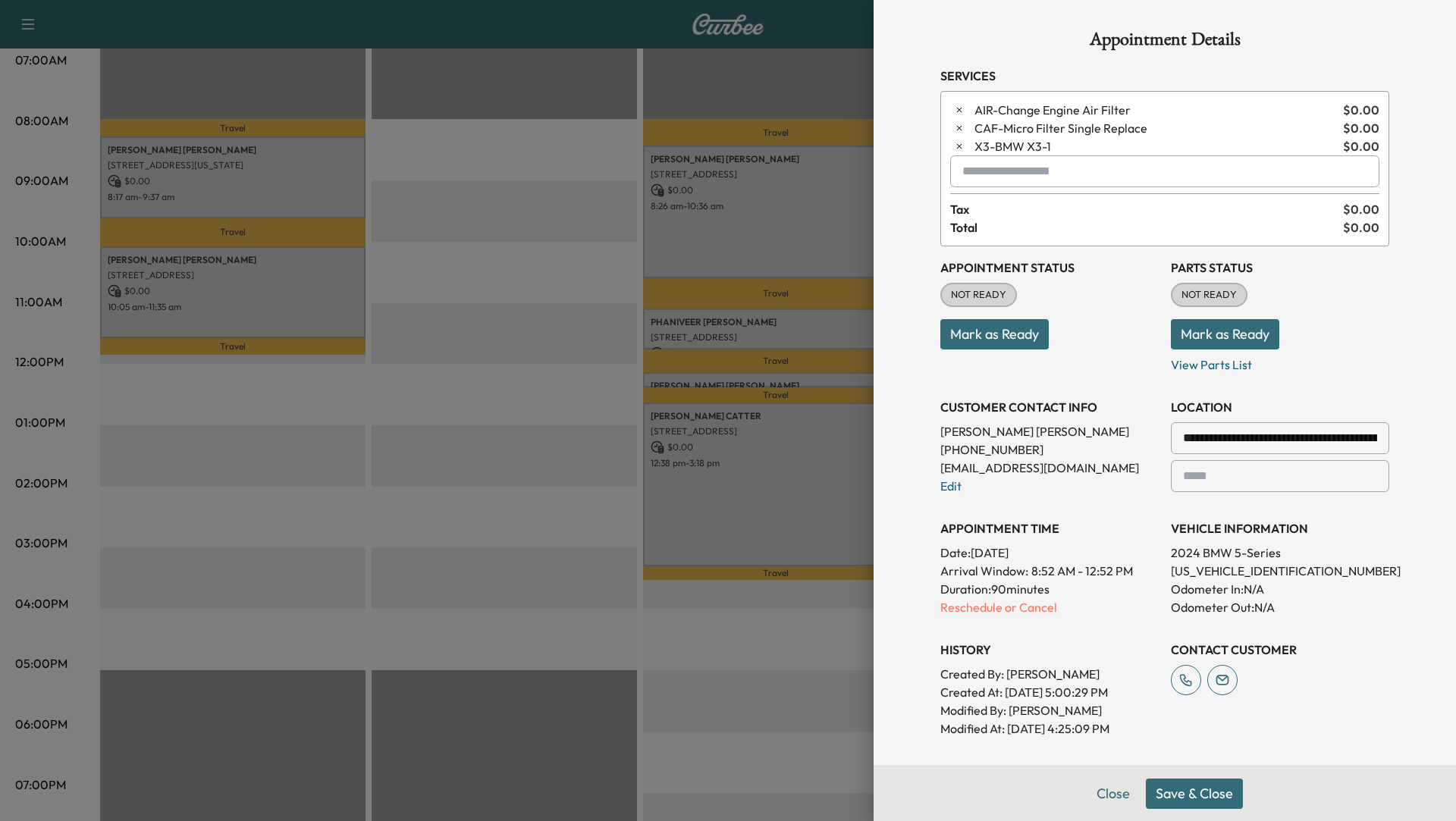
click at [1038, 174] on input "text" at bounding box center [1165, 171] width 429 height 32
click at [1046, 206] on p "LOF - LOF Change Engine Oil & Oil Filter" at bounding box center [1120, 210] width 325 height 21
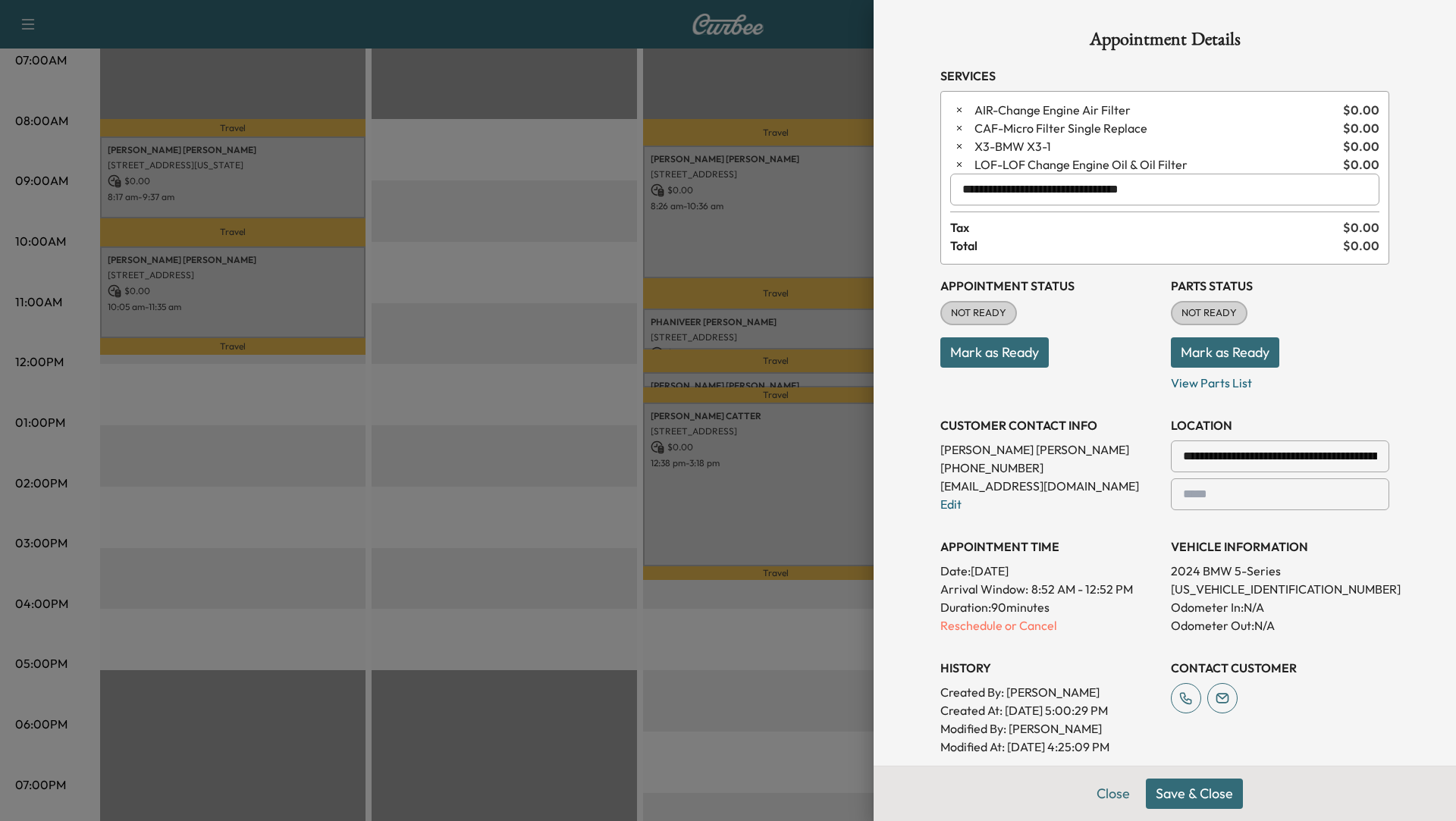
type input "**********"
click at [1215, 808] on button "Save & Close" at bounding box center [1194, 794] width 97 height 30
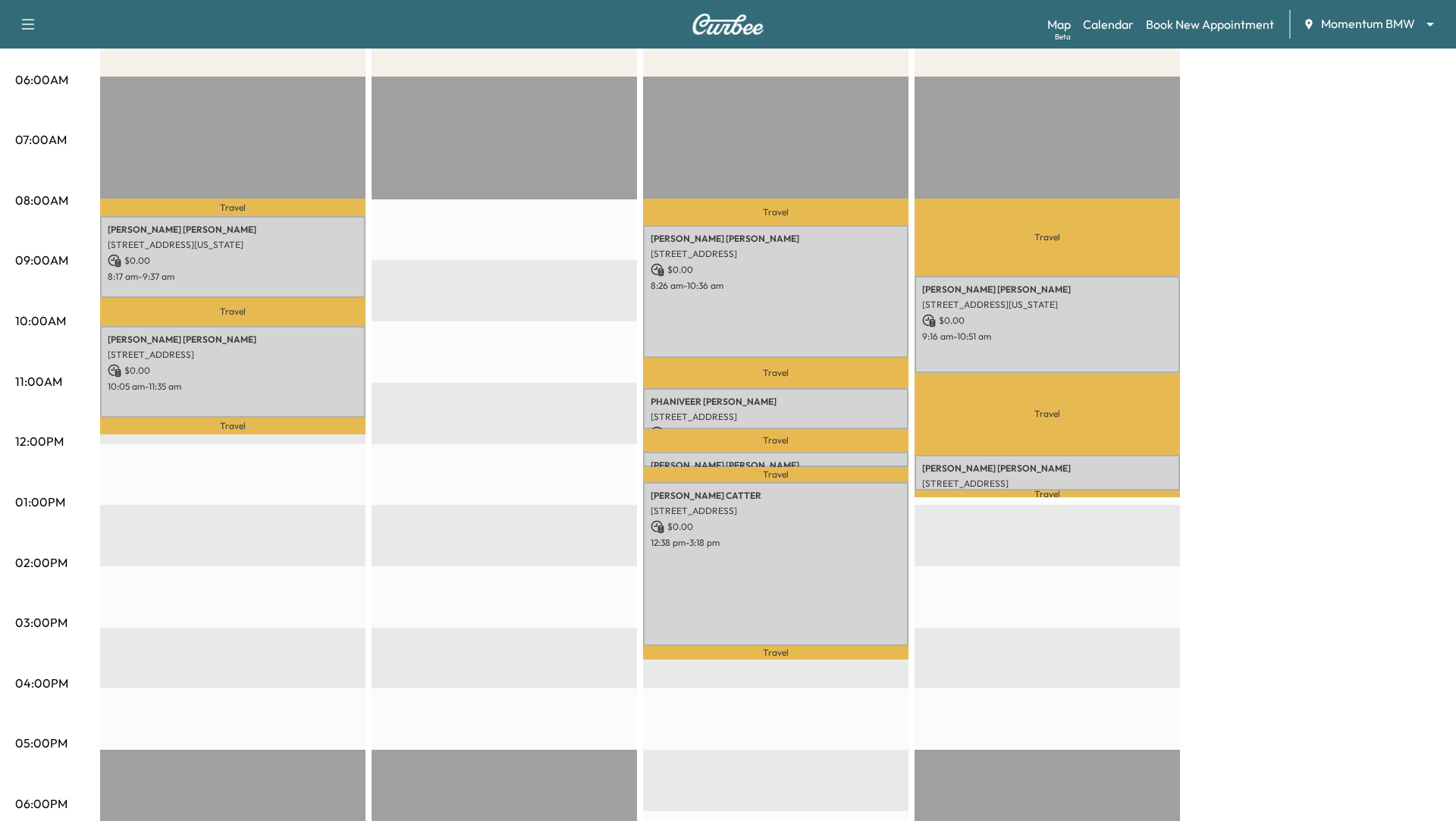
scroll to position [287, 0]
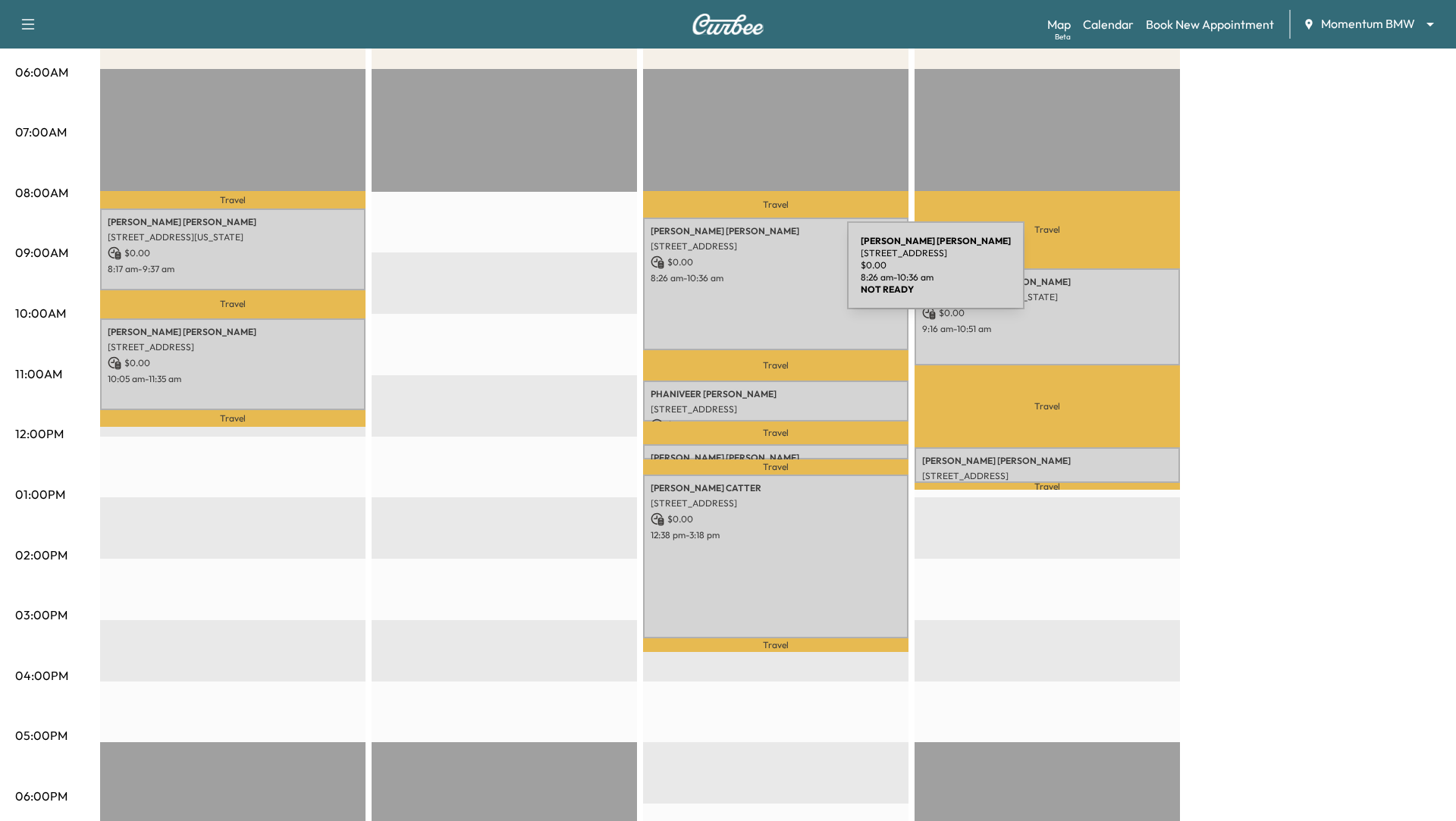
click at [734, 274] on p "8:26 am - 10:36 am" at bounding box center [775, 278] width 250 height 12
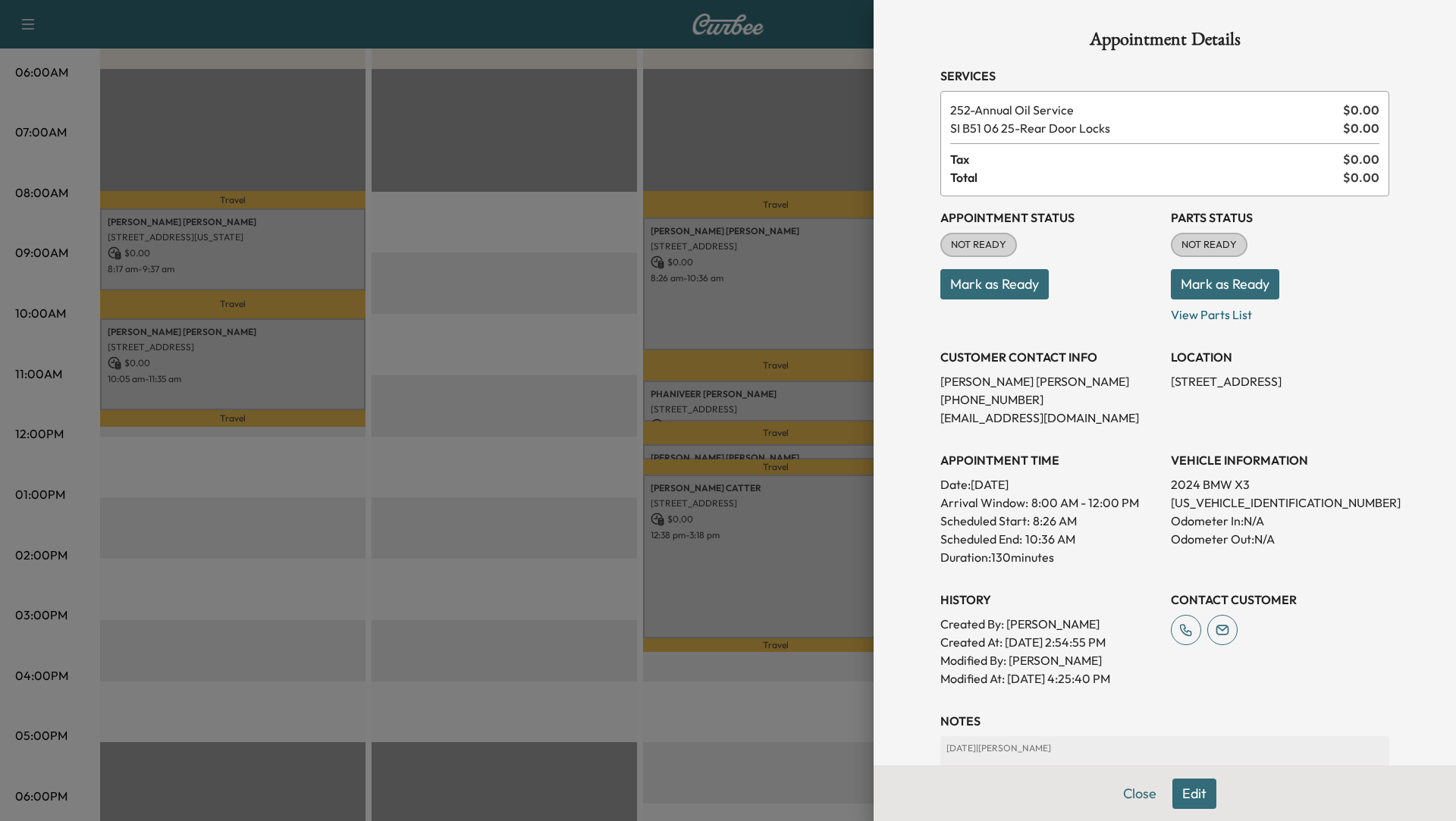
click at [558, 356] on div at bounding box center [728, 410] width 1456 height 821
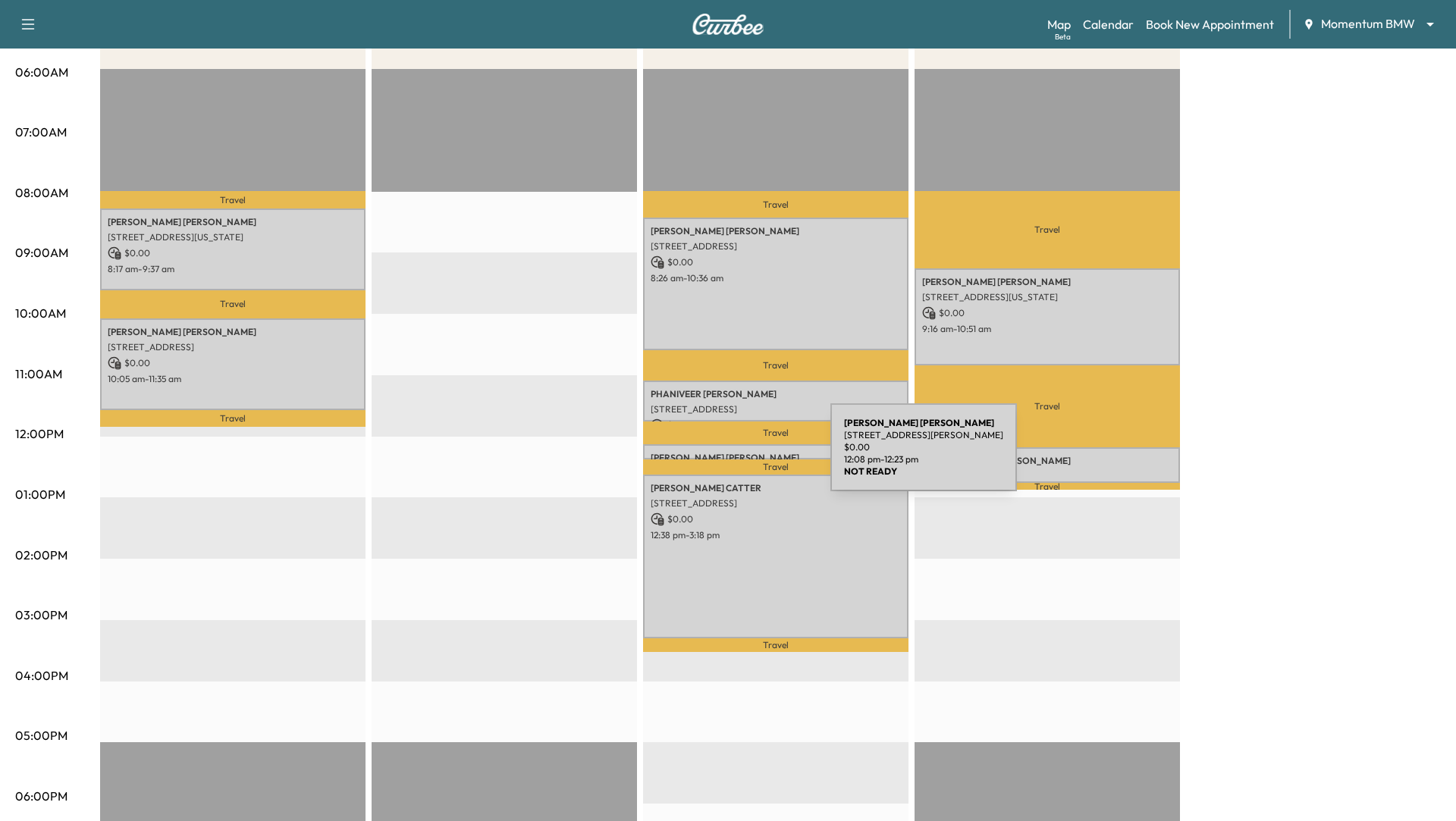
click at [717, 457] on p "[PERSON_NAME]" at bounding box center [775, 457] width 250 height 12
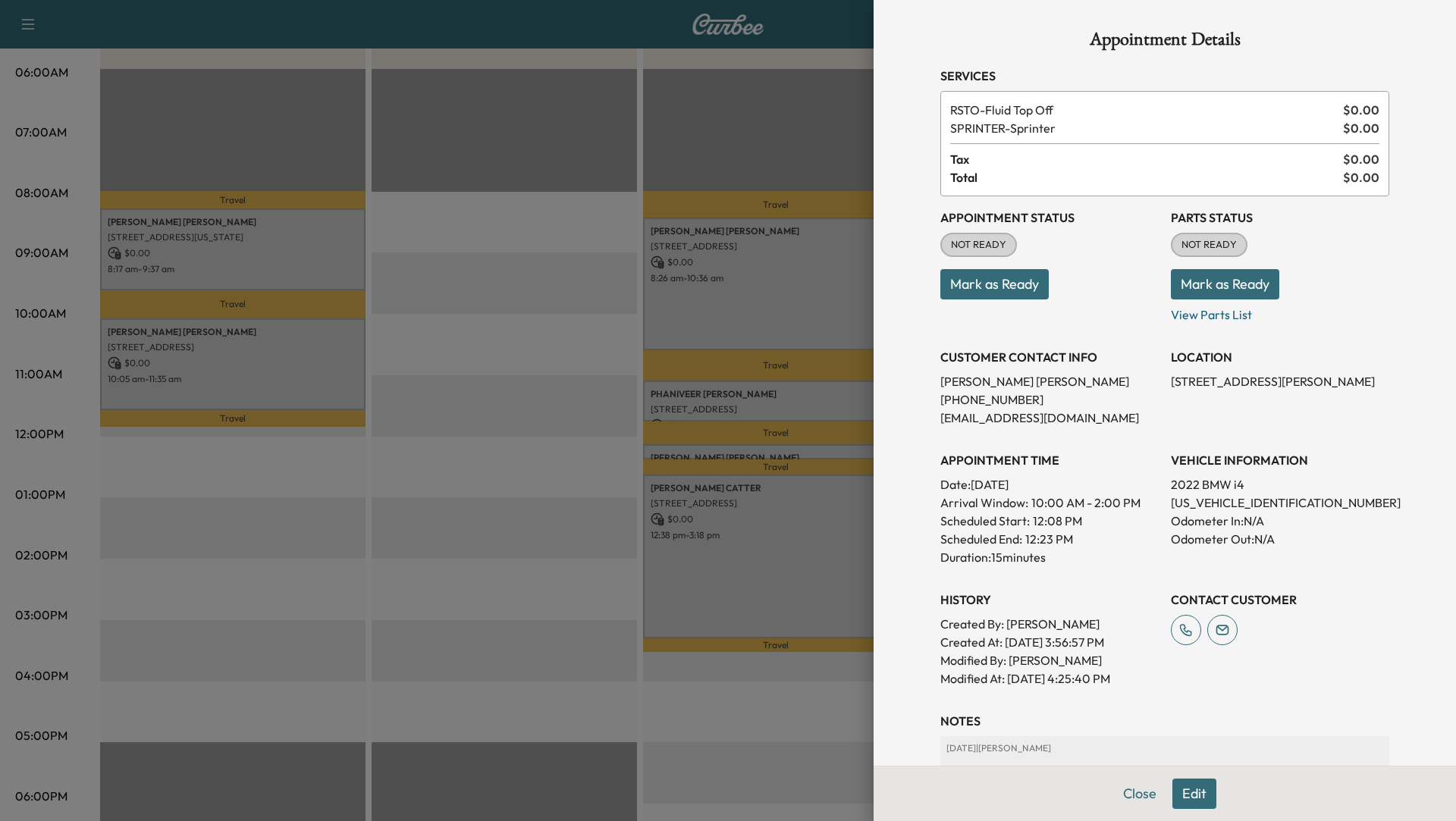
click at [564, 485] on div at bounding box center [728, 410] width 1456 height 821
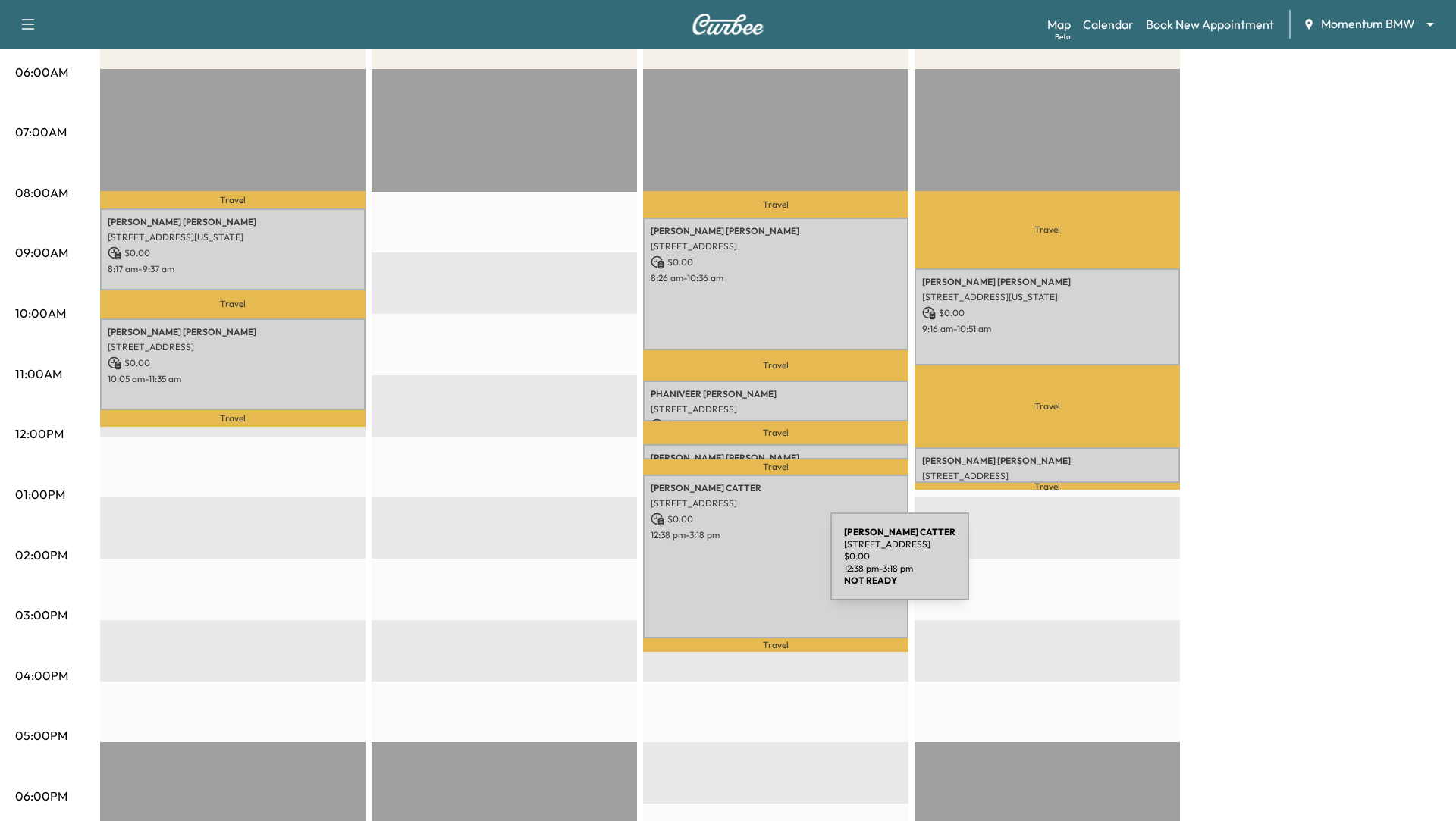
click at [721, 569] on div "[PERSON_NAME] [STREET_ADDRESS] $ 0.00 12:38 pm - 3:18 pm" at bounding box center [775, 556] width 266 height 163
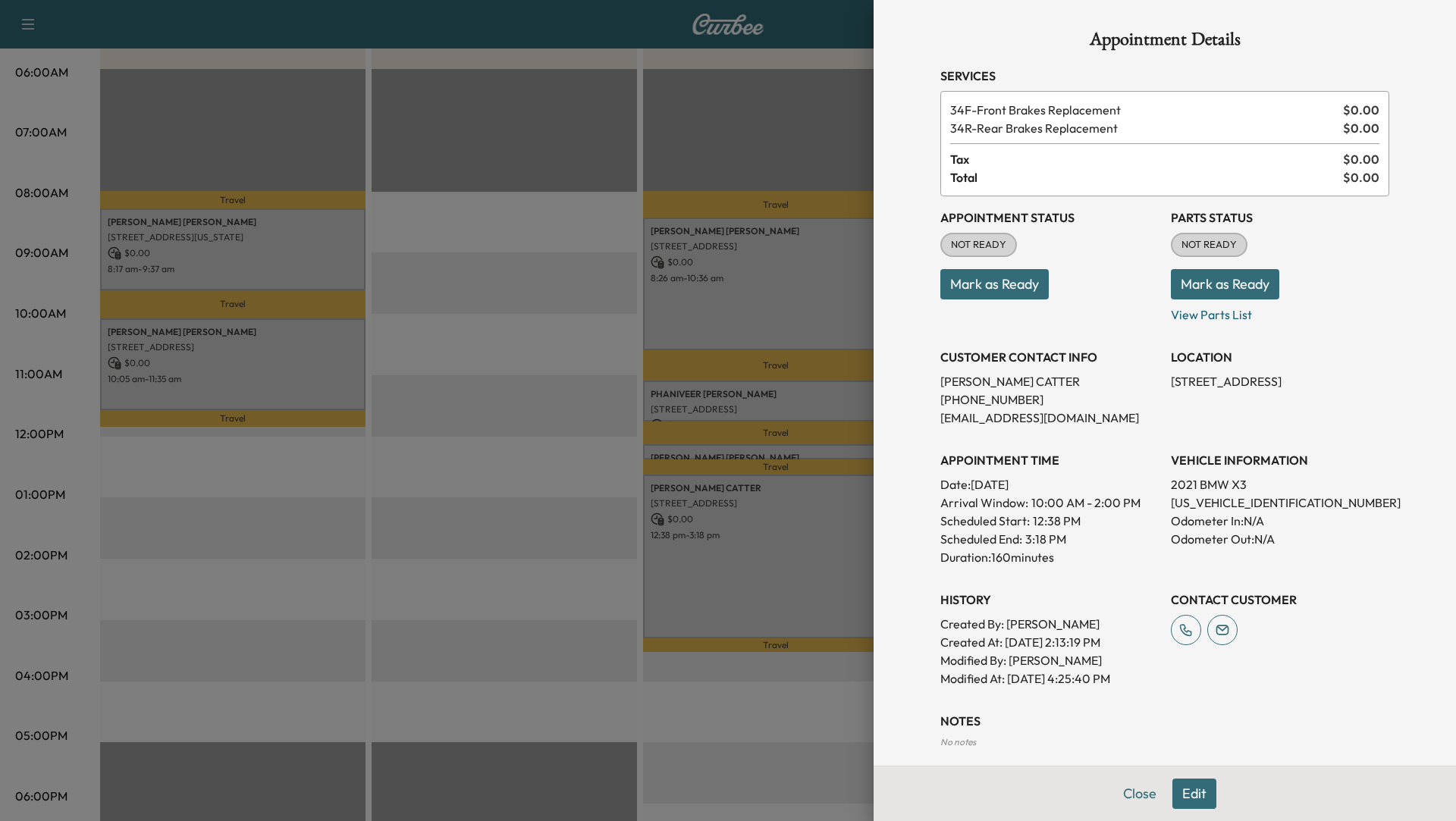
click at [494, 594] on div at bounding box center [728, 410] width 1456 height 821
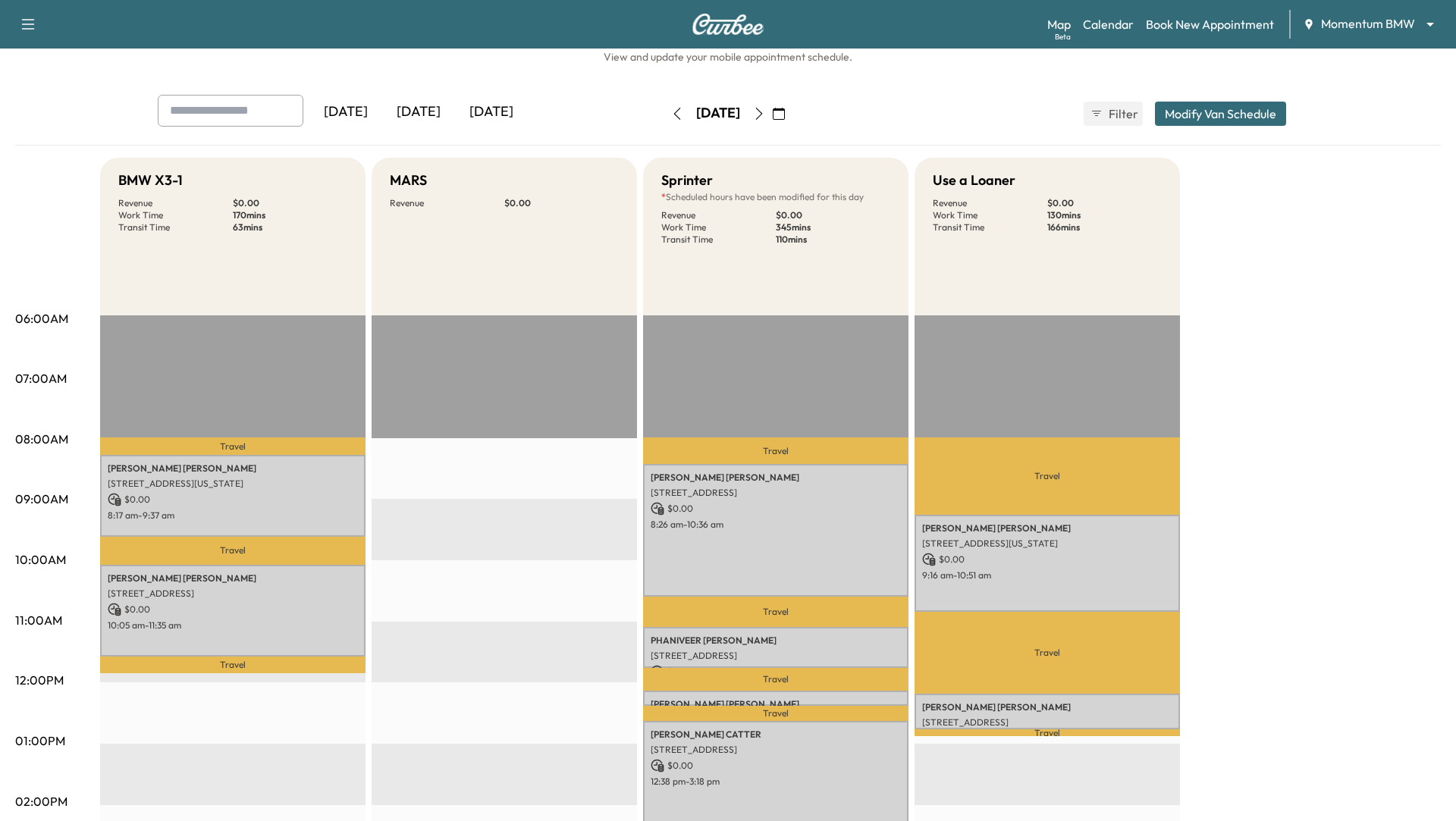
scroll to position [41, 0]
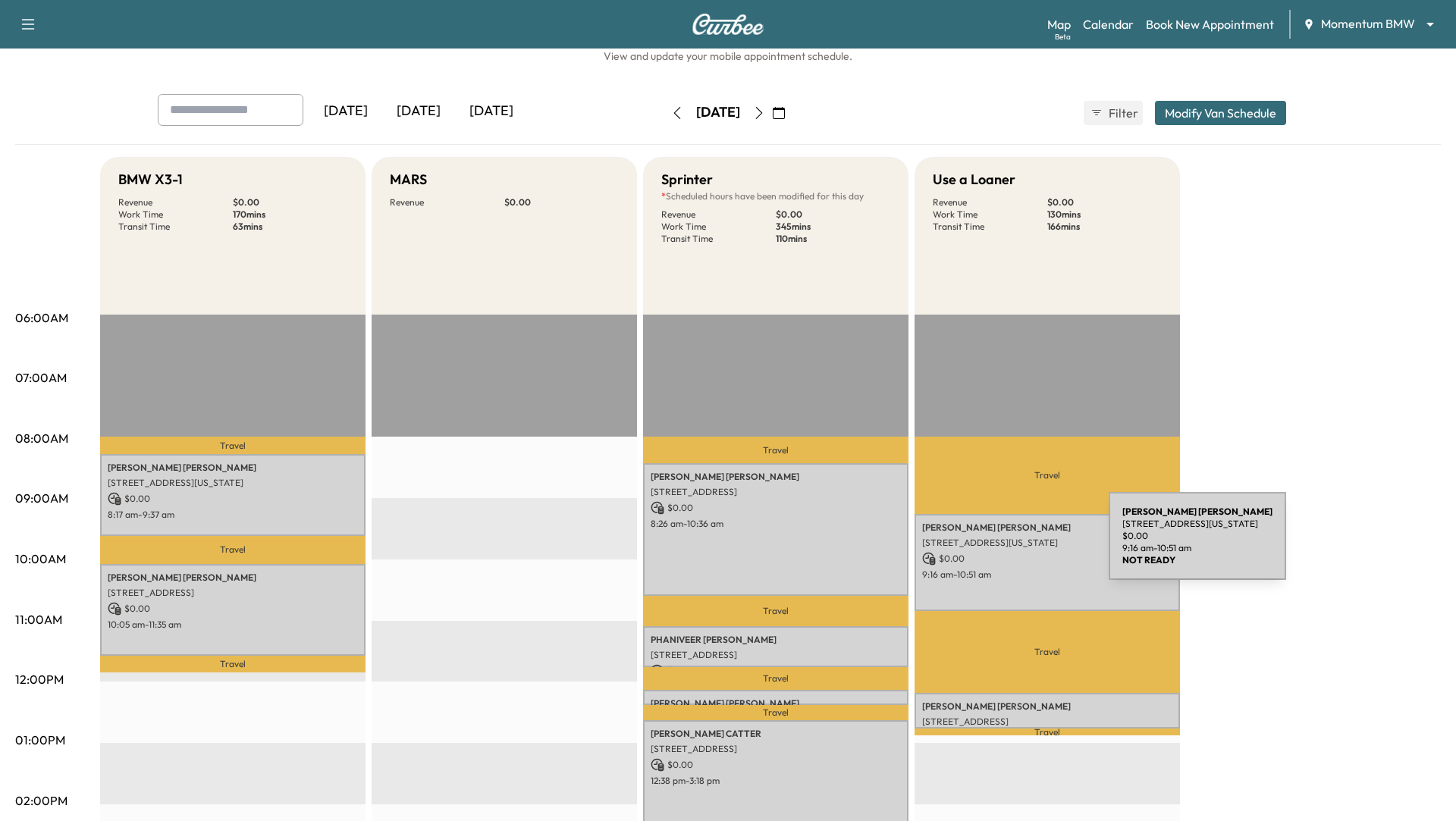
click at [995, 545] on p "[STREET_ADDRESS][US_STATE]" at bounding box center [1047, 543] width 250 height 12
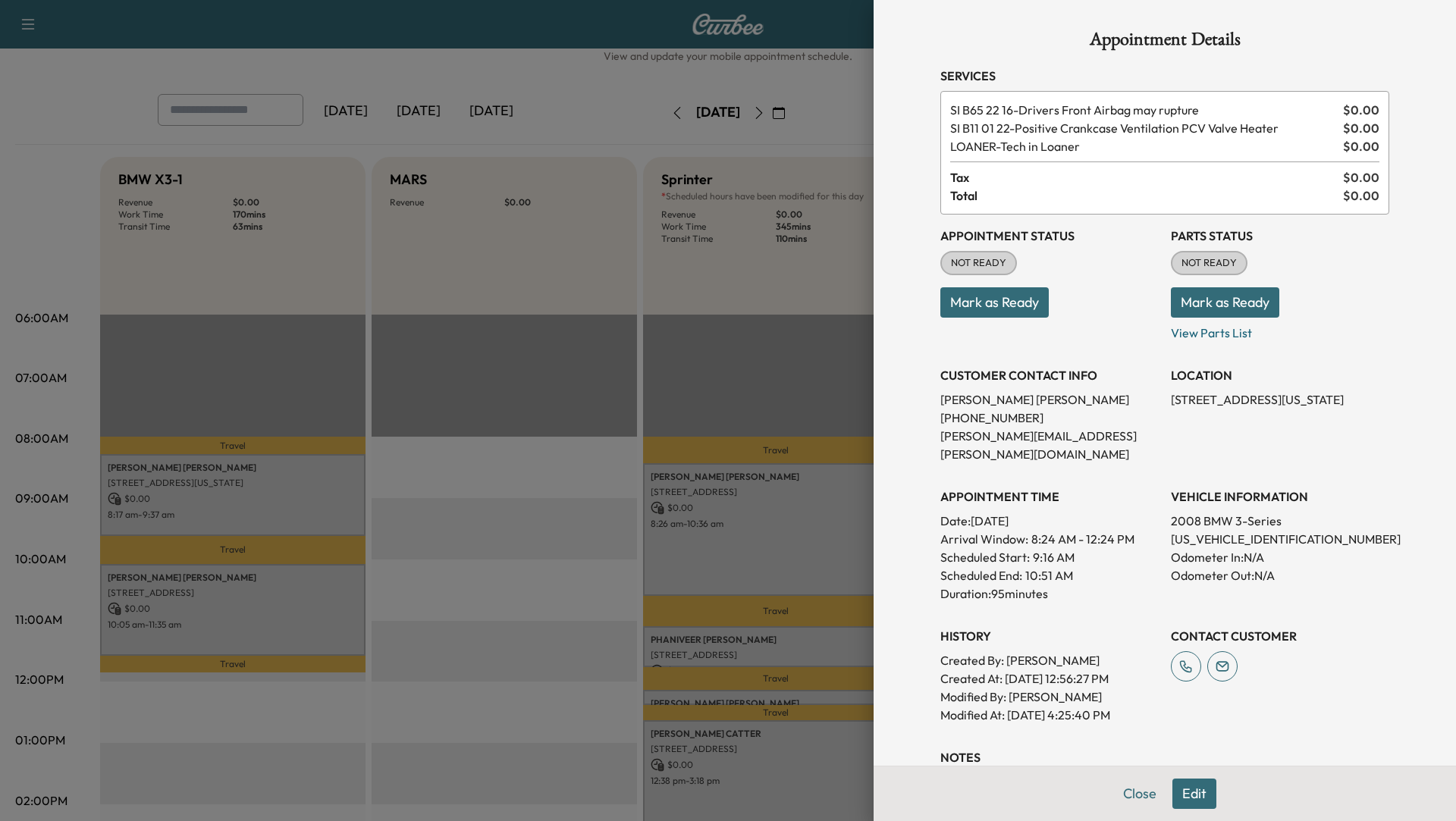
click at [559, 606] on div at bounding box center [728, 410] width 1456 height 821
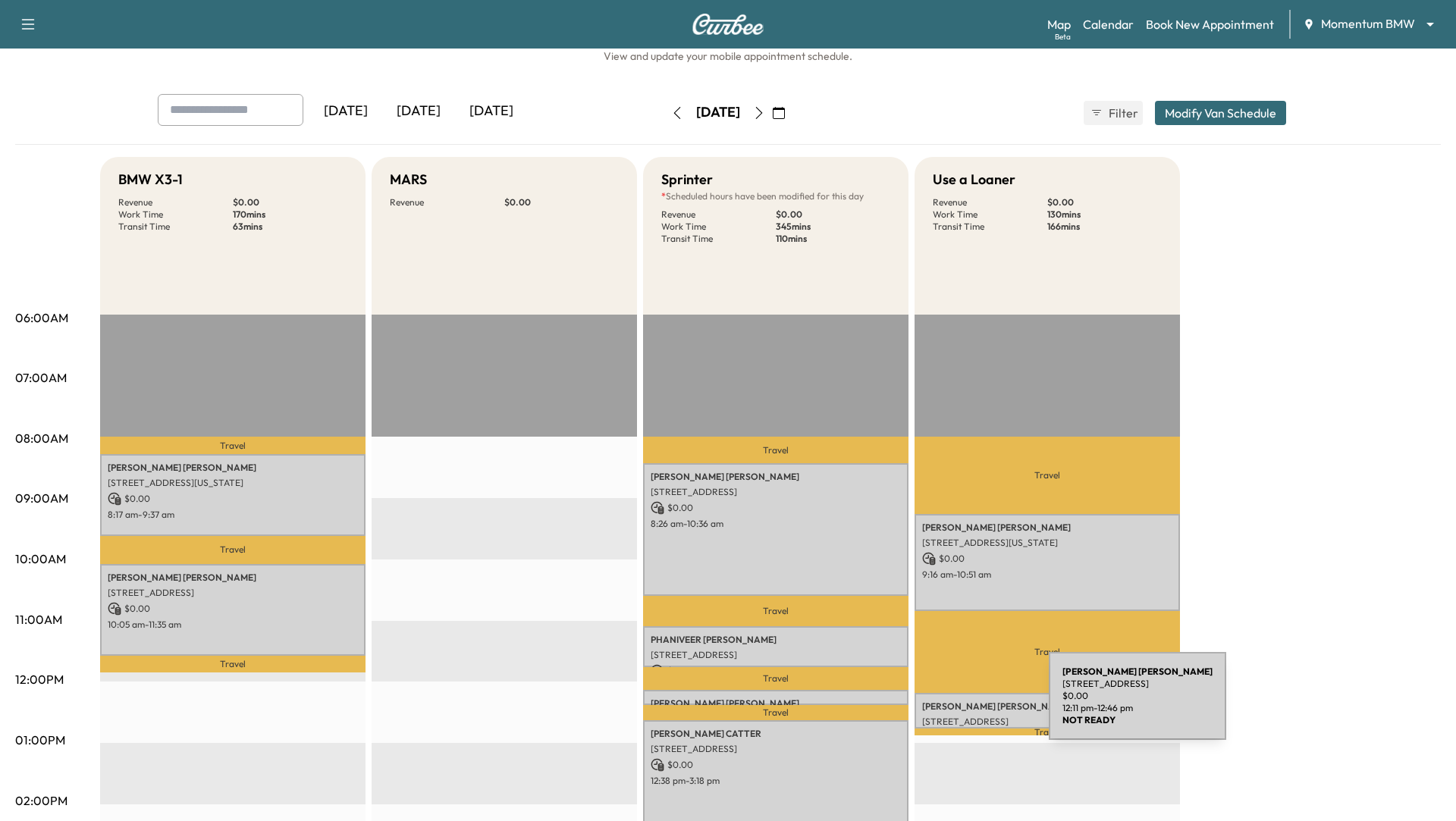
click at [935, 705] on p "[PERSON_NAME]" at bounding box center [1047, 707] width 250 height 12
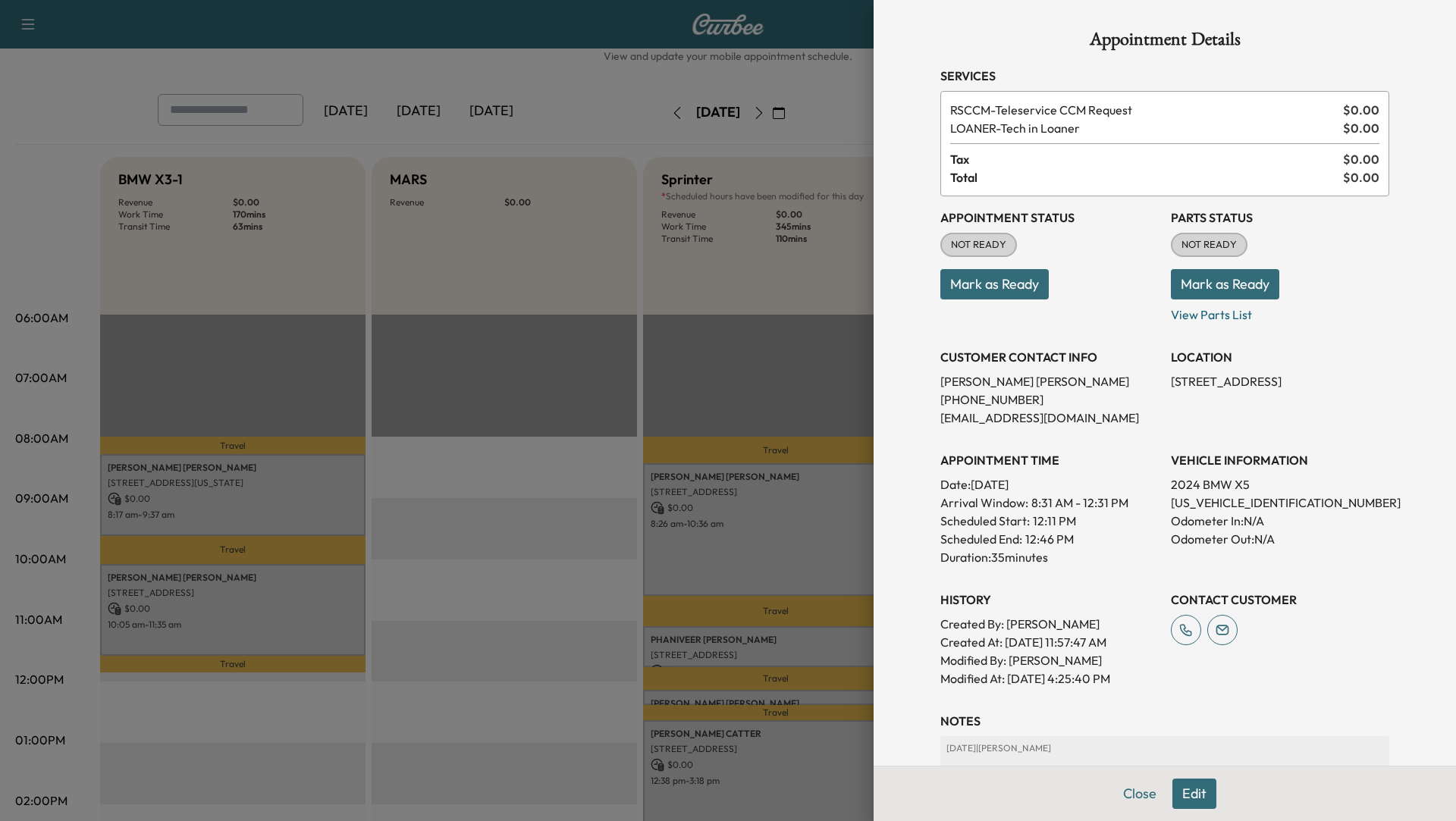
click at [485, 576] on div at bounding box center [728, 410] width 1456 height 821
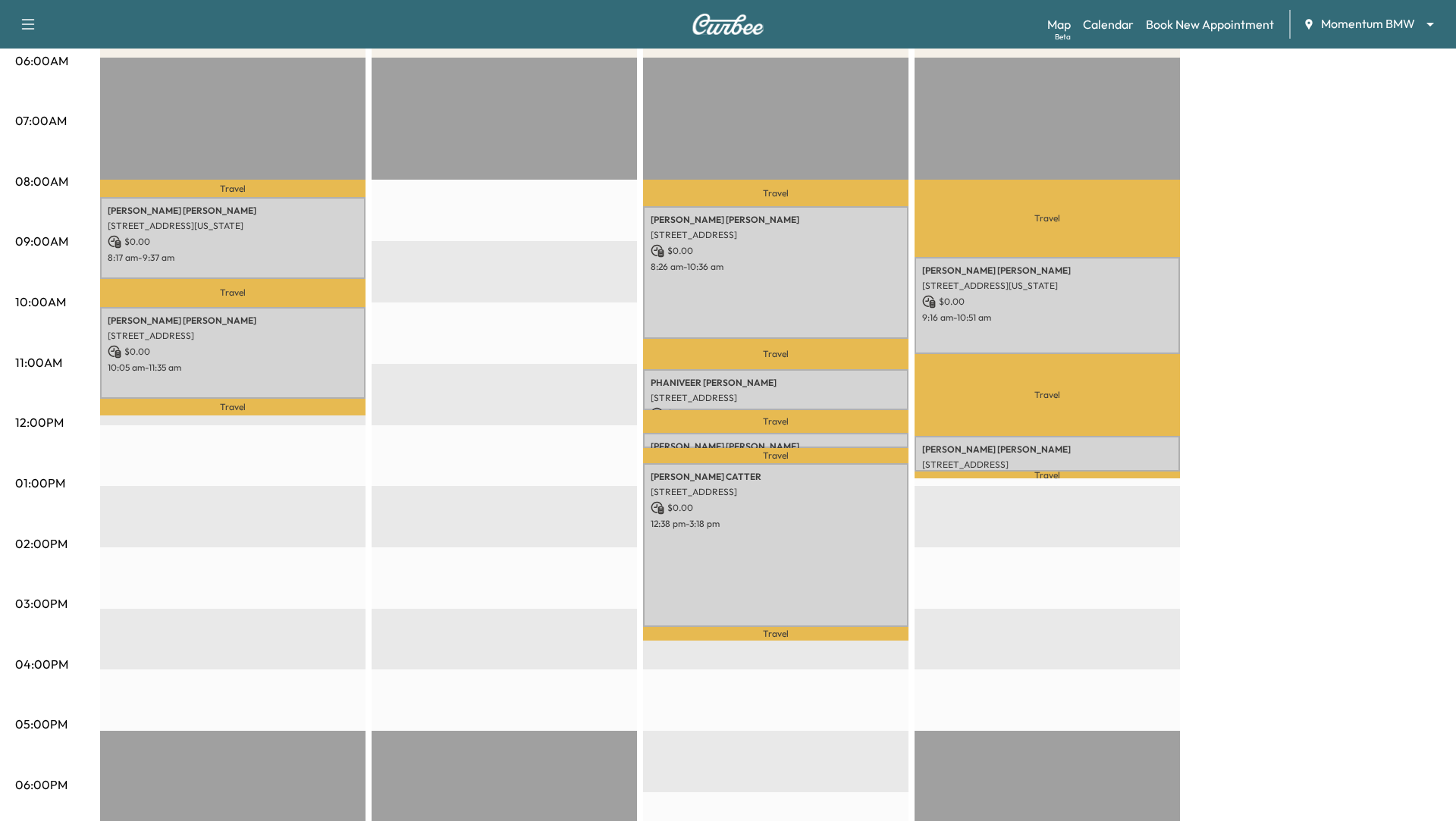
scroll to position [301, 0]
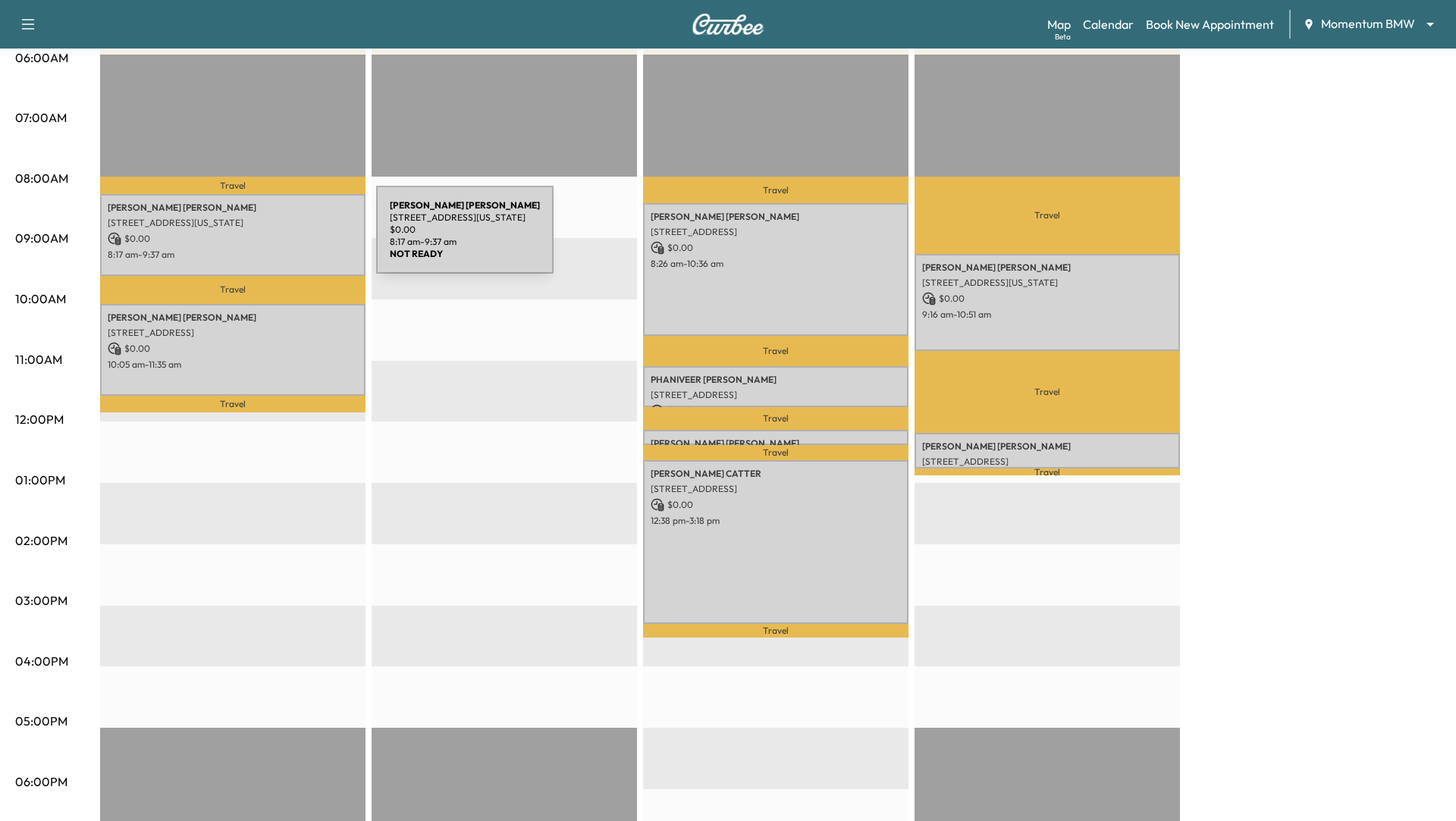
click at [263, 239] on p "$ 0.00" at bounding box center [233, 238] width 250 height 13
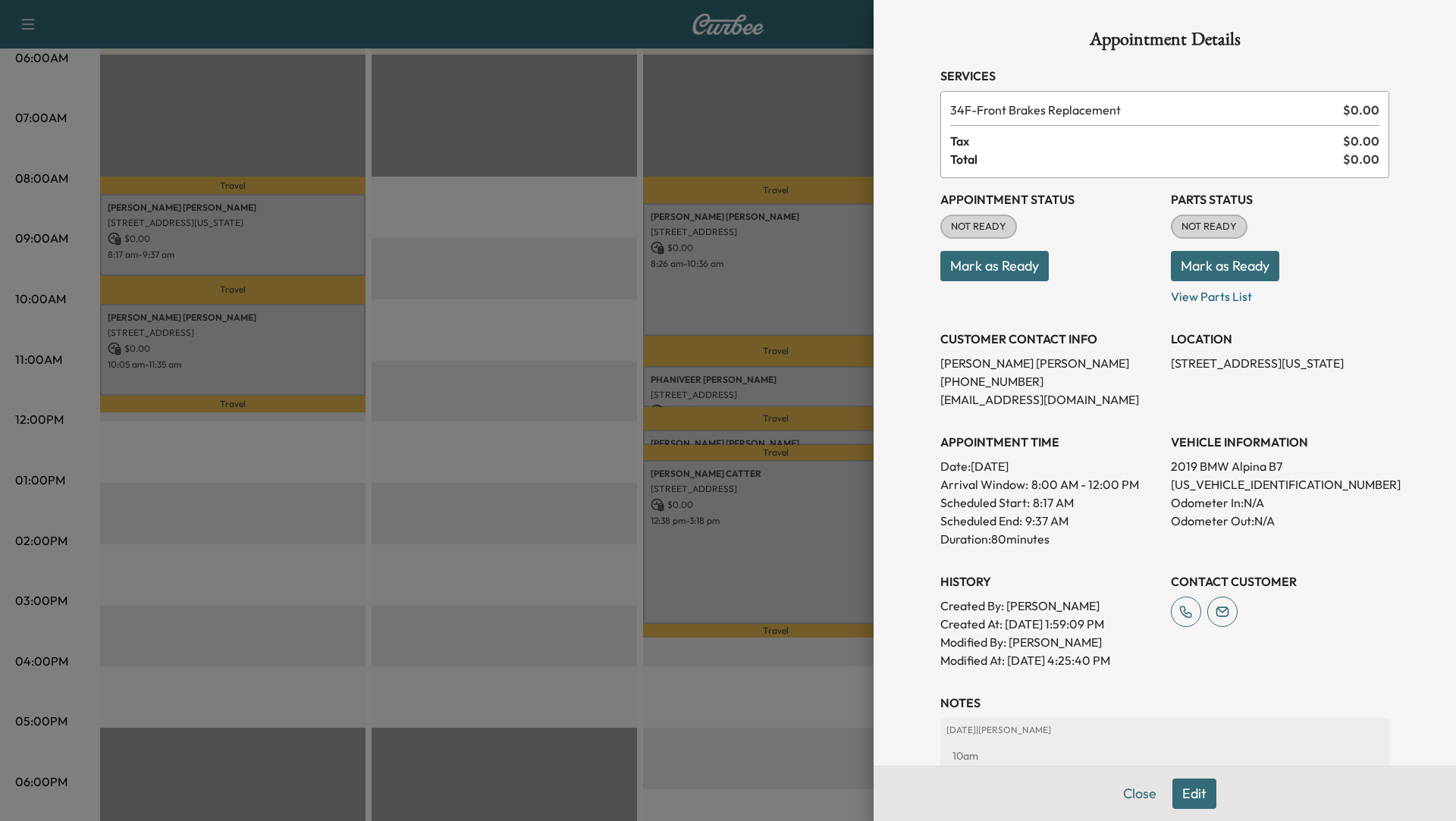
click at [256, 323] on div at bounding box center [728, 410] width 1456 height 821
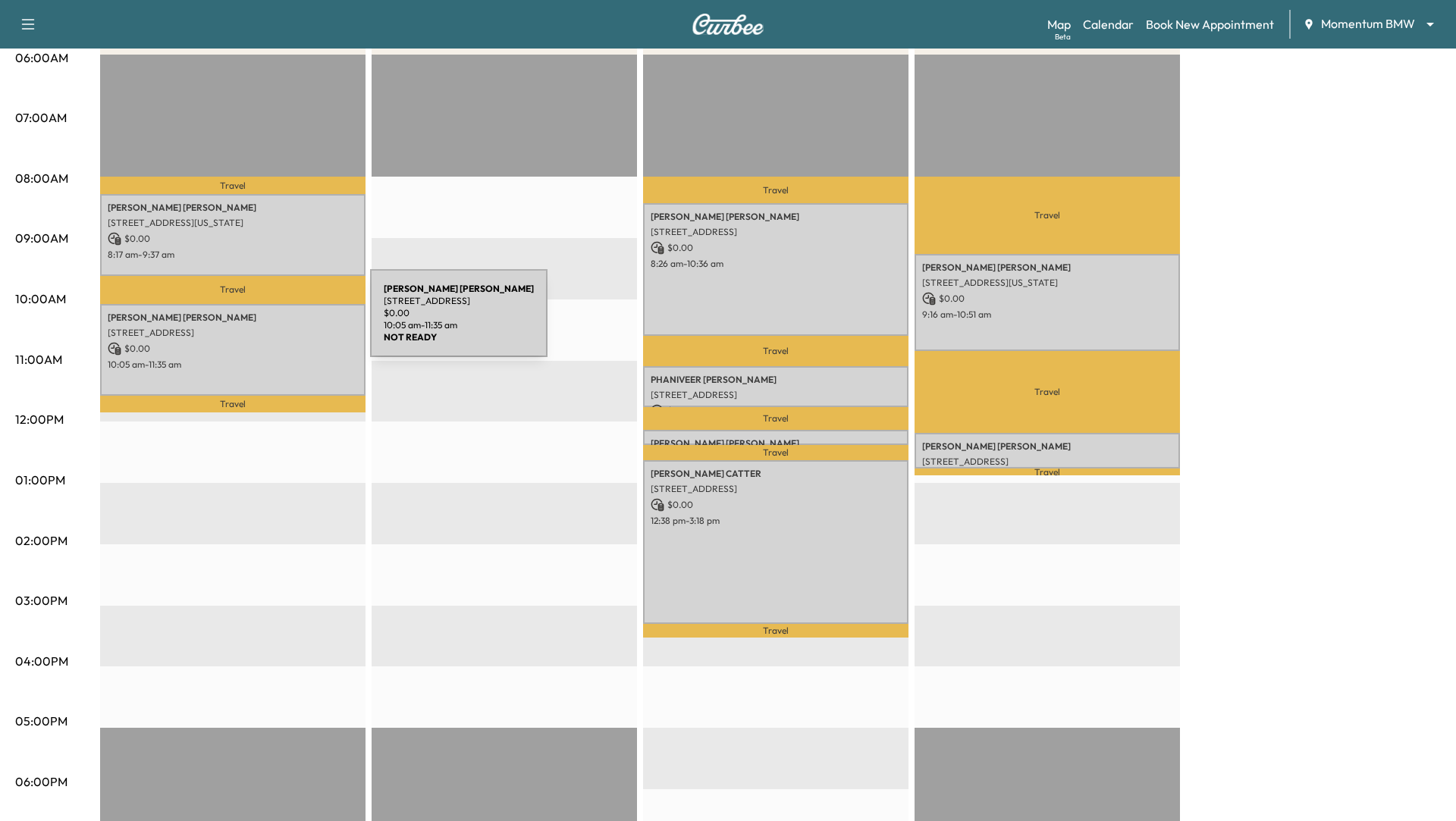
click at [256, 323] on p "[PERSON_NAME]" at bounding box center [233, 317] width 250 height 12
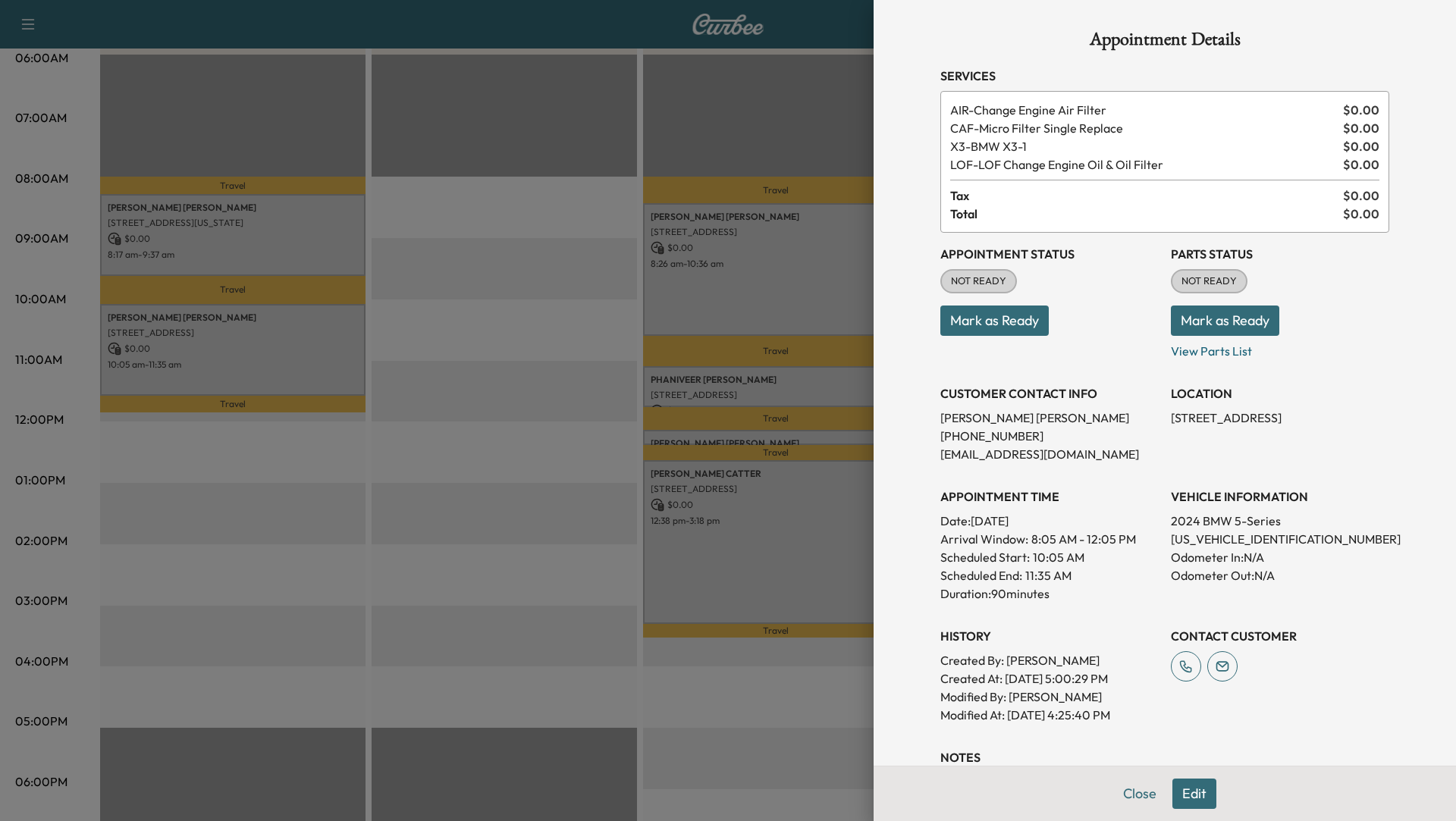
click at [545, 353] on div at bounding box center [728, 410] width 1456 height 821
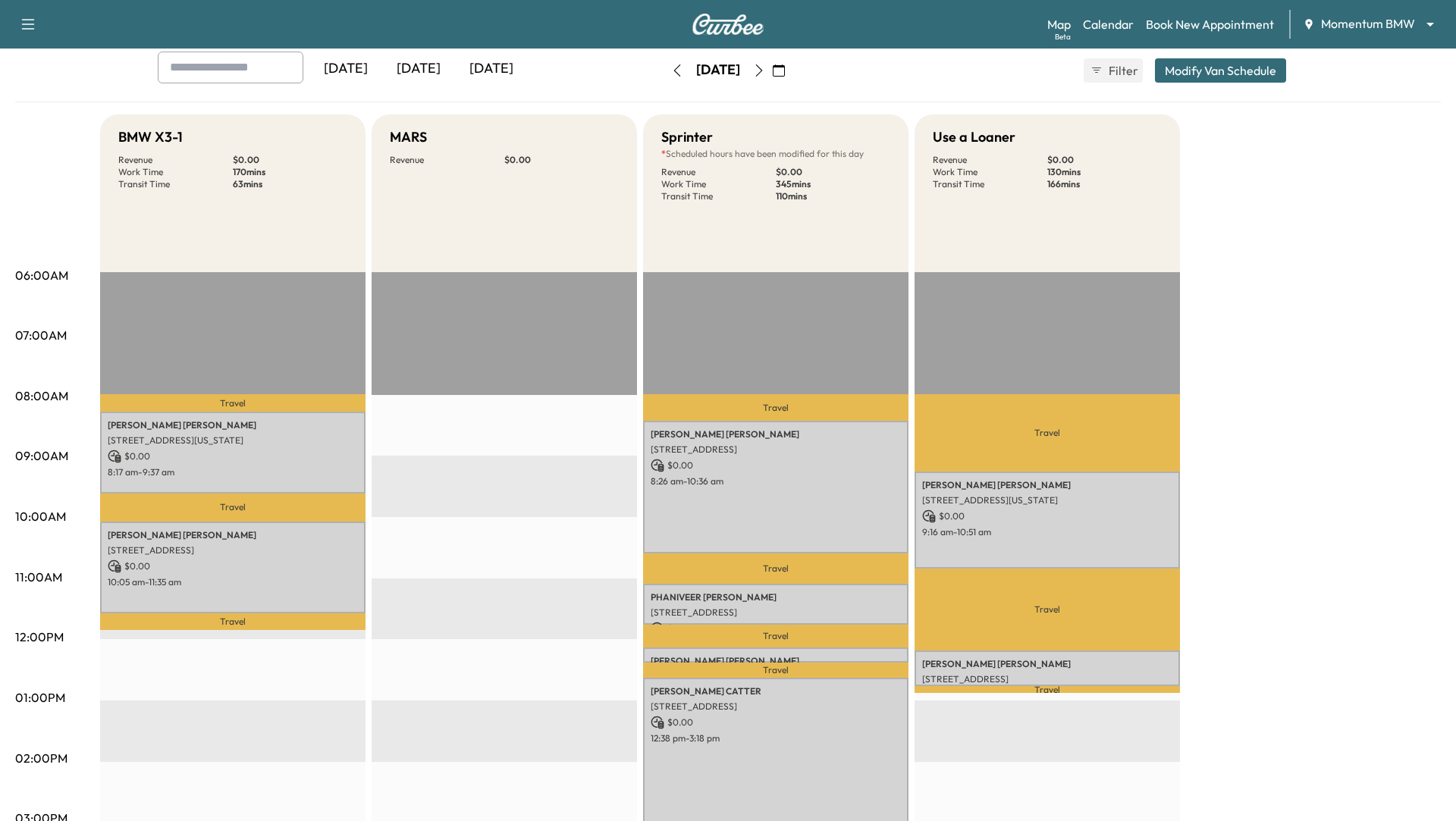
scroll to position [0, 0]
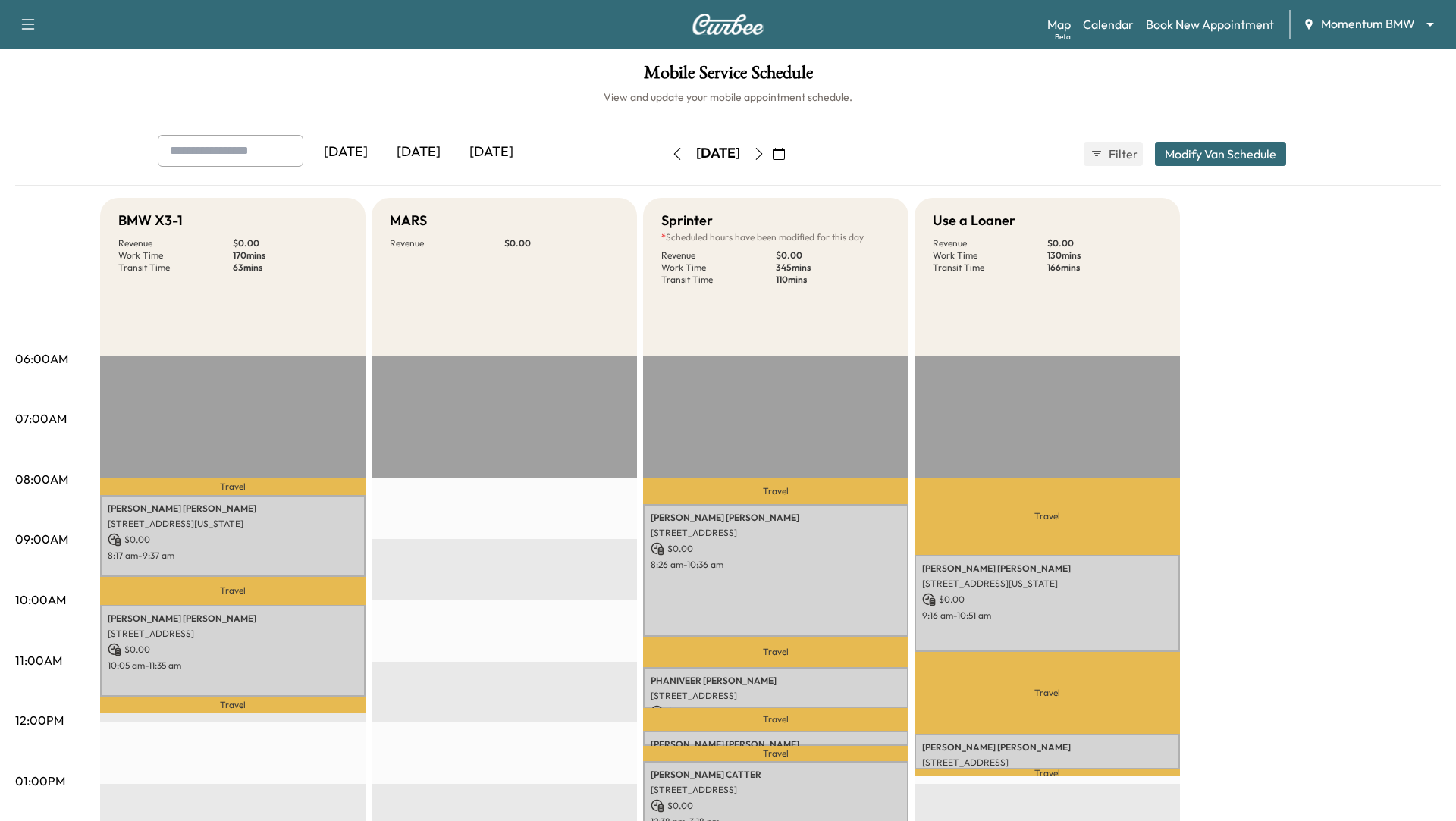
click at [671, 155] on icon "button" at bounding box center [677, 154] width 12 height 12
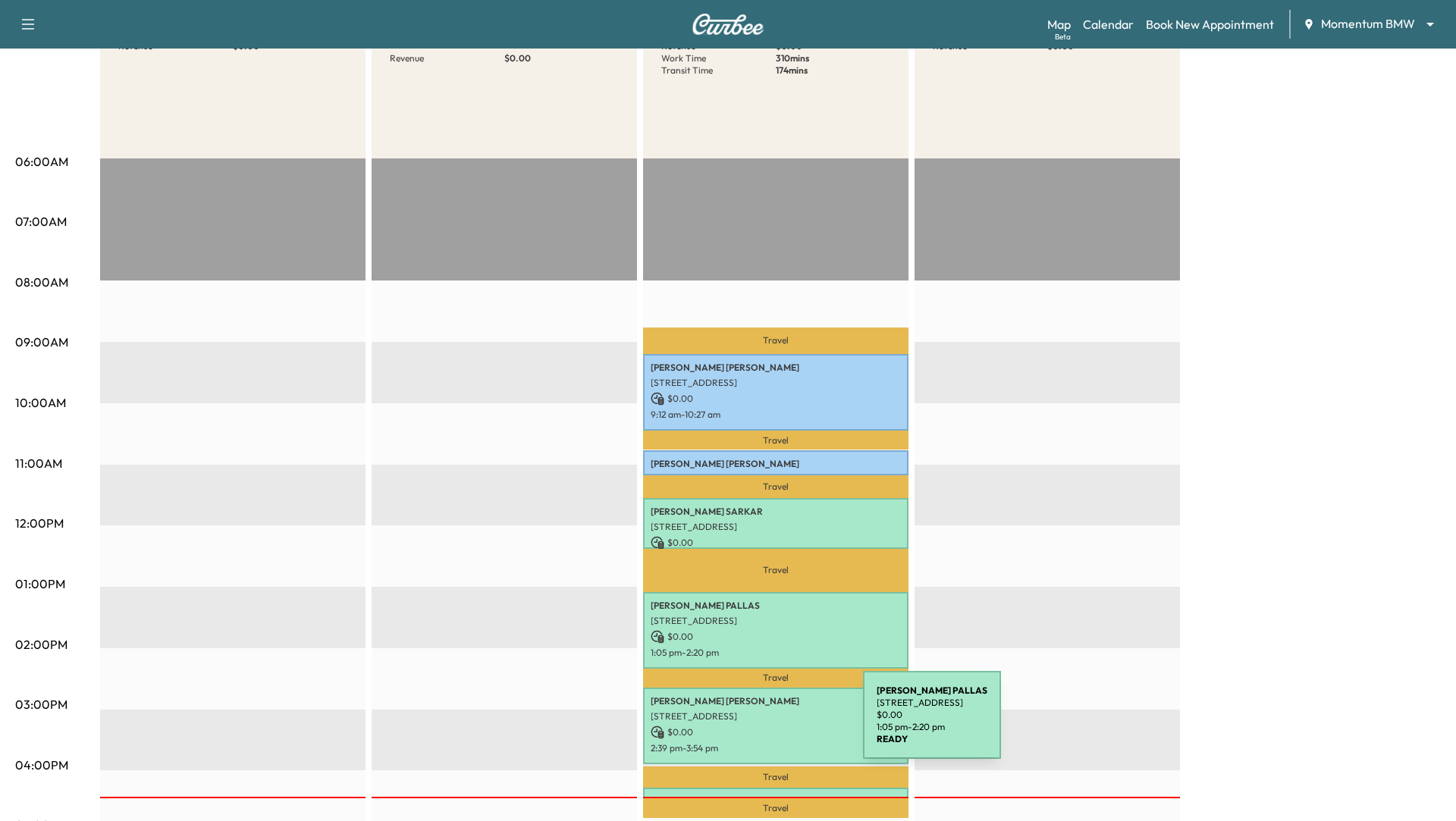
scroll to position [214, 0]
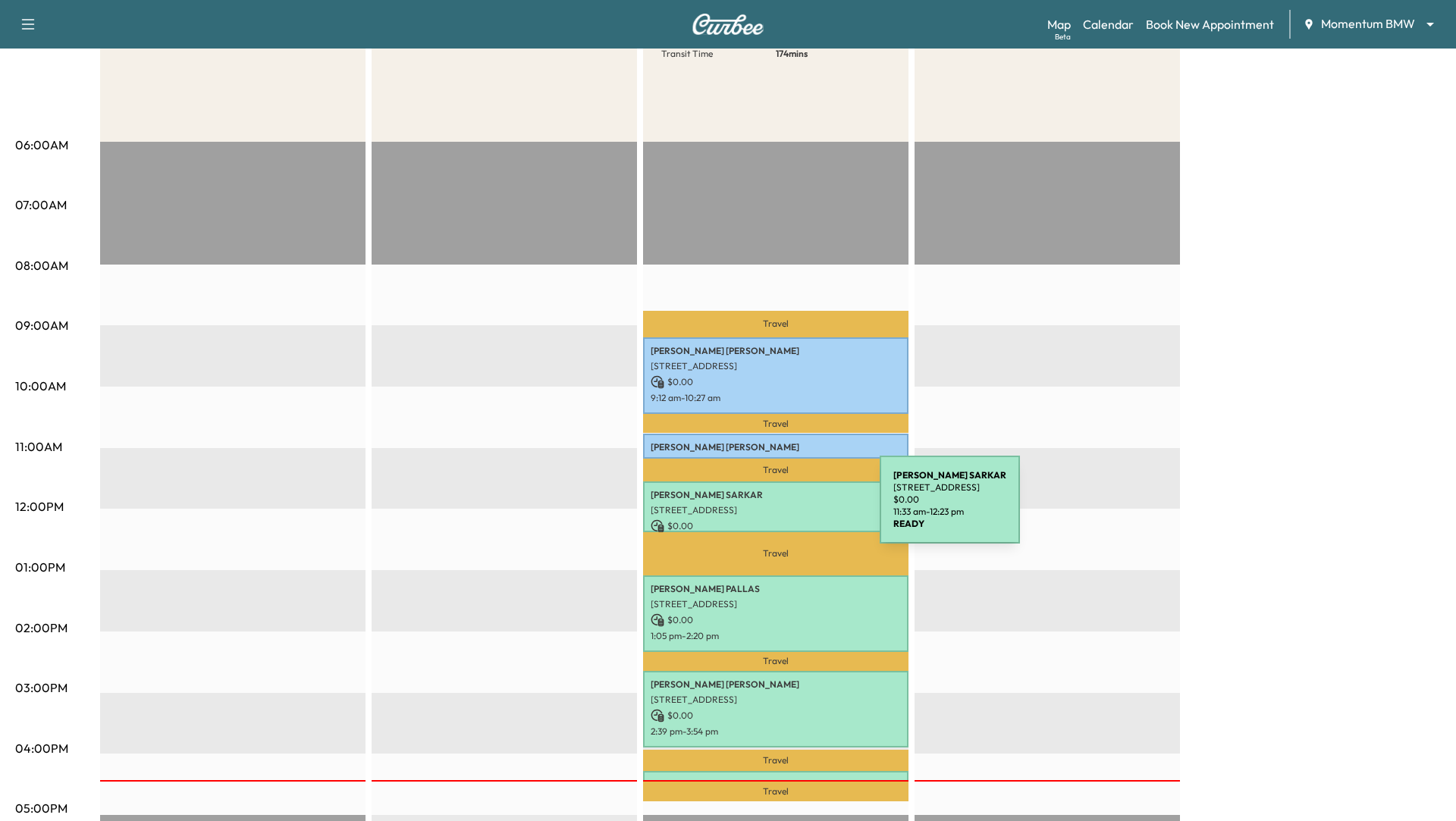
click at [765, 509] on p "[STREET_ADDRESS]" at bounding box center [775, 510] width 250 height 12
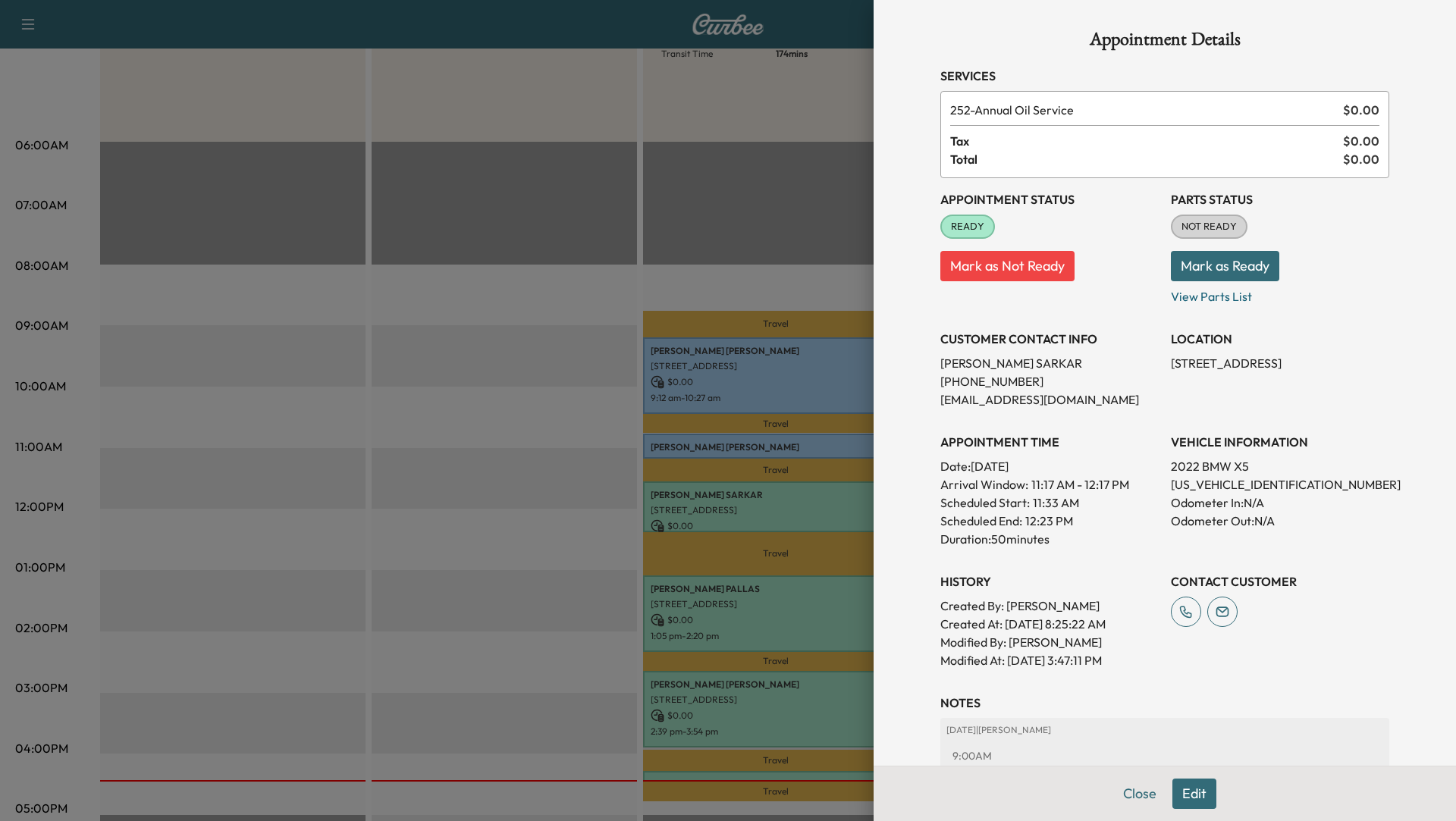
click at [727, 607] on div at bounding box center [728, 410] width 1456 height 821
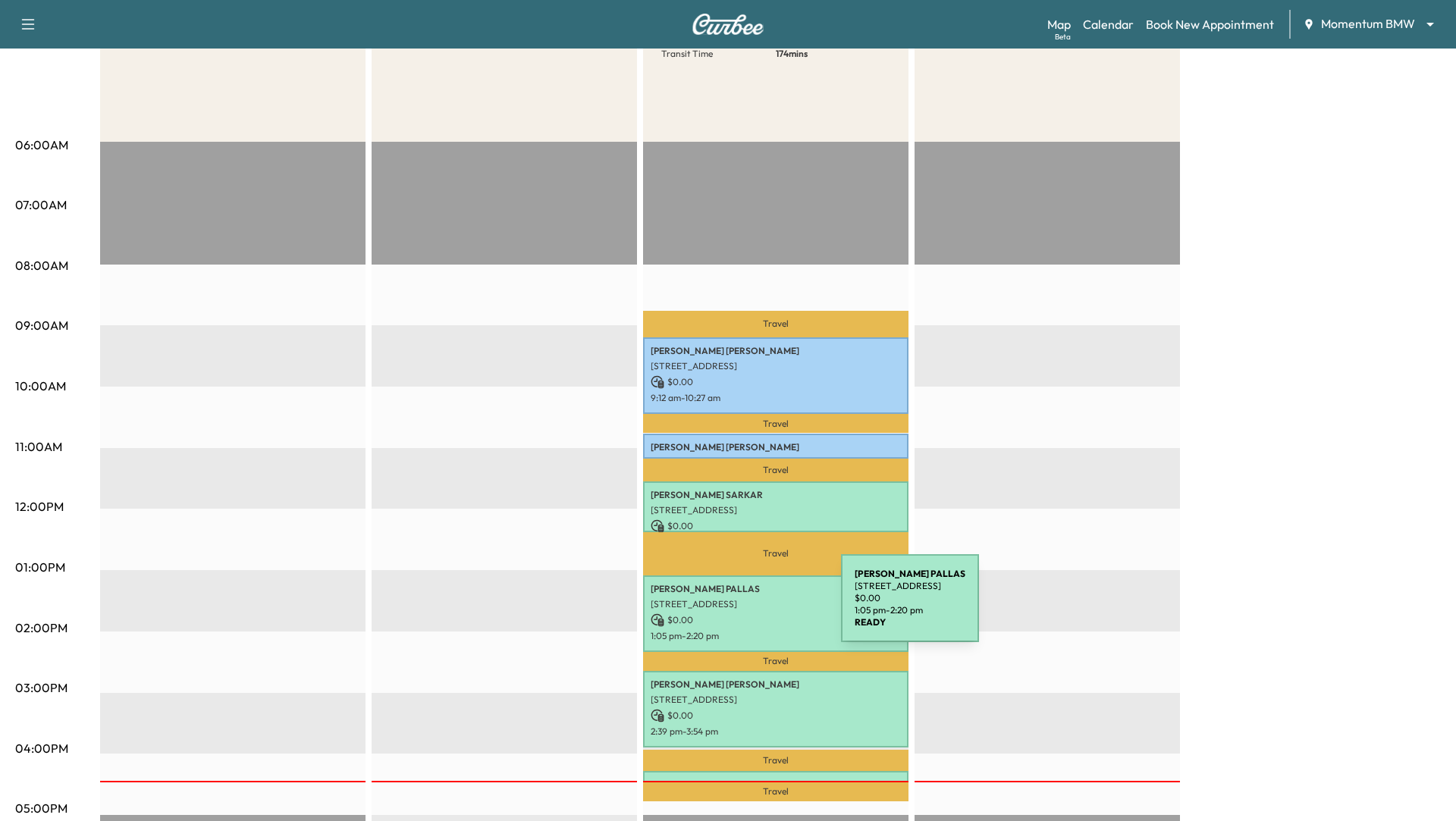
click at [727, 607] on p "[STREET_ADDRESS]" at bounding box center [775, 604] width 250 height 12
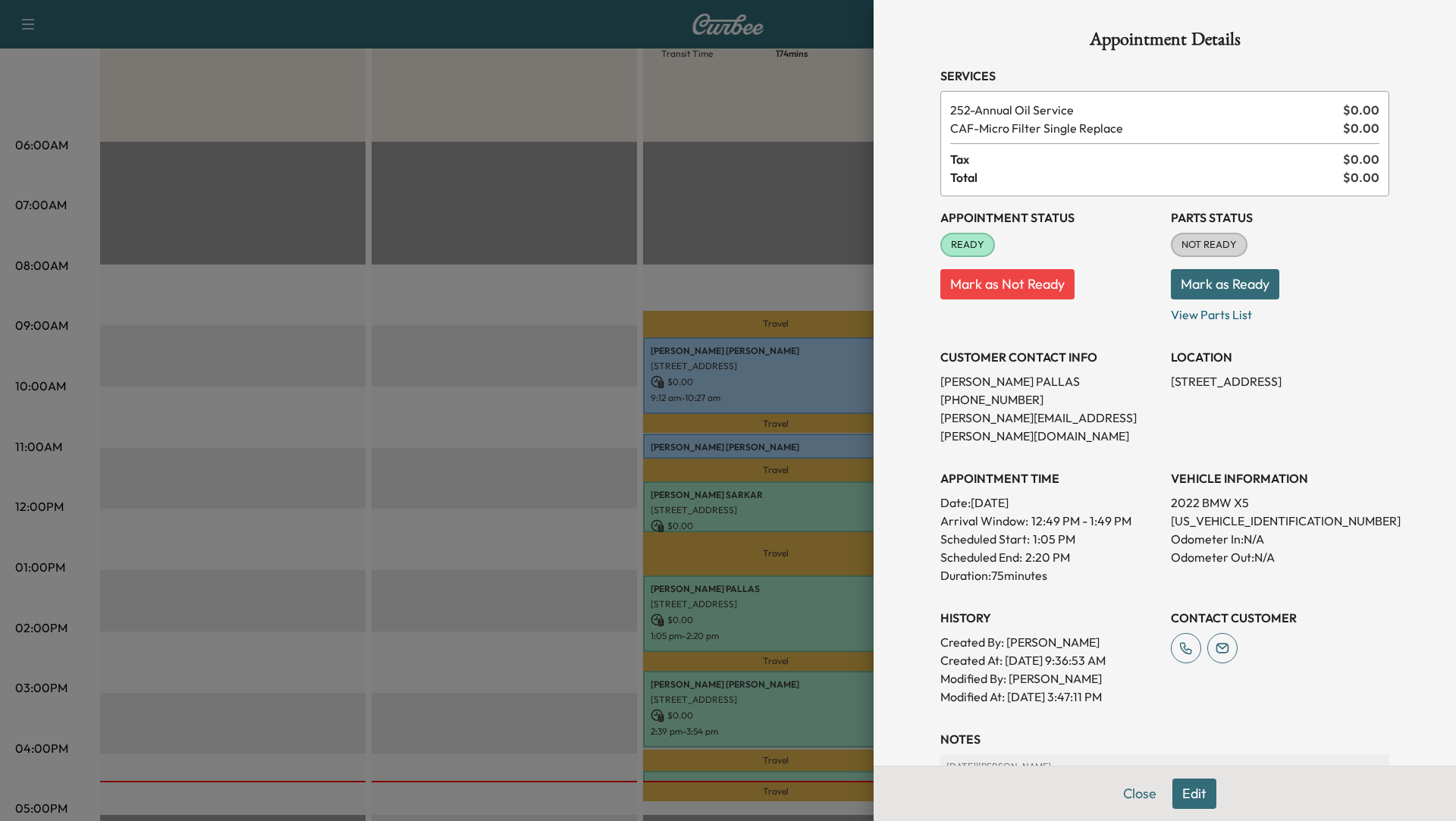
click at [716, 695] on div at bounding box center [728, 410] width 1456 height 821
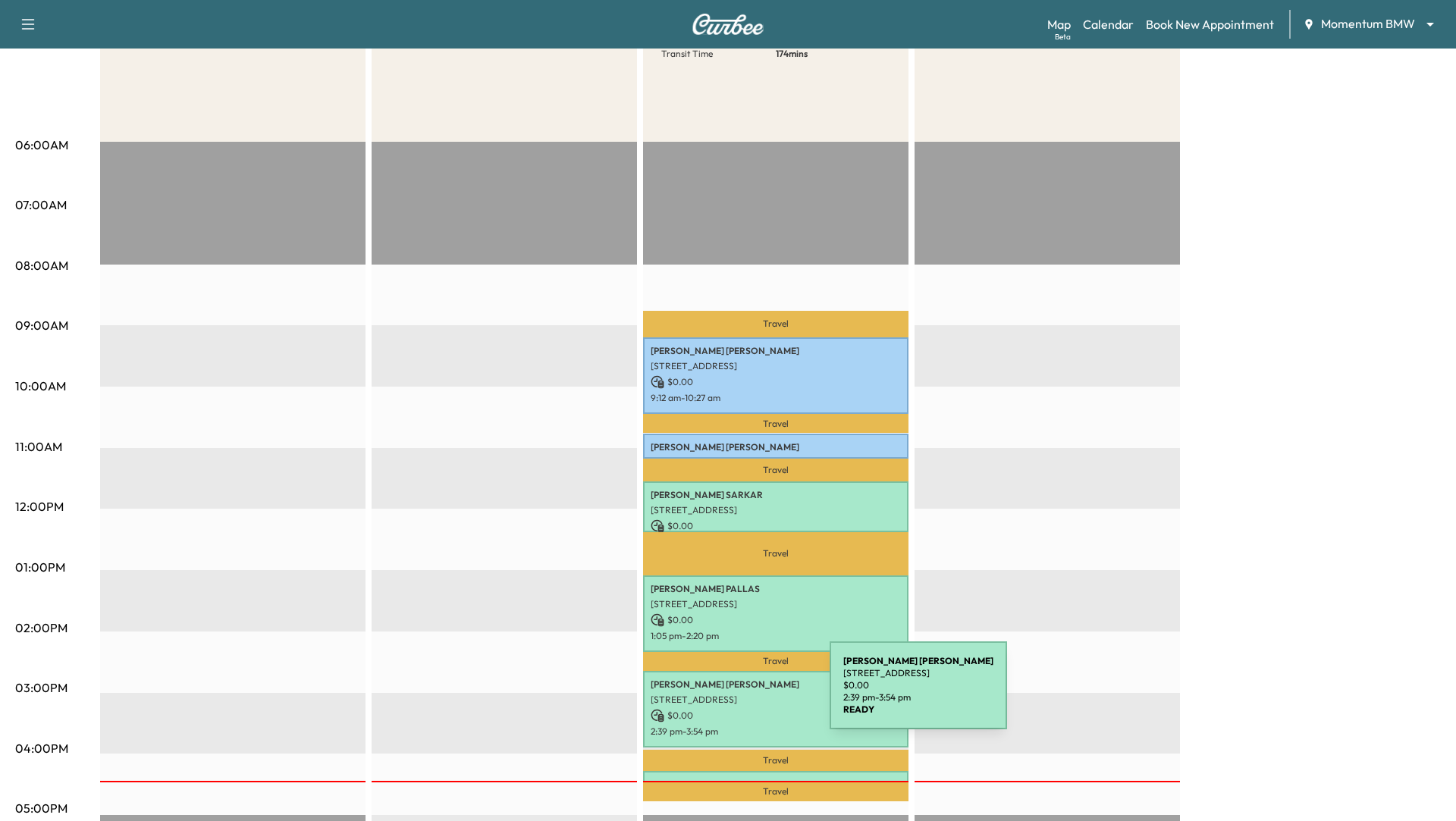
click at [716, 695] on p "[STREET_ADDRESS]" at bounding box center [775, 700] width 250 height 12
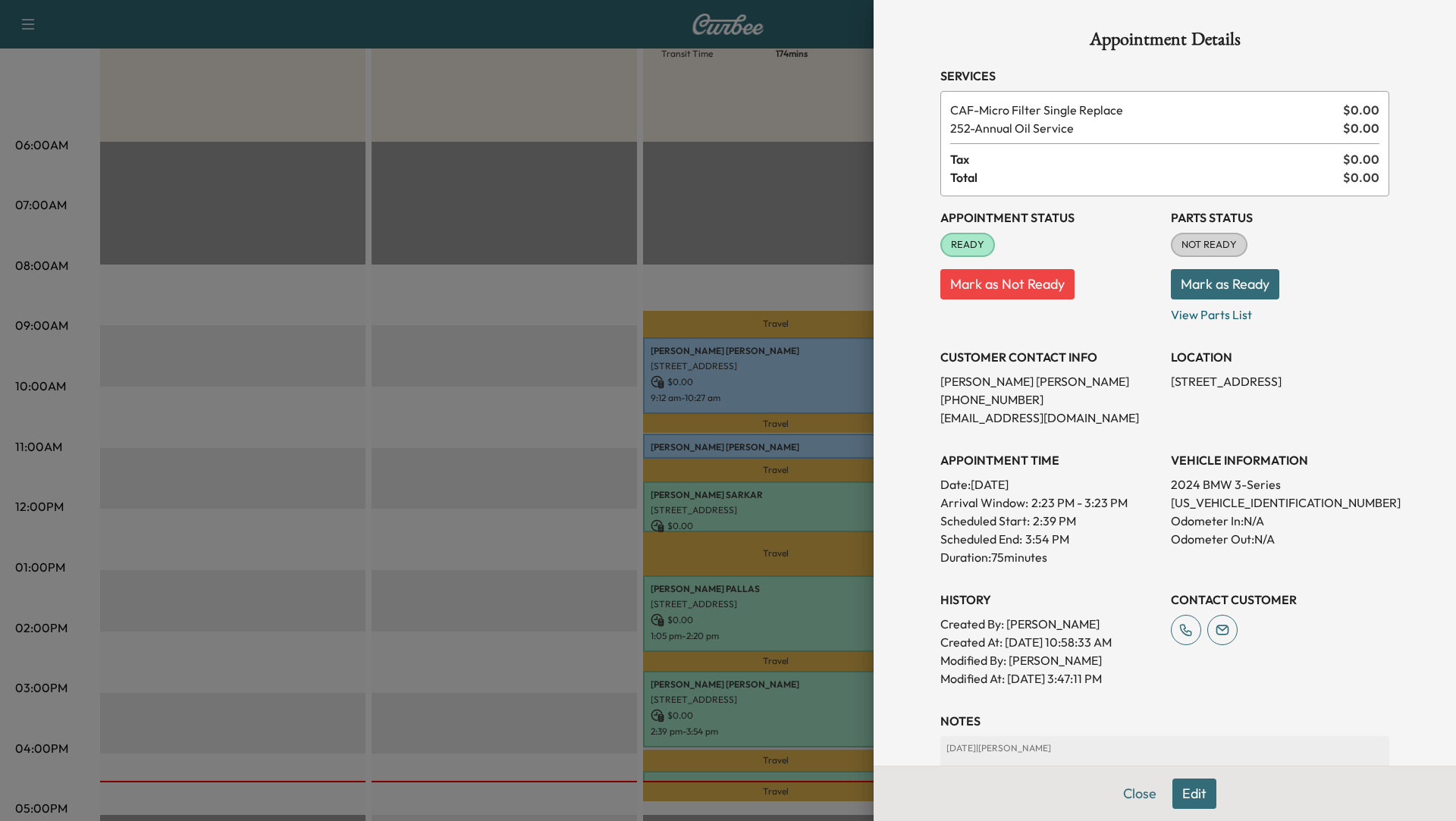
click at [712, 774] on div at bounding box center [728, 410] width 1456 height 821
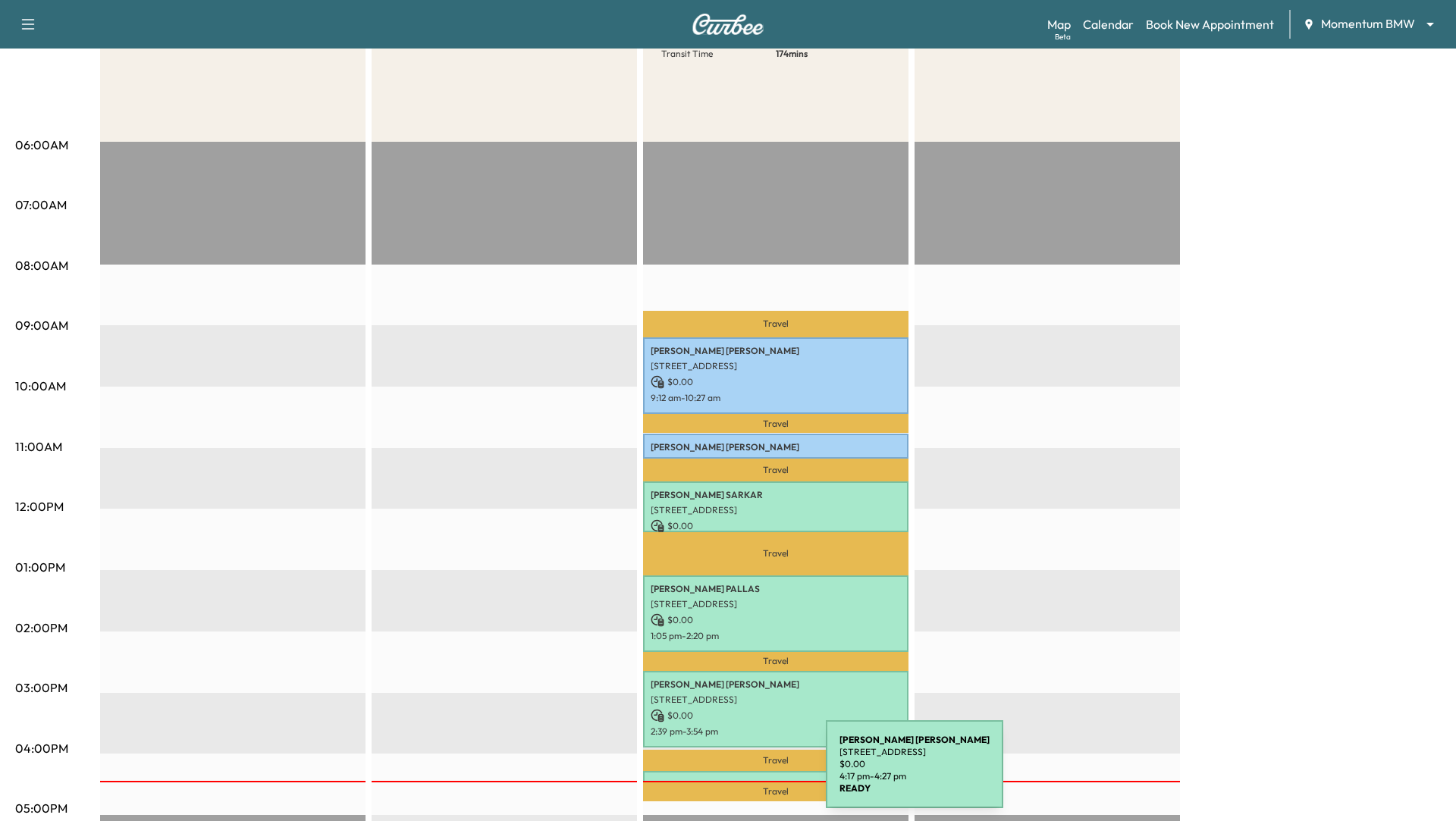
click at [712, 774] on div "[PERSON_NAME] [STREET_ADDRESS] $ 0.00 4:17 pm - 4:27 pm" at bounding box center [775, 778] width 266 height 15
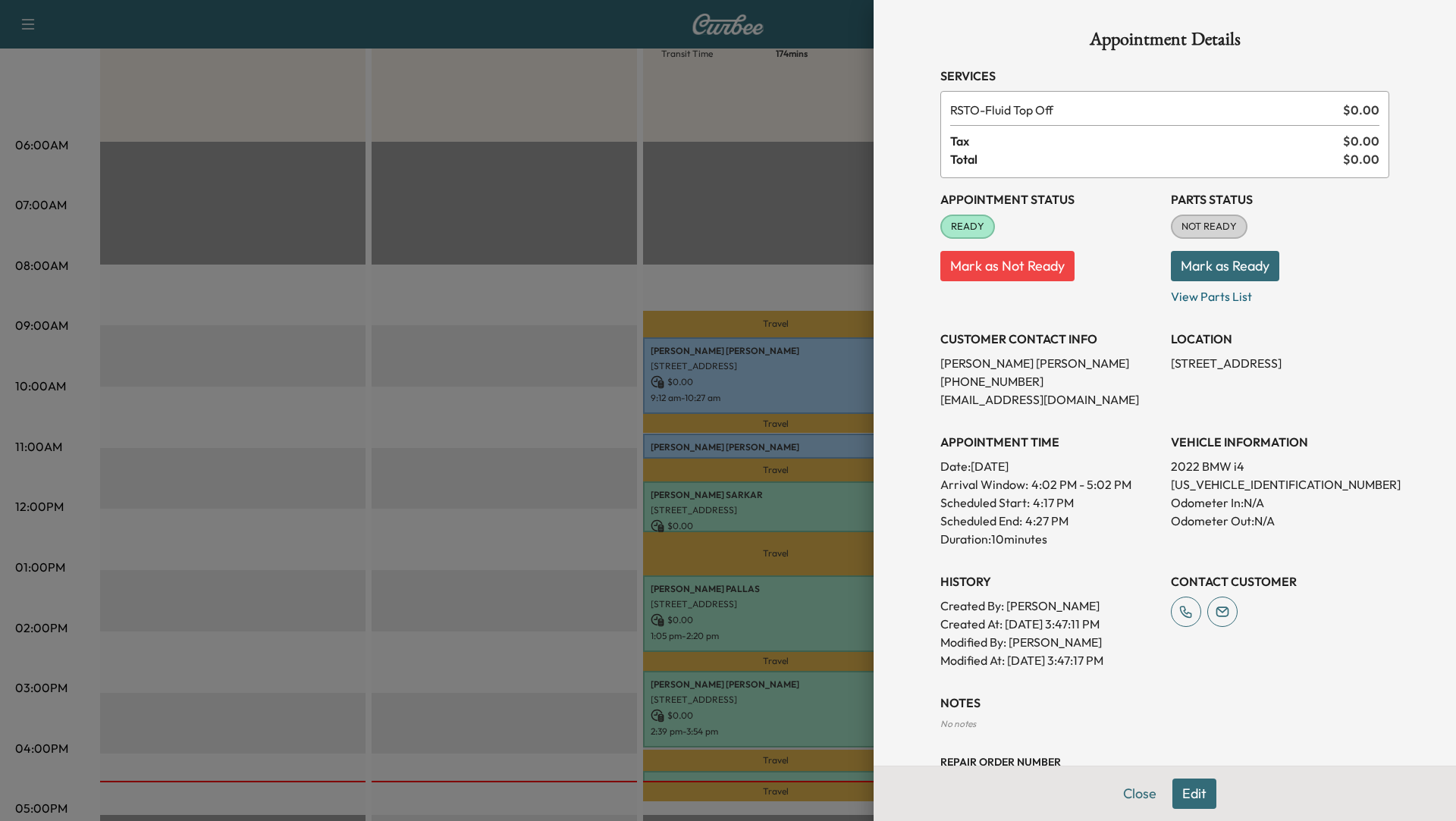
click at [447, 542] on div at bounding box center [728, 410] width 1456 height 821
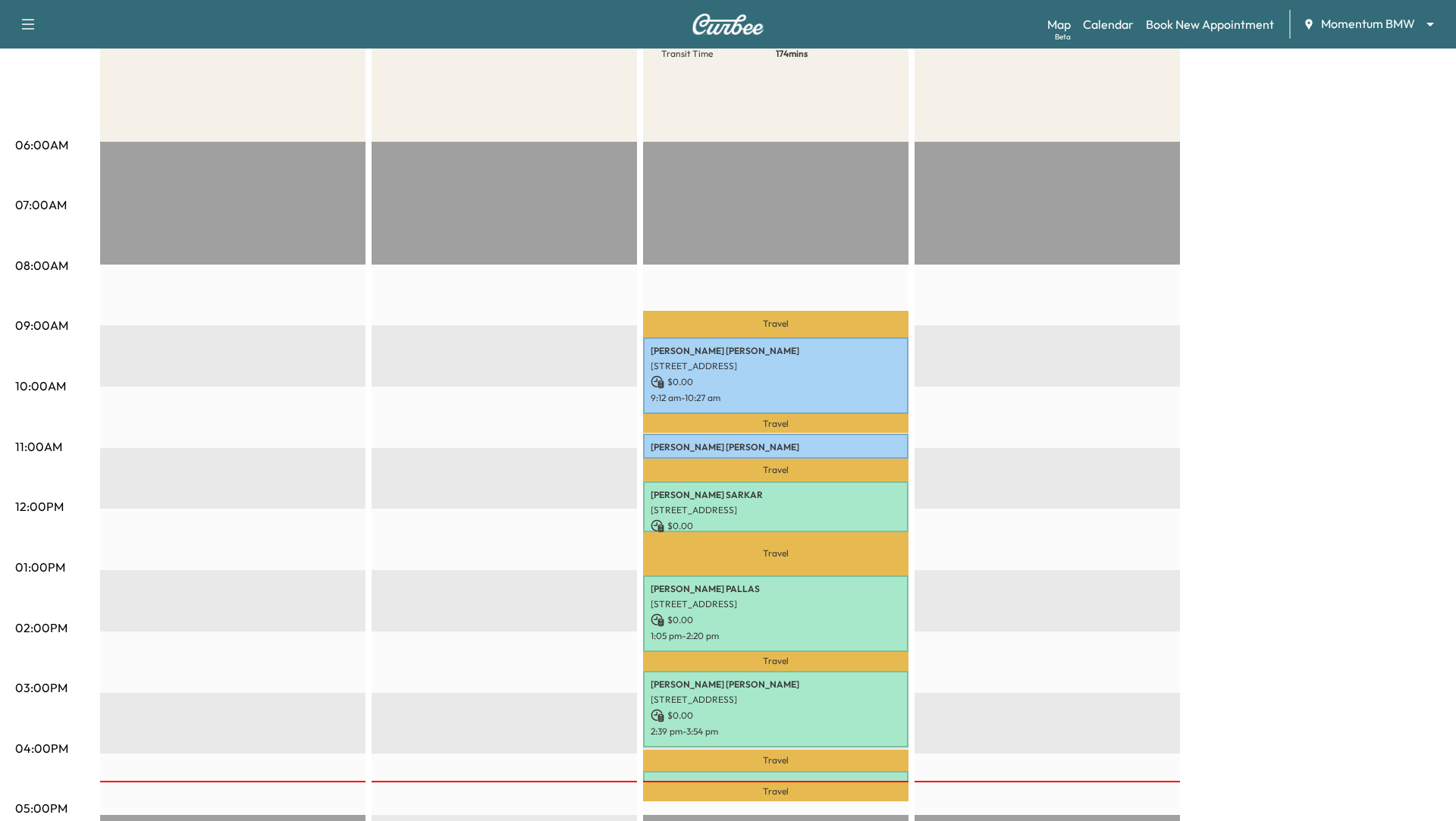
scroll to position [0, 0]
